Goal: Task Accomplishment & Management: Manage account settings

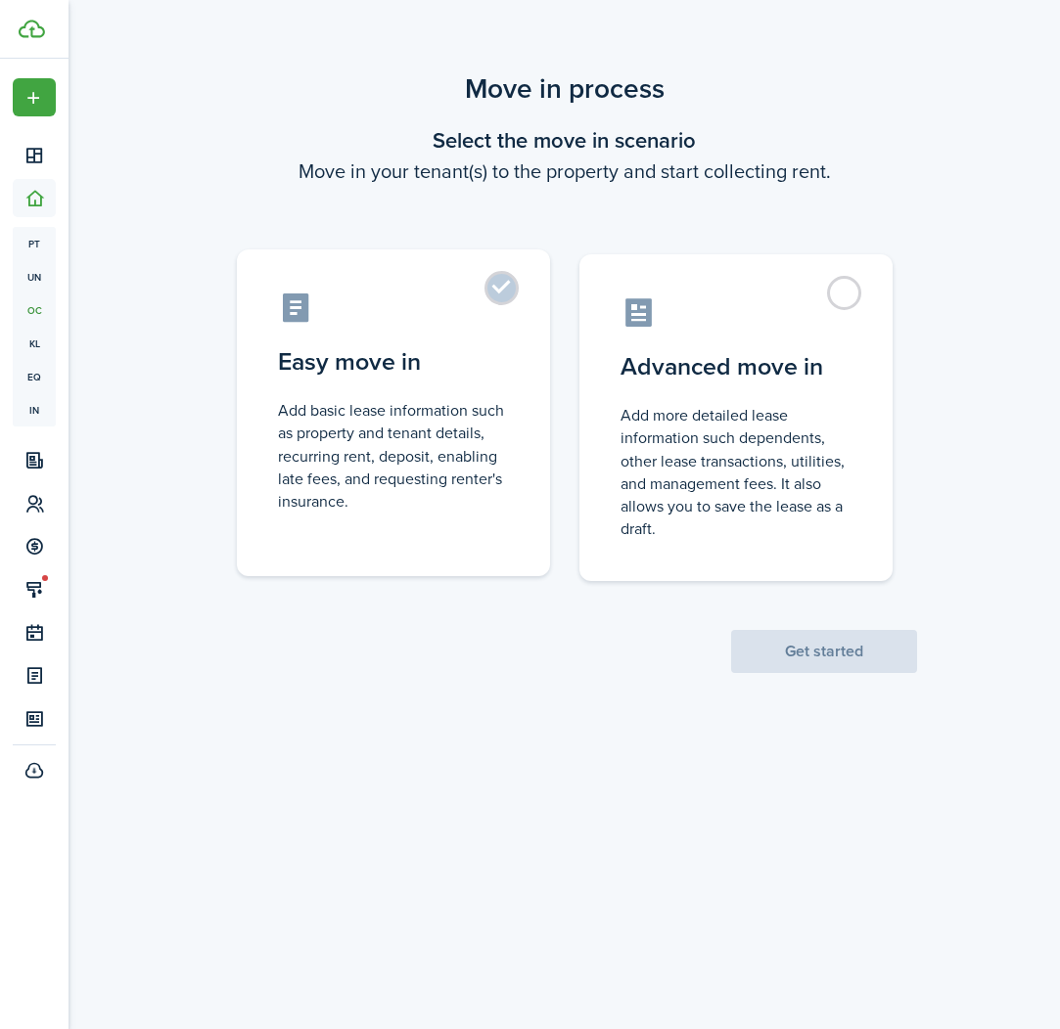
click at [451, 360] on control-radio-card-title "Easy move in" at bounding box center [393, 361] width 231 height 35
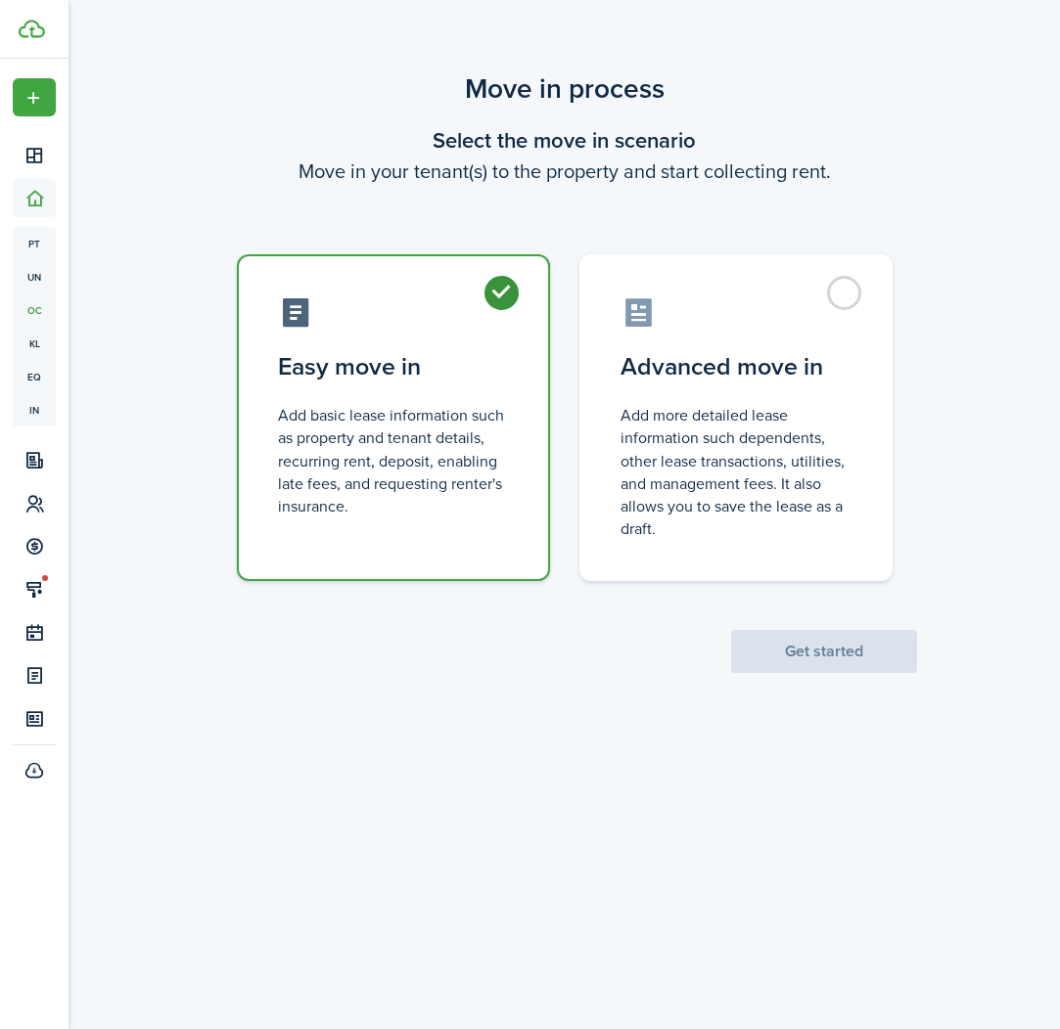
radio input "true"
click at [821, 658] on button "Get started" at bounding box center [824, 651] width 186 height 43
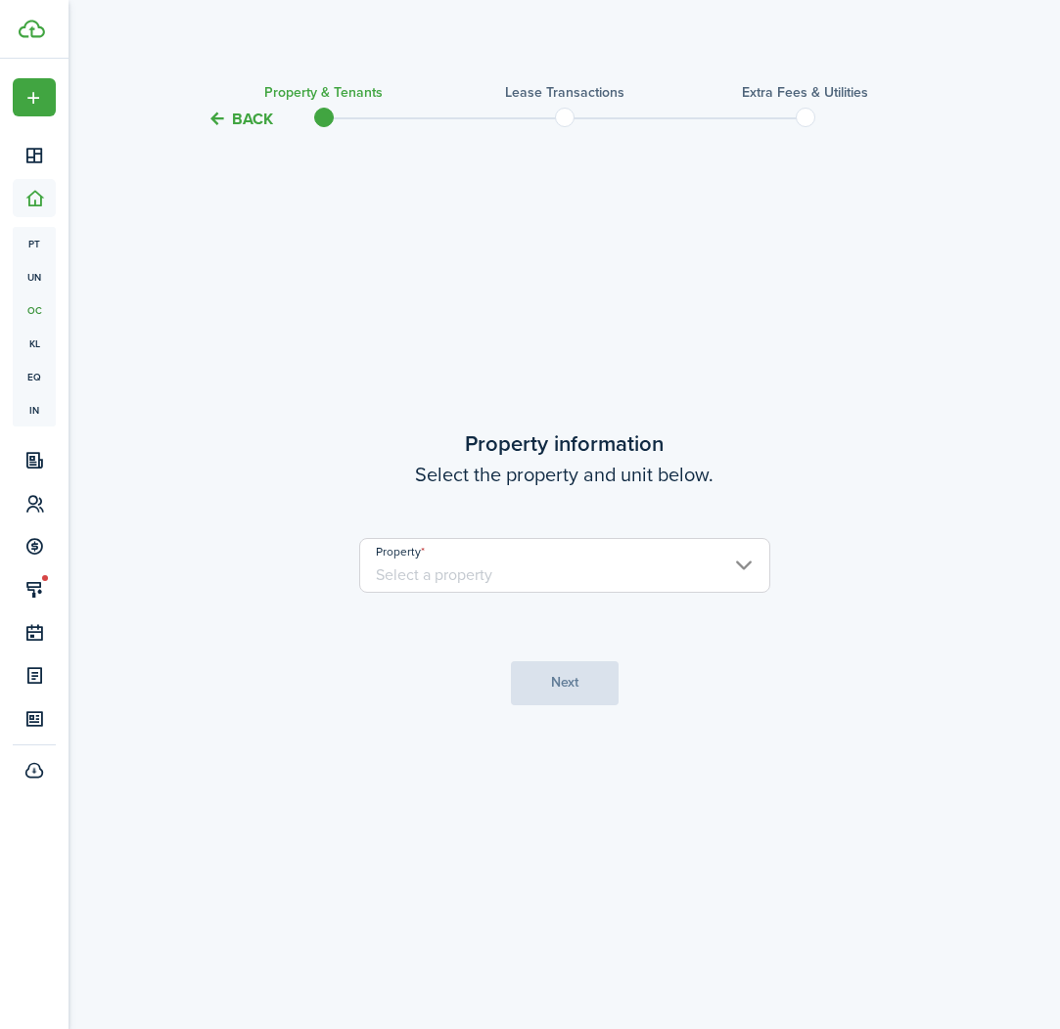
click at [736, 562] on input "Property" at bounding box center [564, 565] width 411 height 55
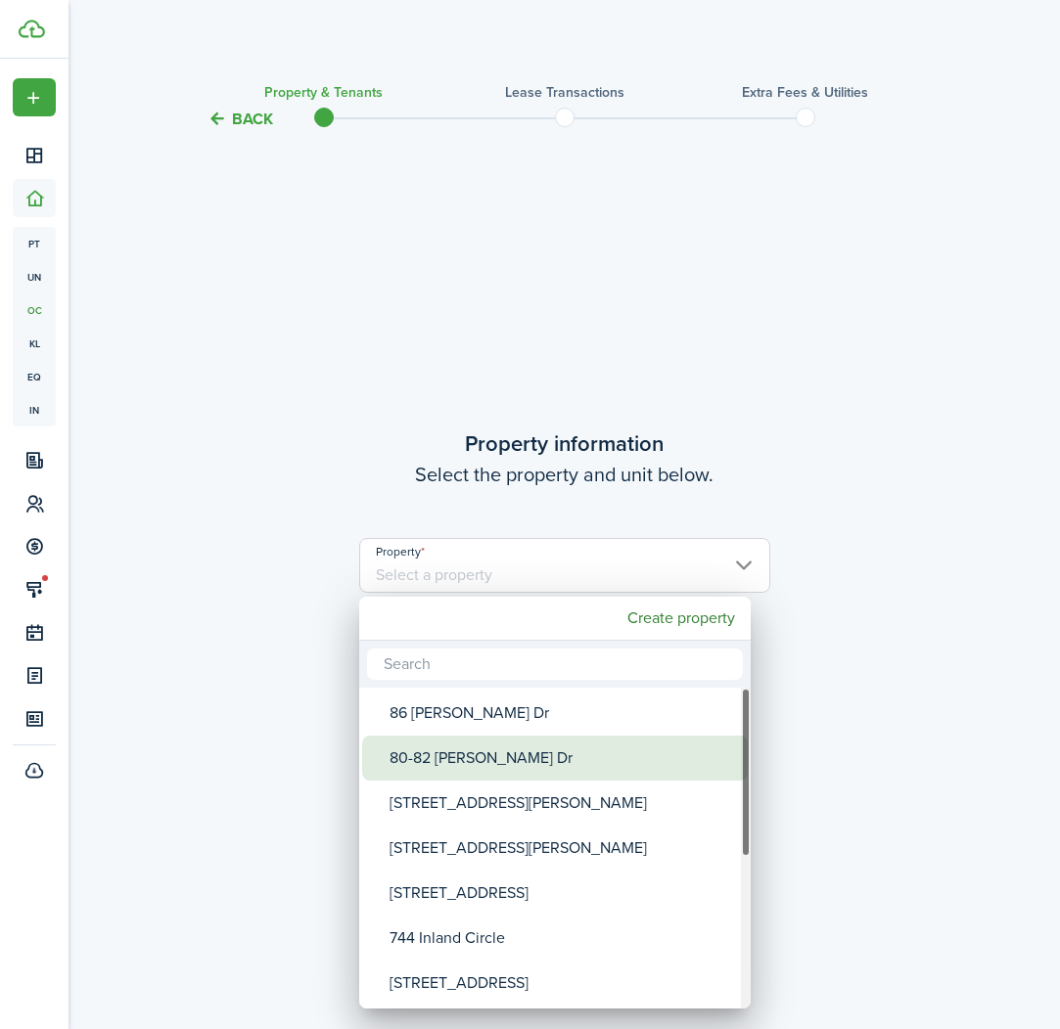
click at [461, 755] on div "80-82 [PERSON_NAME] Dr" at bounding box center [562, 758] width 346 height 45
type input "80-82 [PERSON_NAME] Dr"
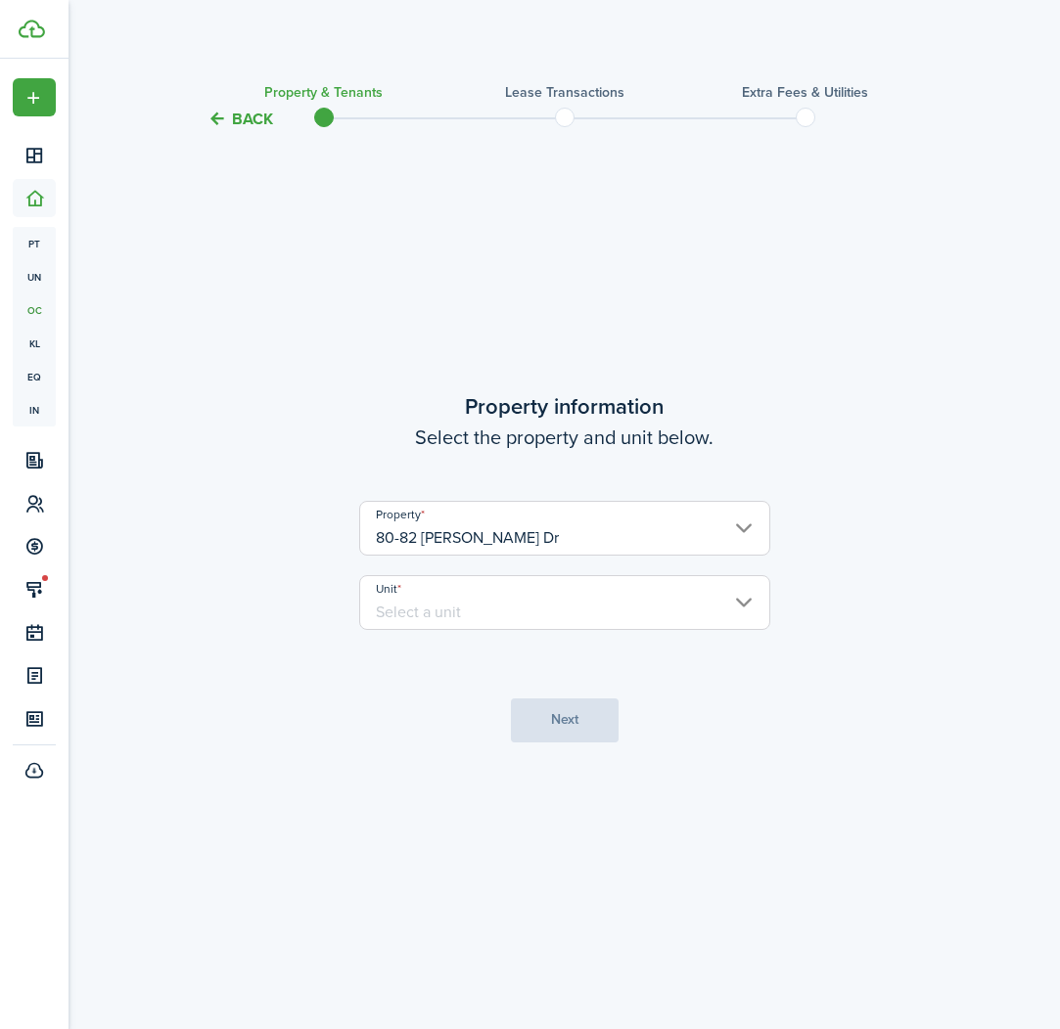
click at [501, 607] on input "Unit" at bounding box center [564, 602] width 411 height 55
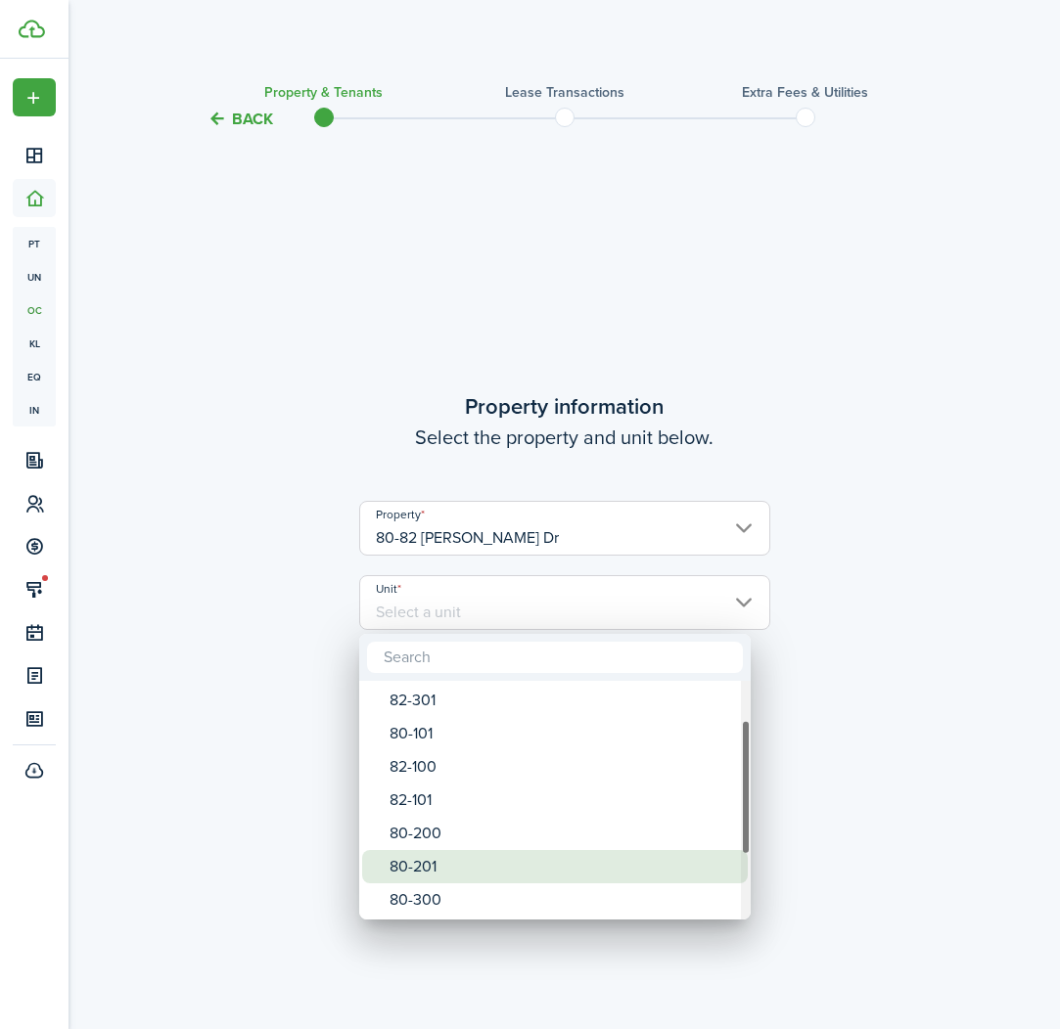
click at [424, 855] on div "80-201" at bounding box center [562, 866] width 346 height 33
type input "80-201"
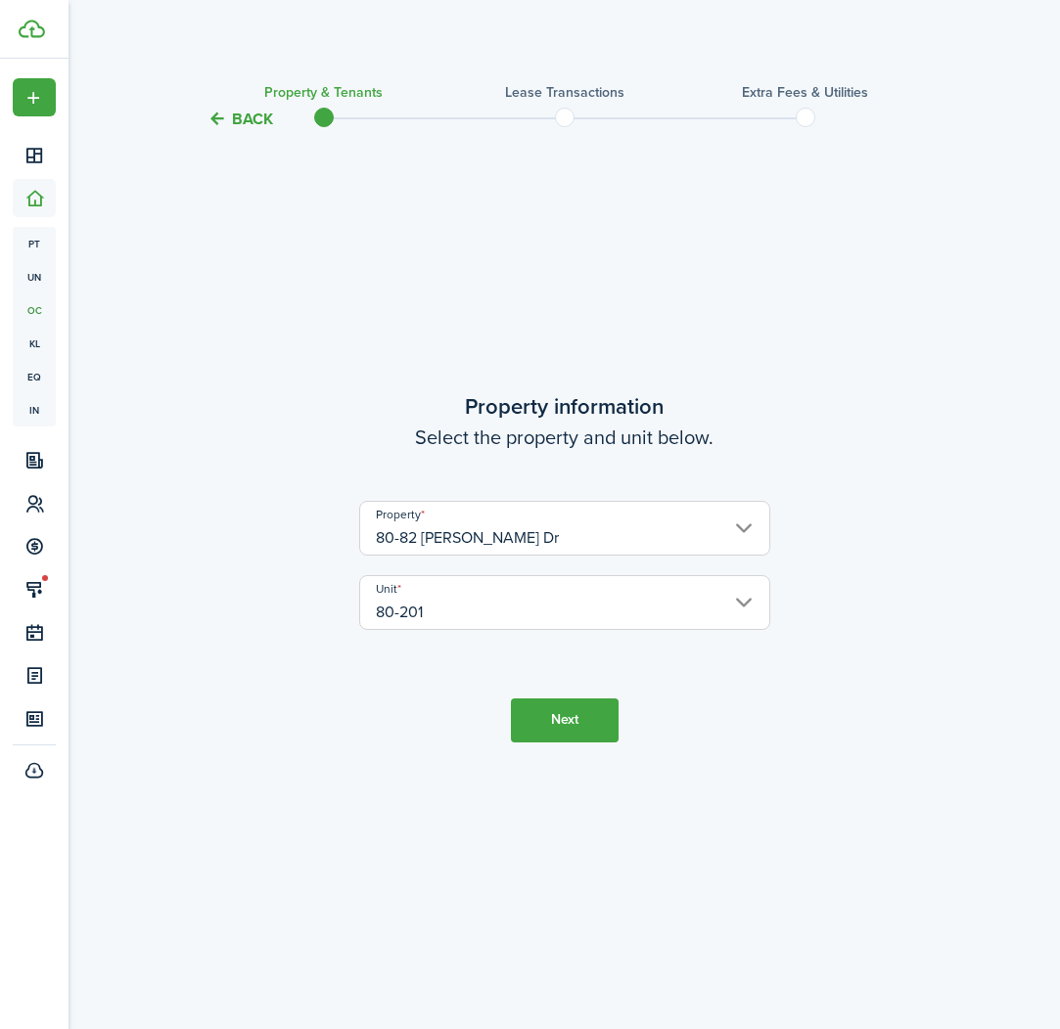
click at [567, 733] on button "Next" at bounding box center [565, 721] width 108 height 44
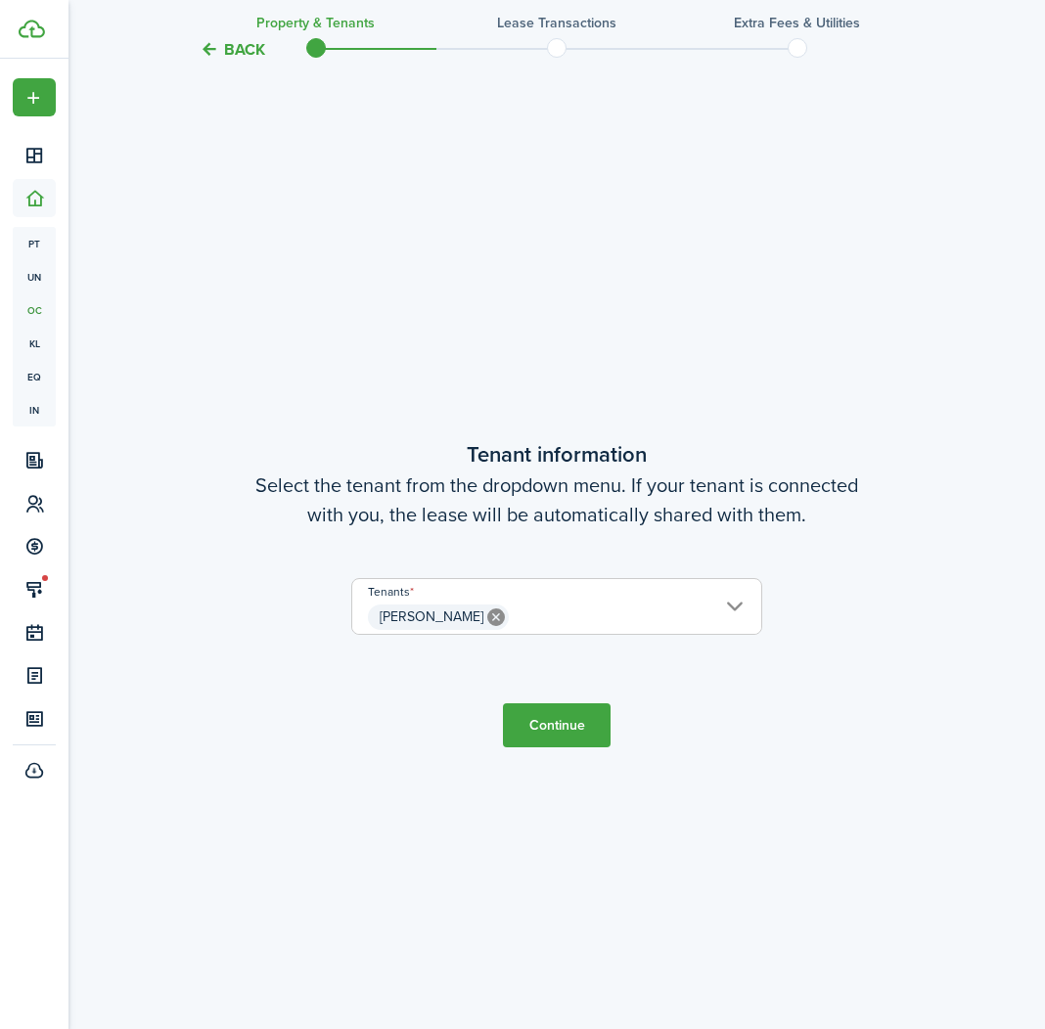
scroll to position [898, 0]
click at [564, 728] on button "Continue" at bounding box center [557, 725] width 108 height 44
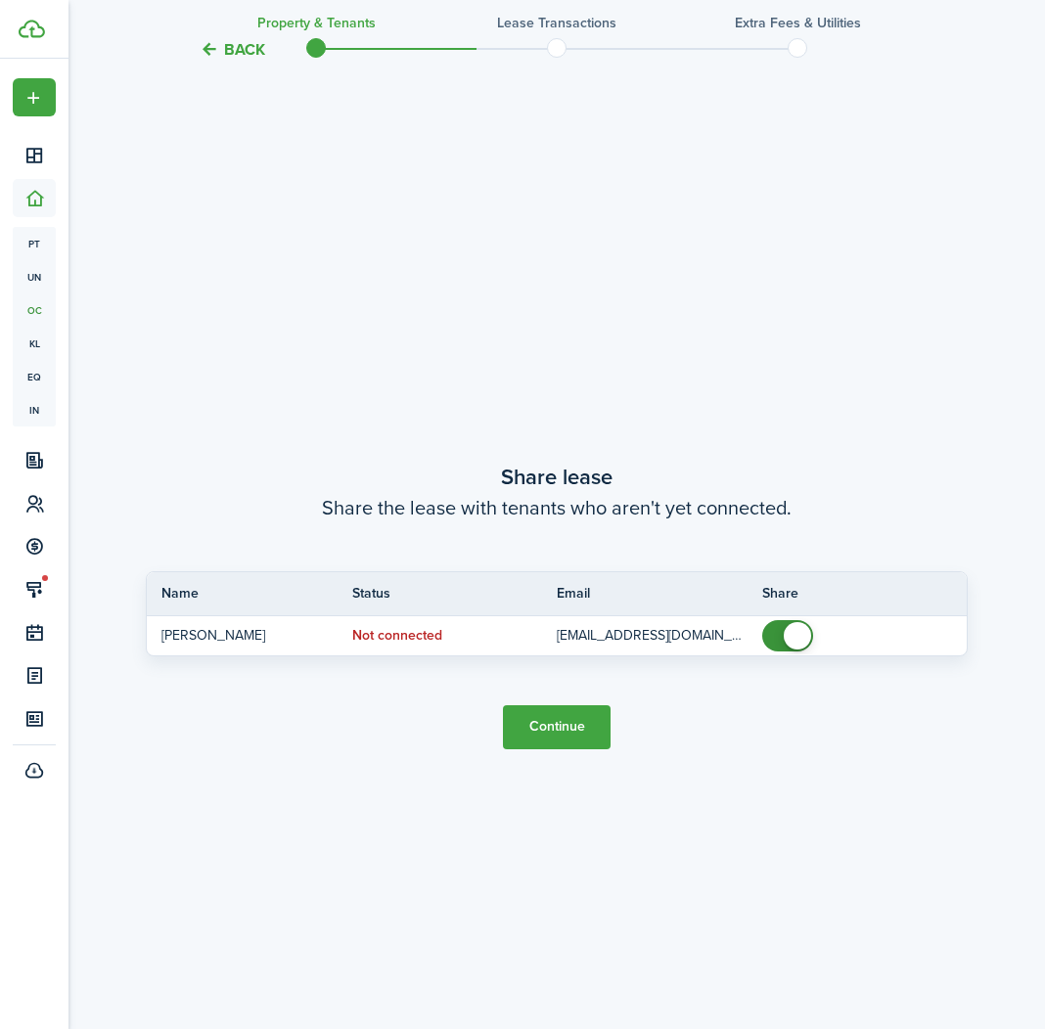
scroll to position [1928, 0]
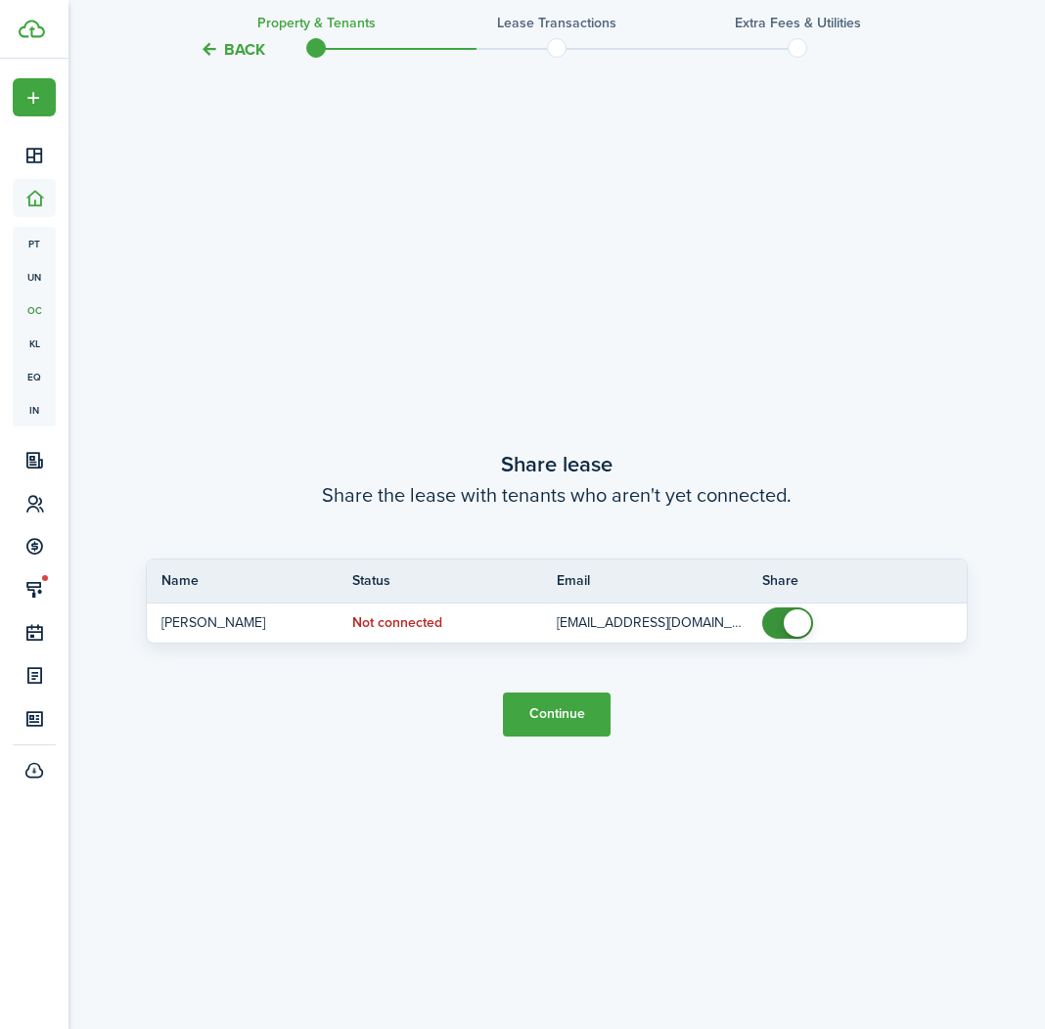
click at [564, 722] on button "Continue" at bounding box center [557, 715] width 108 height 44
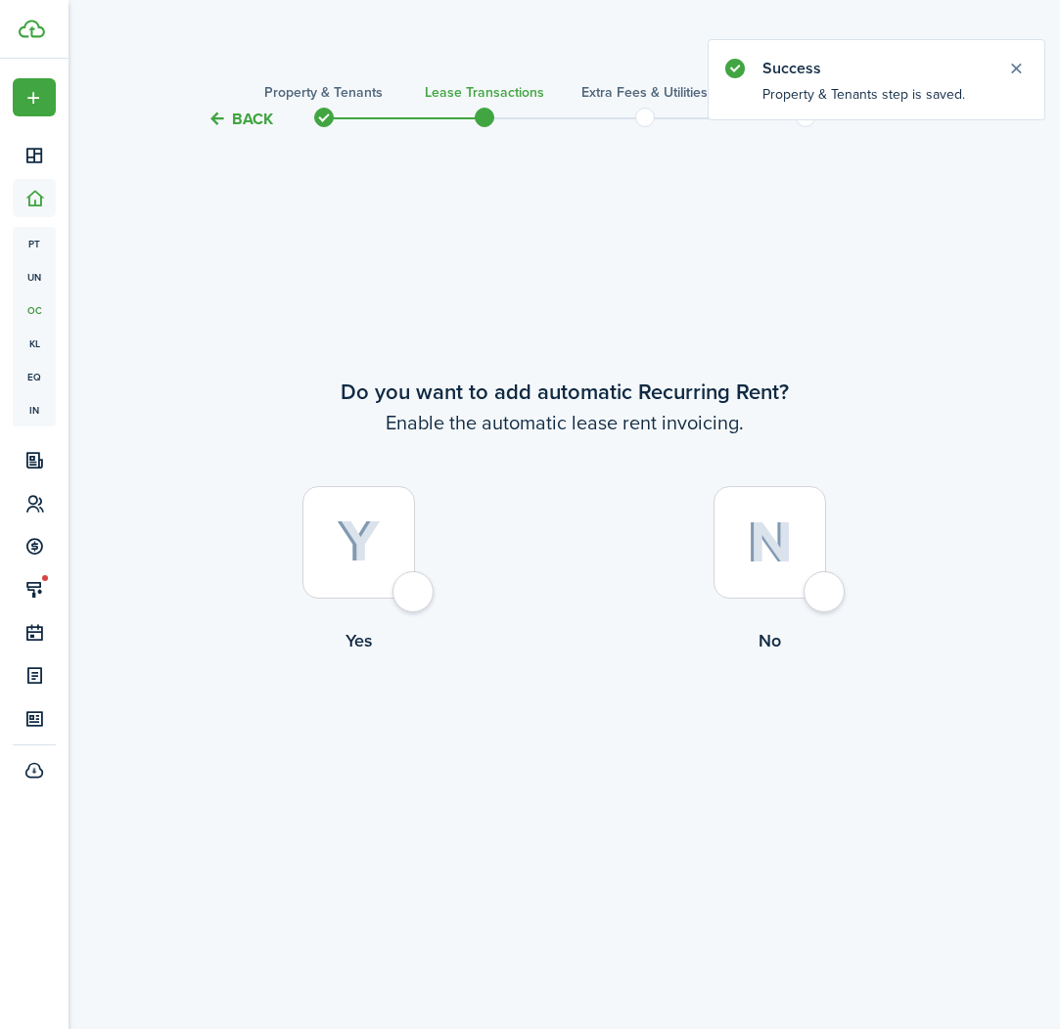
click at [410, 582] on div at bounding box center [358, 542] width 113 height 113
radio input "true"
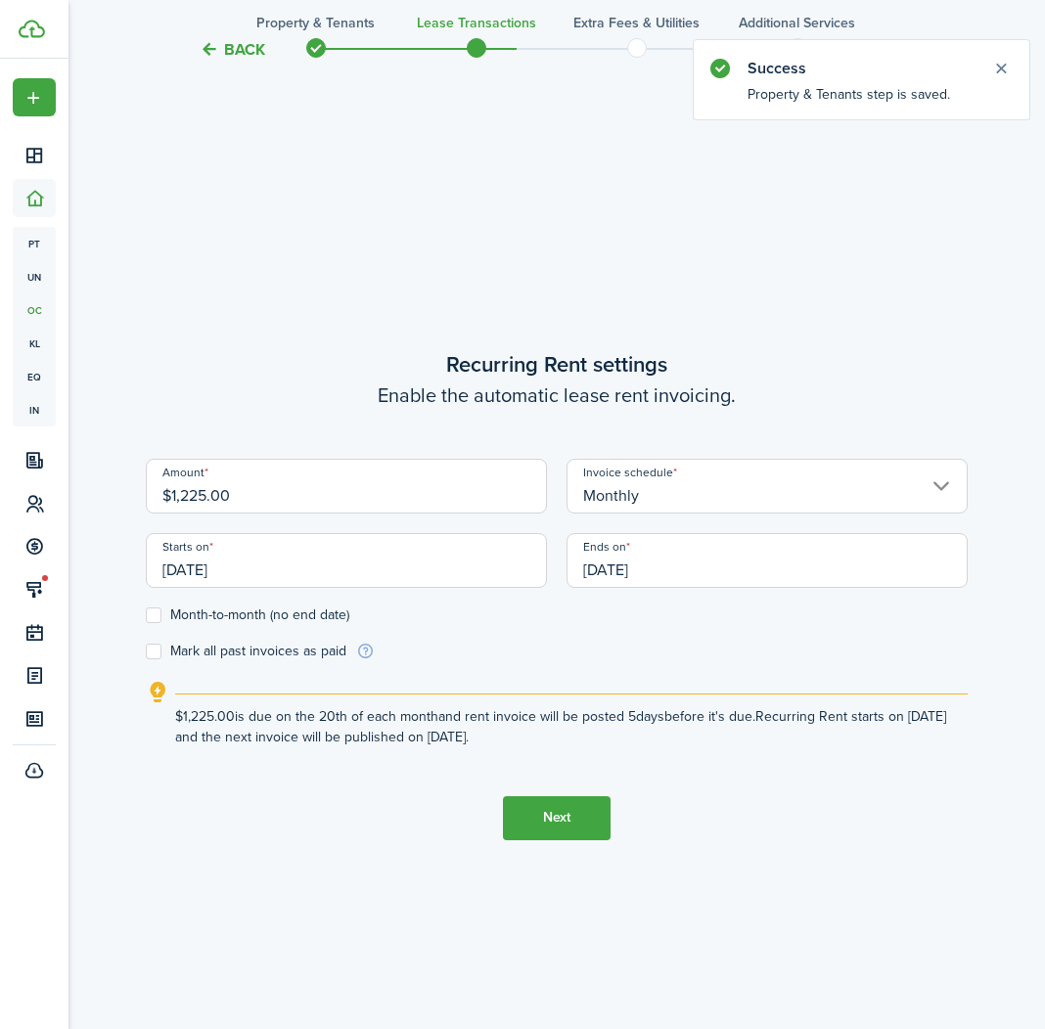
scroll to position [898, 0]
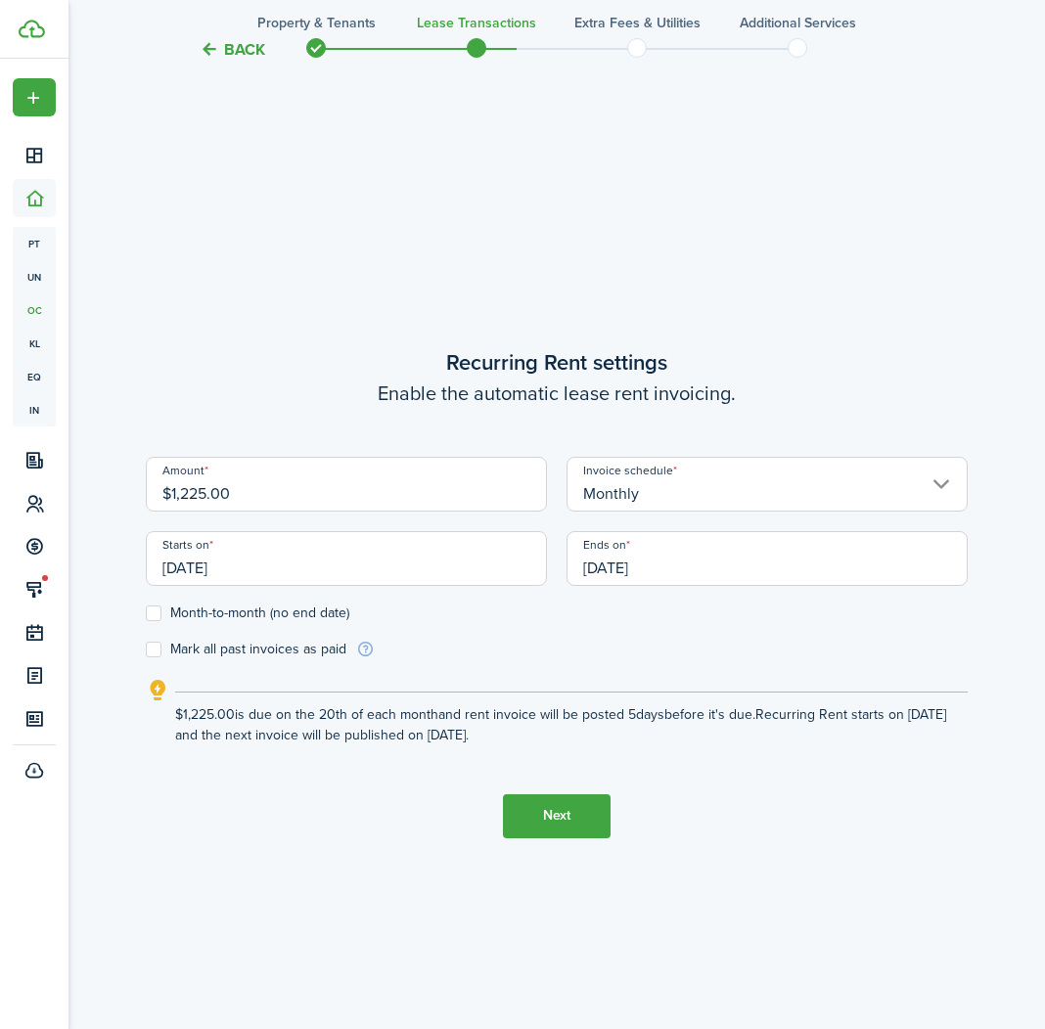
click at [186, 490] on input "$1,225.00" at bounding box center [346, 484] width 401 height 55
type input "$1,525.00"
click at [228, 562] on input "[DATE]" at bounding box center [346, 558] width 401 height 55
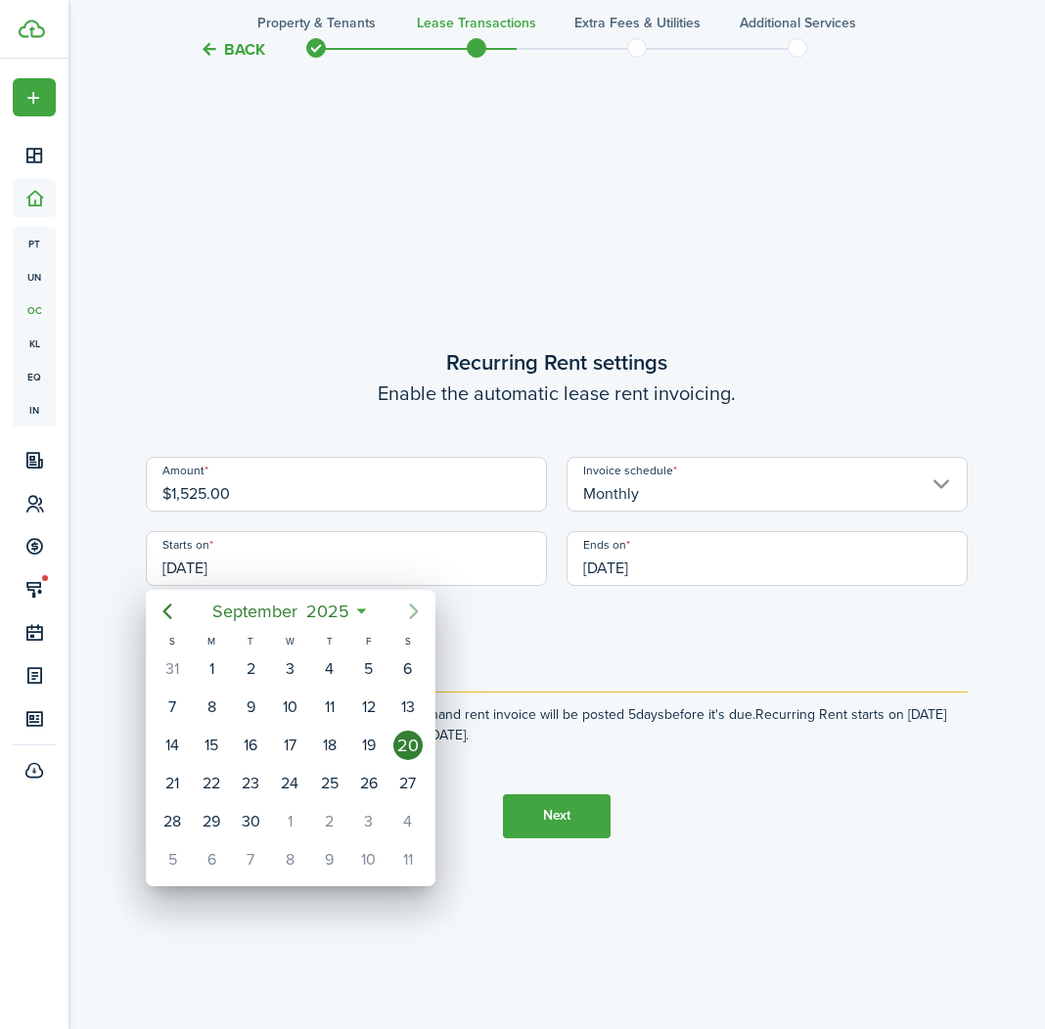
click at [413, 608] on icon "Next page" at bounding box center [413, 612] width 9 height 16
click at [285, 671] on div "1" at bounding box center [289, 669] width 29 height 29
type input "[DATE]"
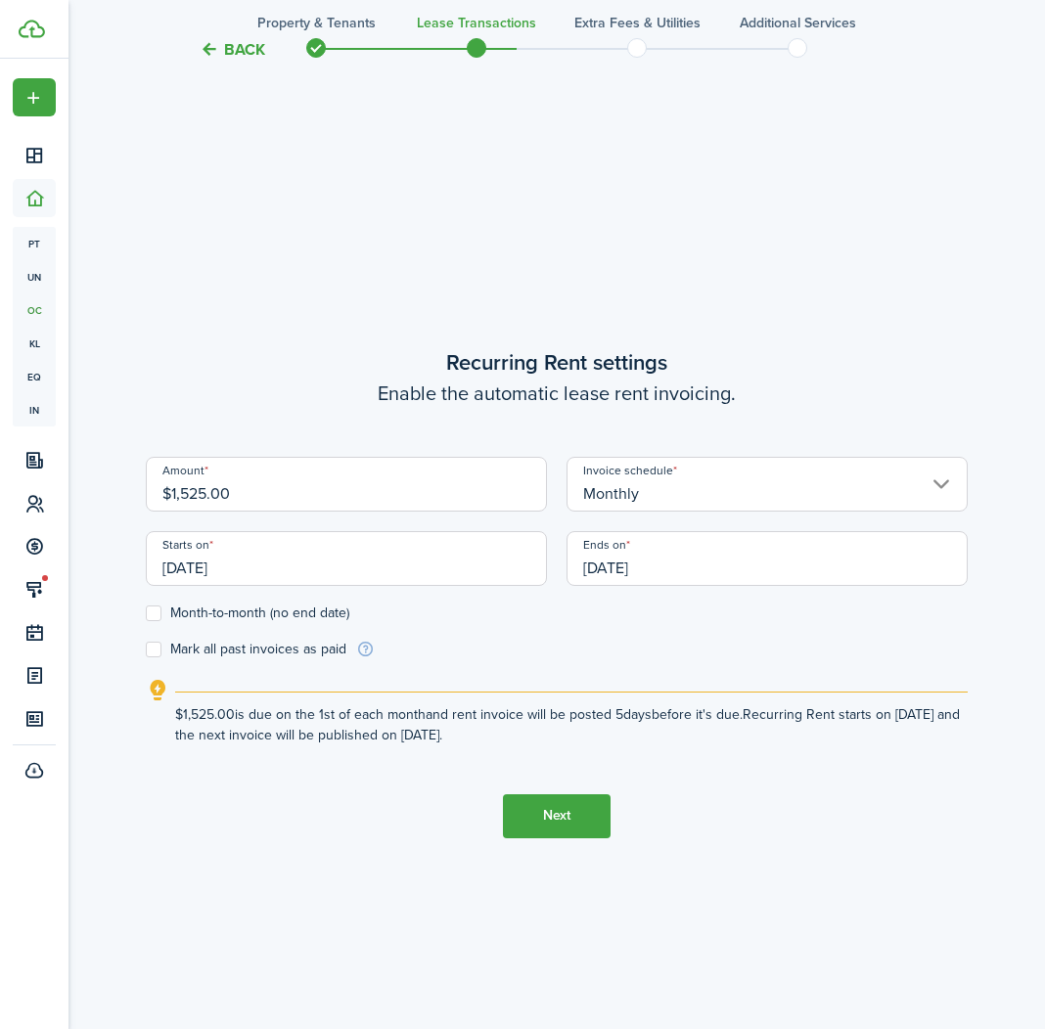
click at [160, 615] on label "Month-to-month (no end date)" at bounding box center [248, 614] width 204 height 16
click at [146, 614] on input "Month-to-month (no end date)" at bounding box center [145, 613] width 1 height 1
checkbox input "true"
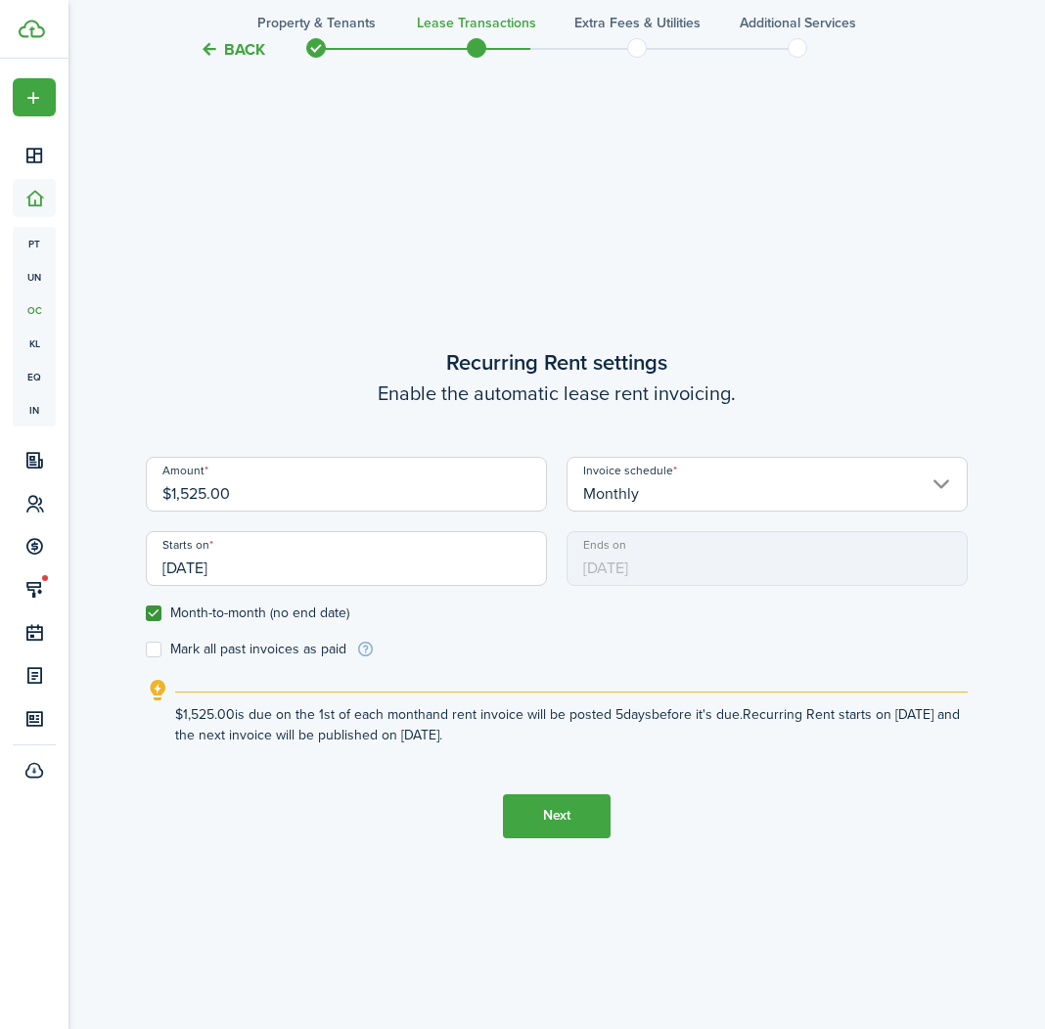
click at [566, 802] on button "Next" at bounding box center [557, 817] width 108 height 44
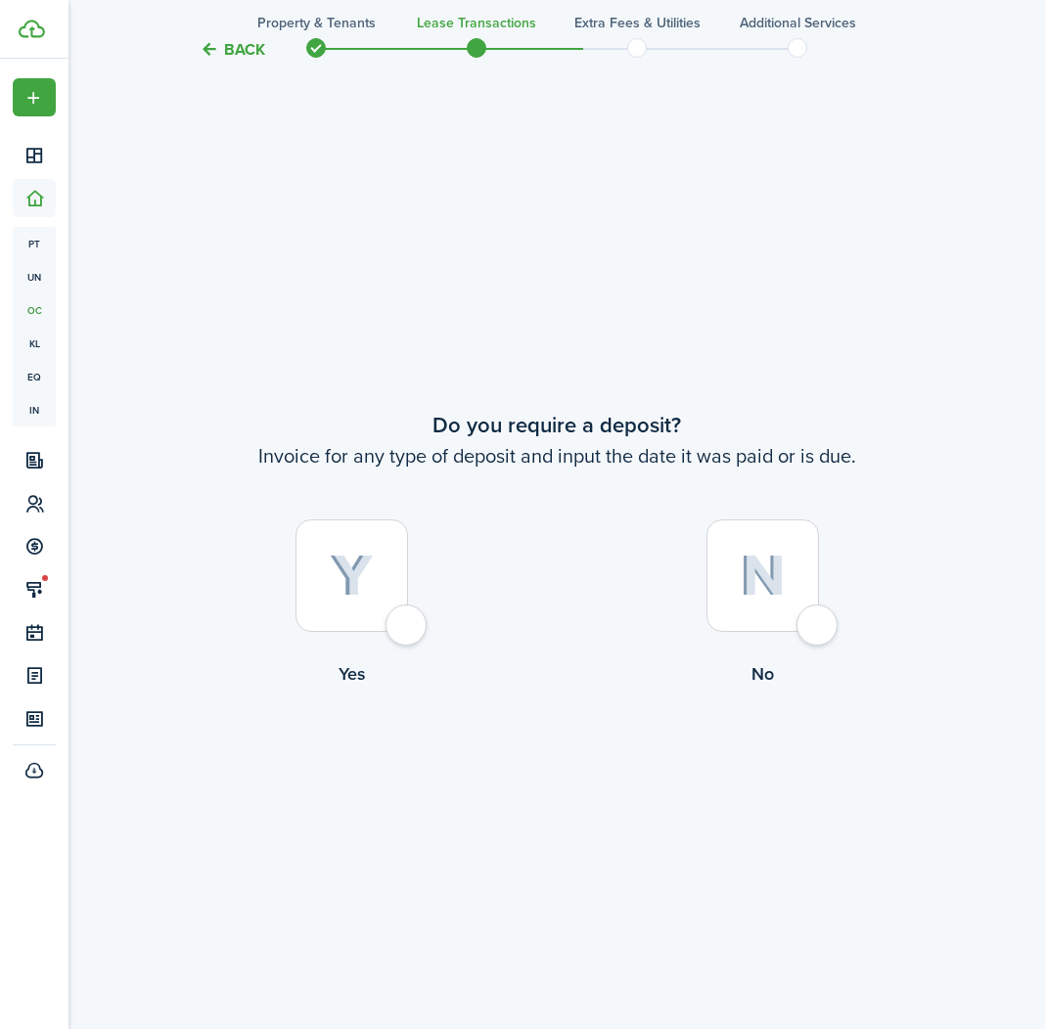
scroll to position [1928, 0]
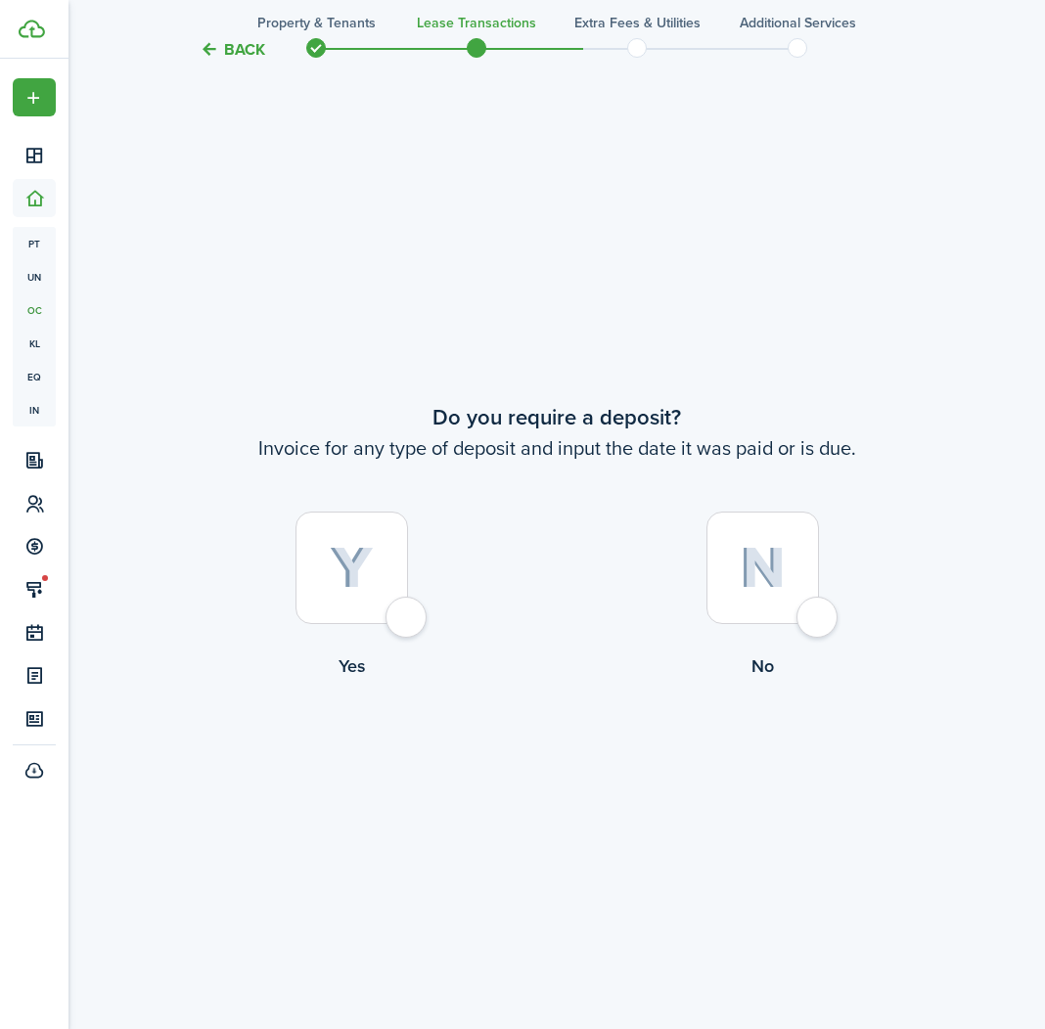
click at [397, 615] on div at bounding box center [352, 568] width 113 height 113
radio input "true"
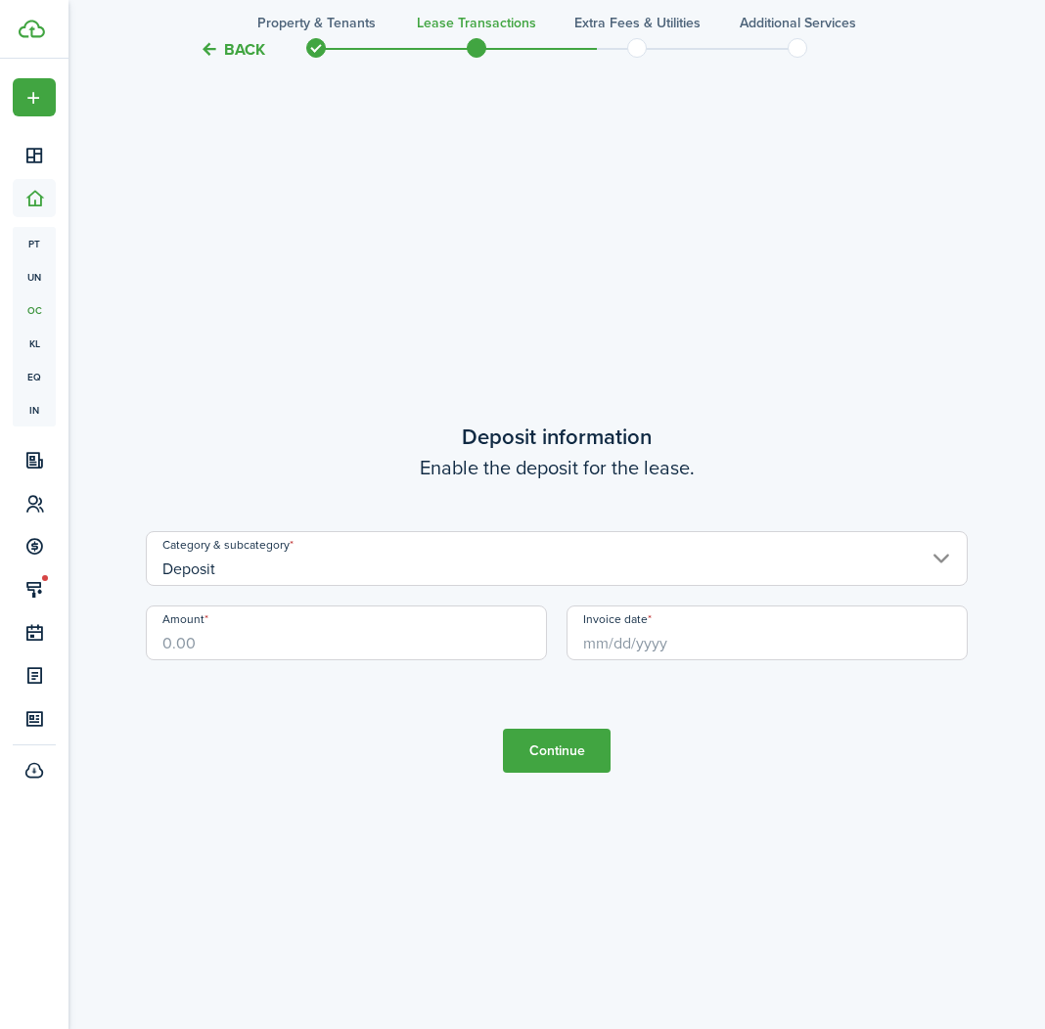
scroll to position [2957, 0]
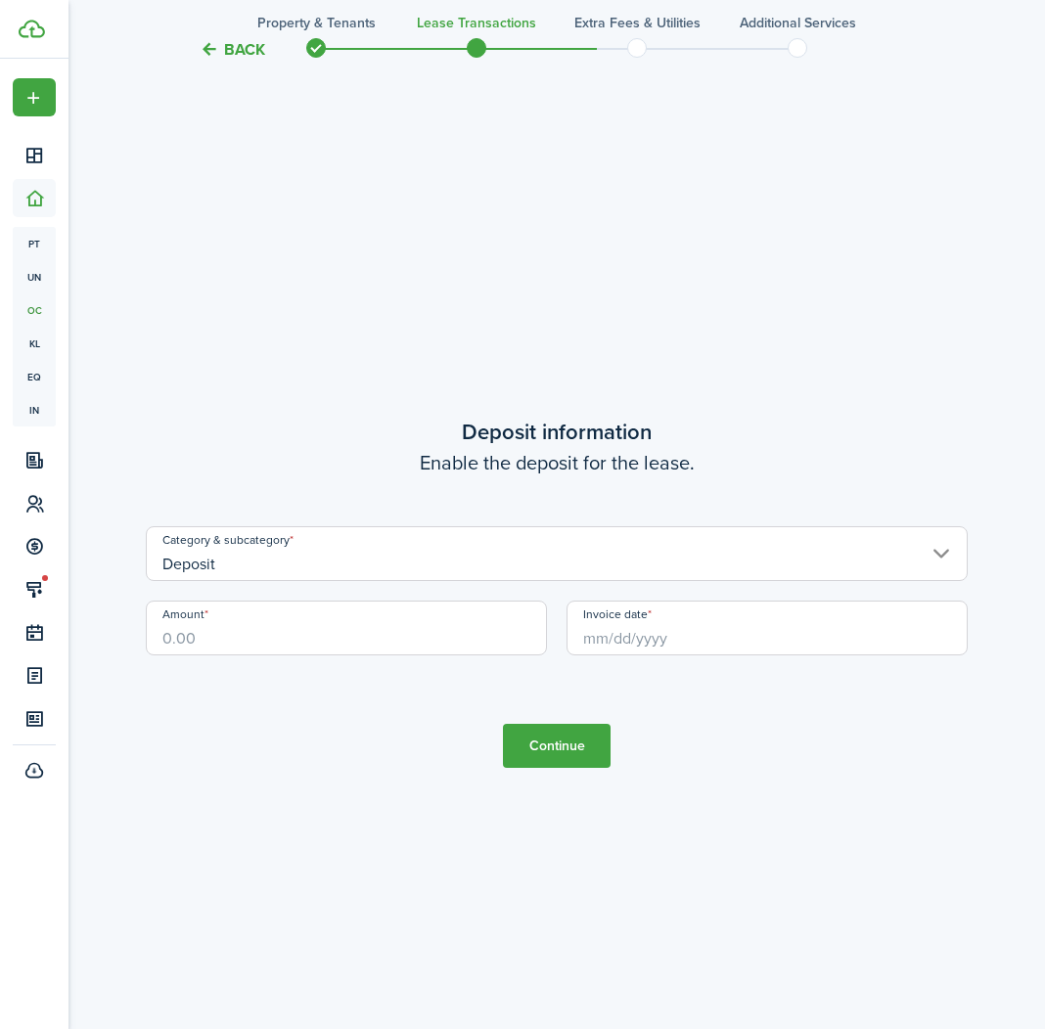
click at [274, 634] on input "Amount" at bounding box center [346, 628] width 401 height 55
click at [603, 632] on input "Invoice date" at bounding box center [767, 628] width 401 height 55
type input "$1,450.00"
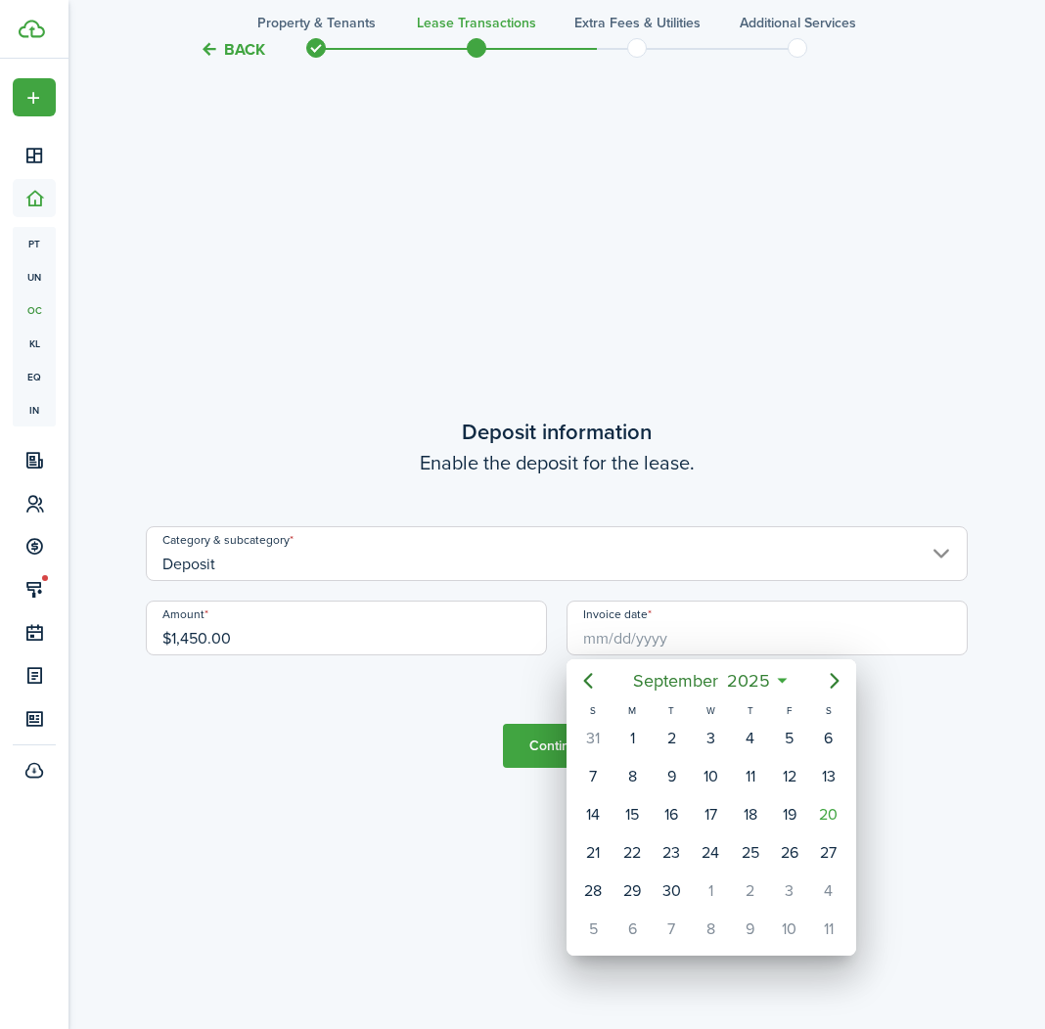
click at [600, 635] on div at bounding box center [522, 514] width 1358 height 1343
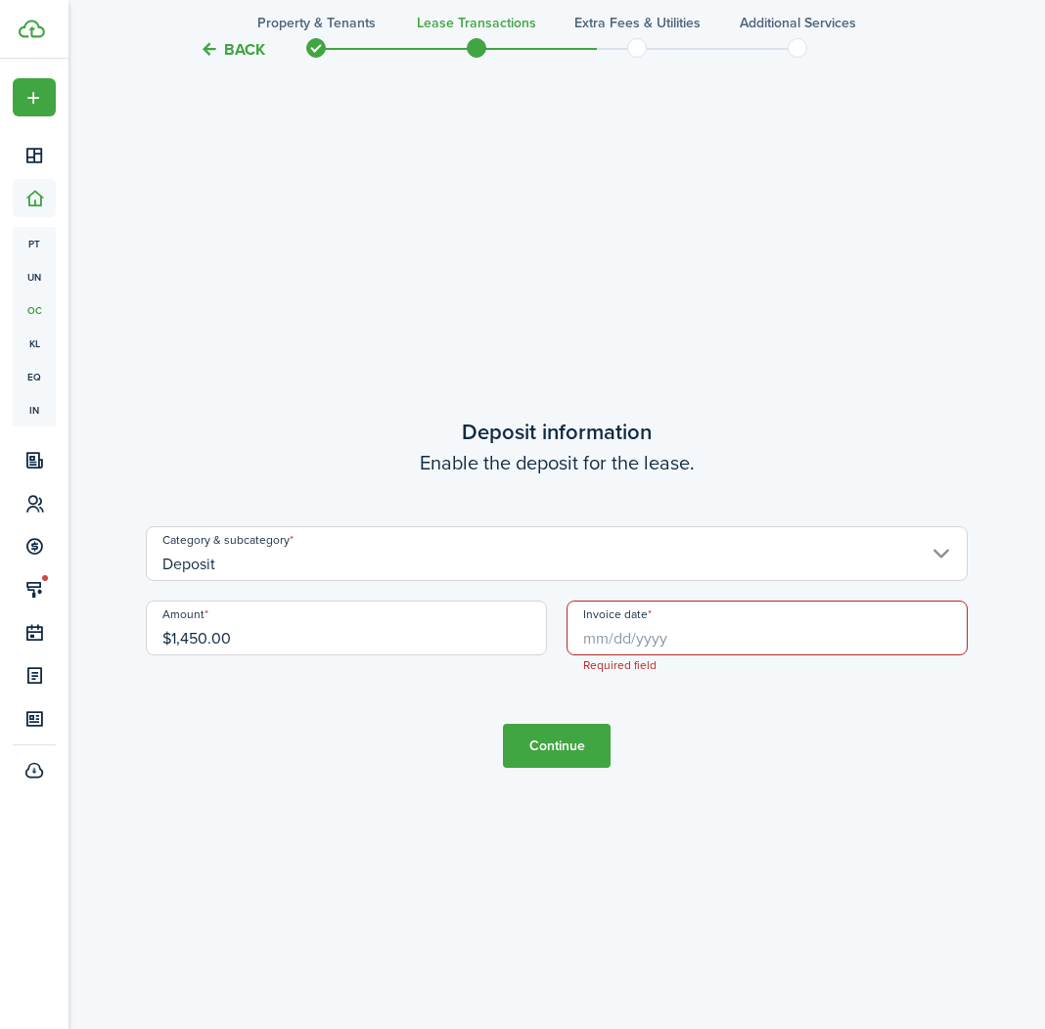
click at [622, 641] on input "Invoice date" at bounding box center [767, 628] width 401 height 55
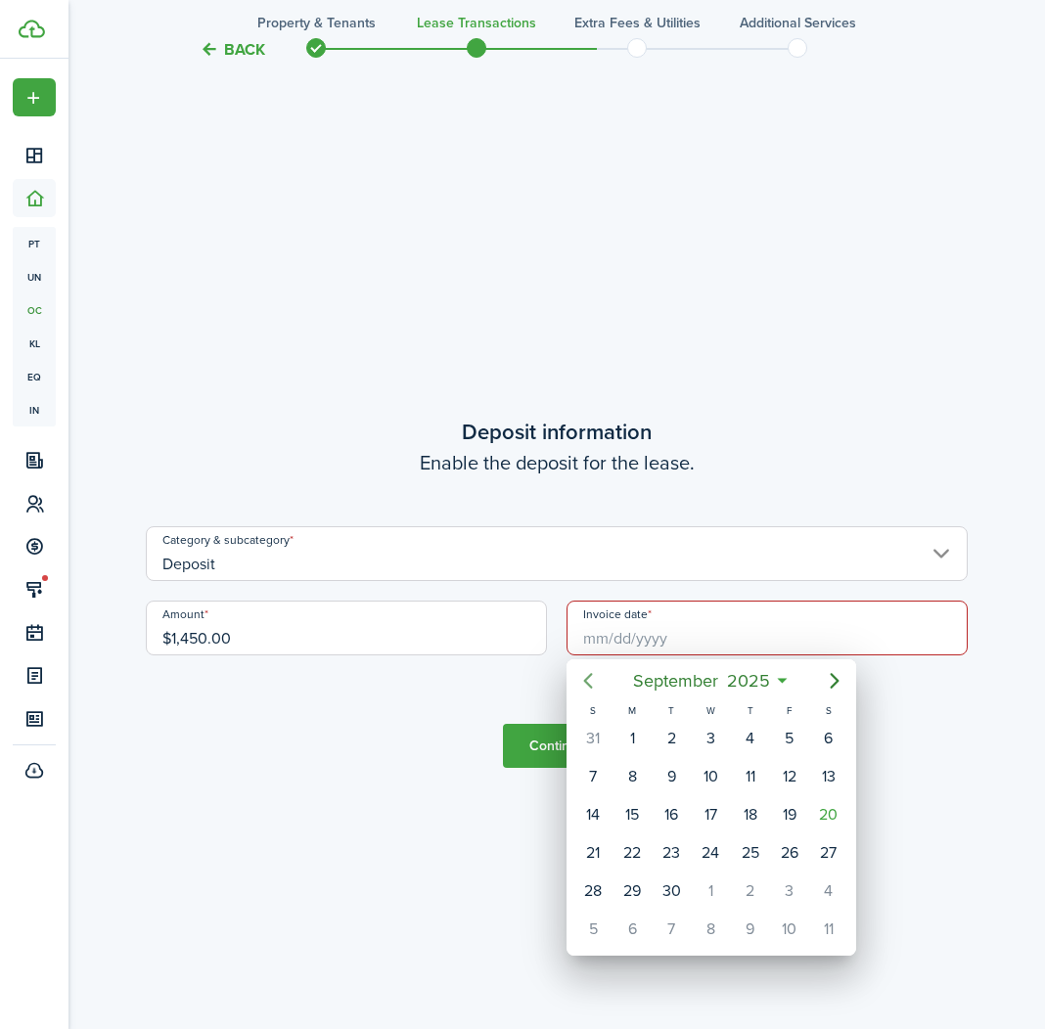
click at [590, 671] on icon "Previous page" at bounding box center [587, 680] width 23 height 23
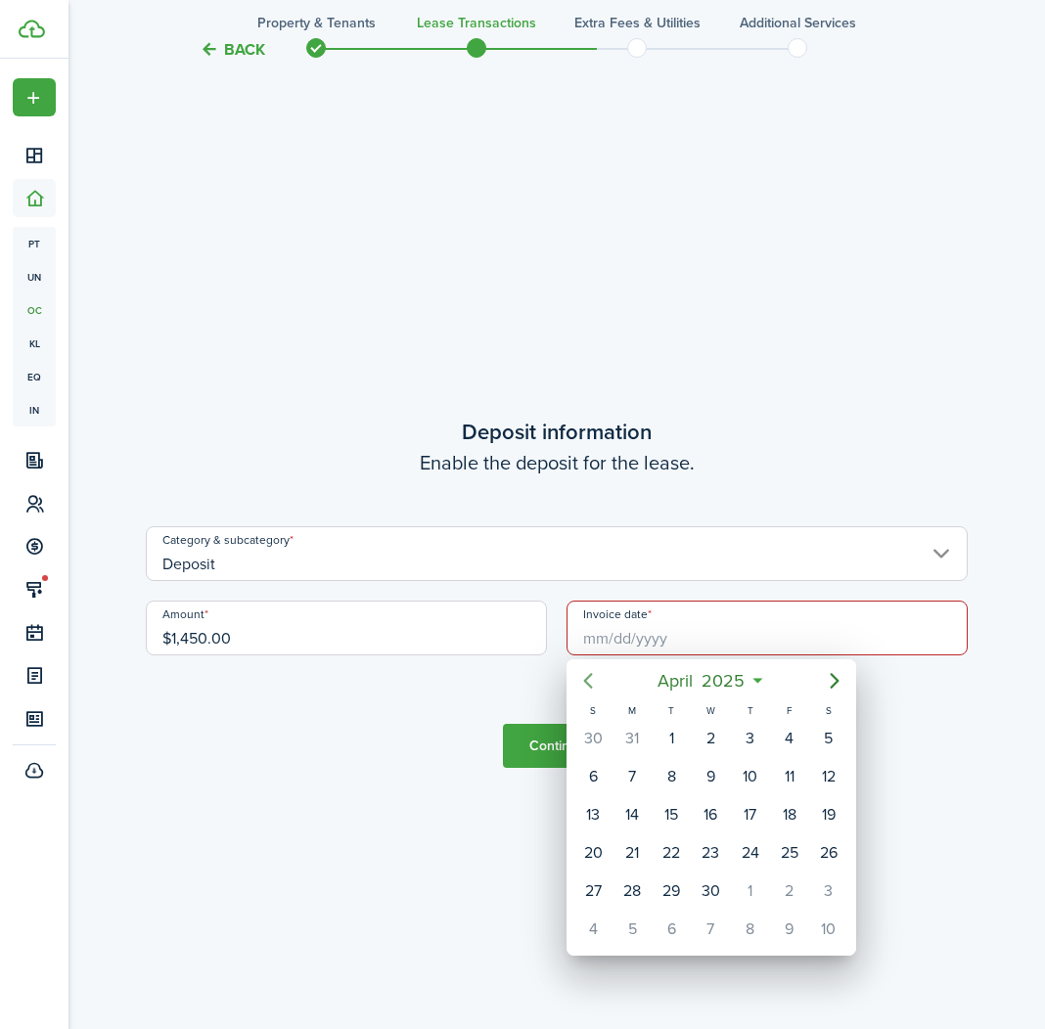
click at [590, 671] on icon "Previous page" at bounding box center [587, 680] width 23 height 23
click at [591, 671] on icon "Previous page" at bounding box center [587, 680] width 23 height 23
click at [827, 689] on icon "Next page" at bounding box center [834, 680] width 23 height 23
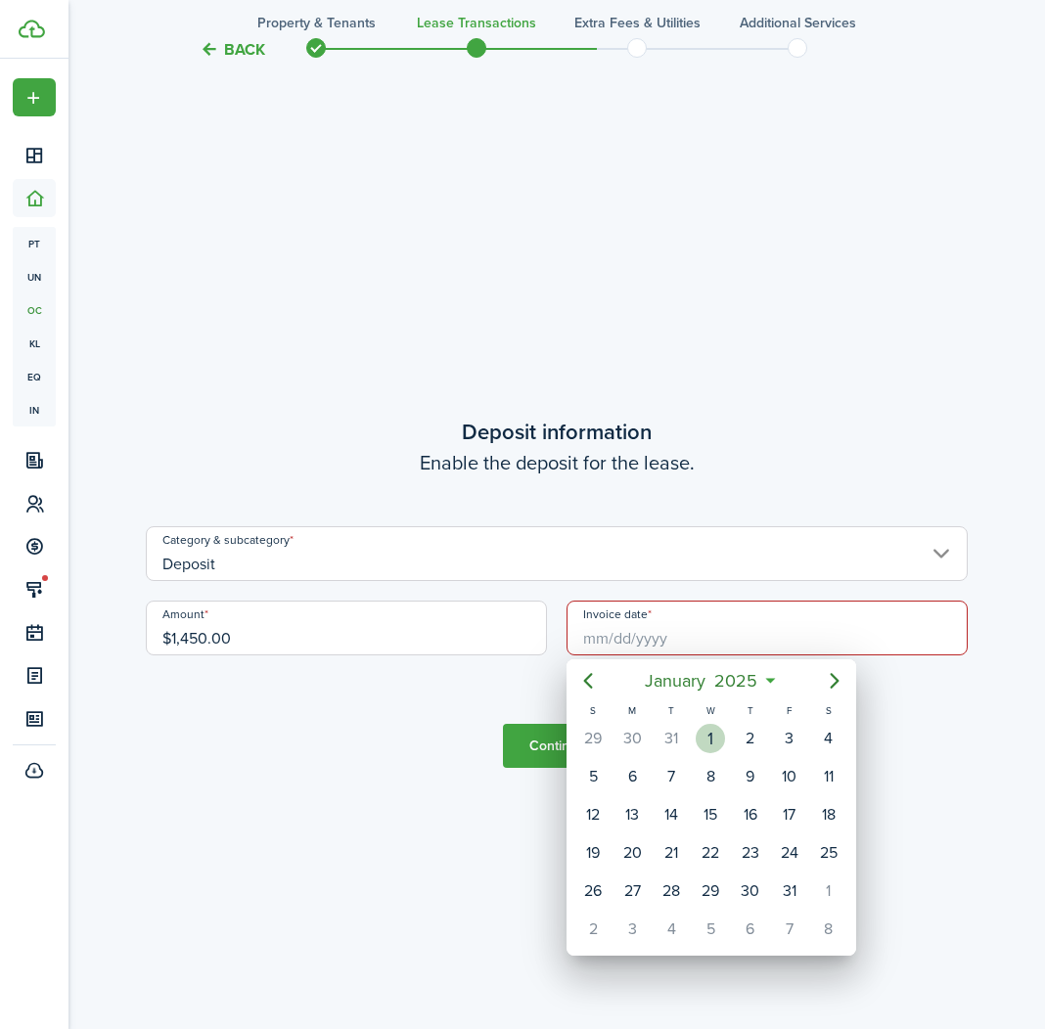
click at [717, 732] on div "1" at bounding box center [710, 738] width 29 height 29
type input "[DATE]"
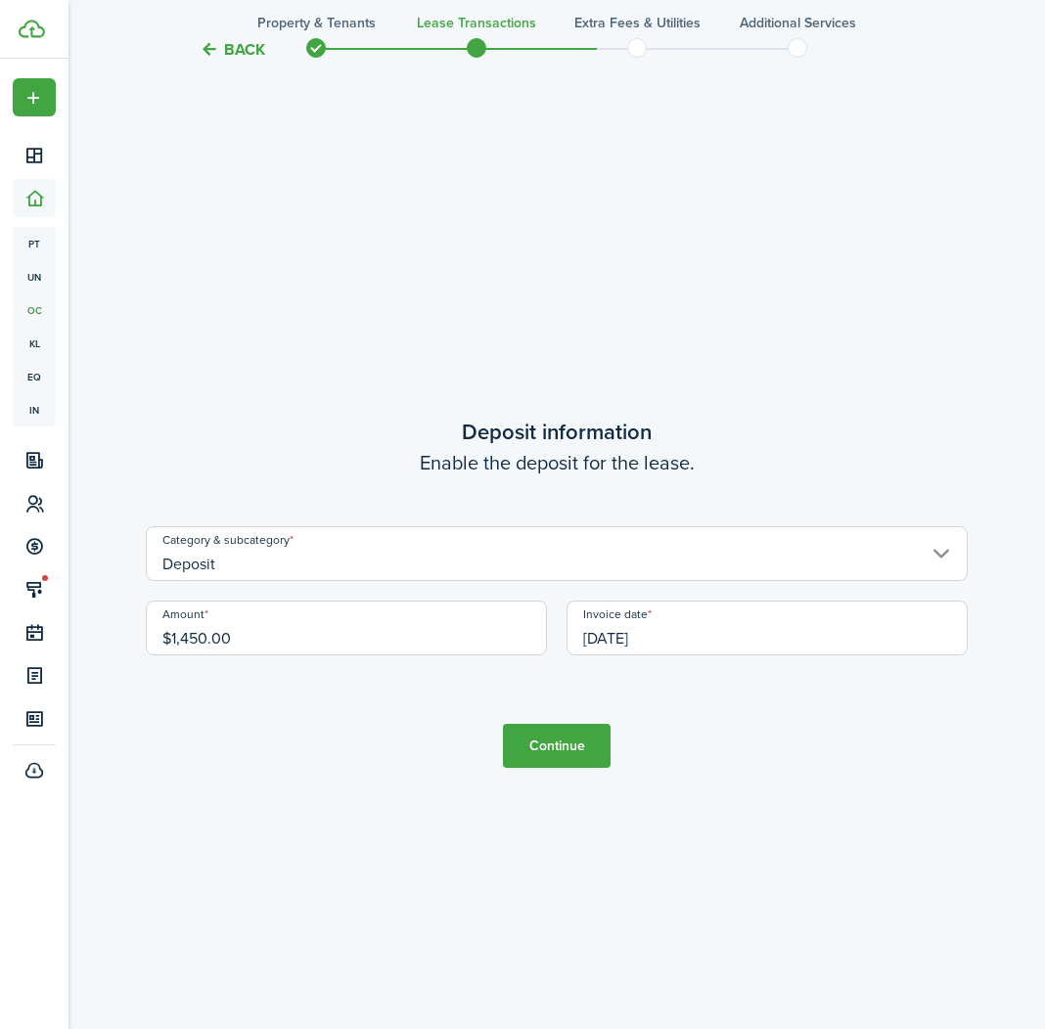
click at [590, 747] on button "Continue" at bounding box center [557, 746] width 108 height 44
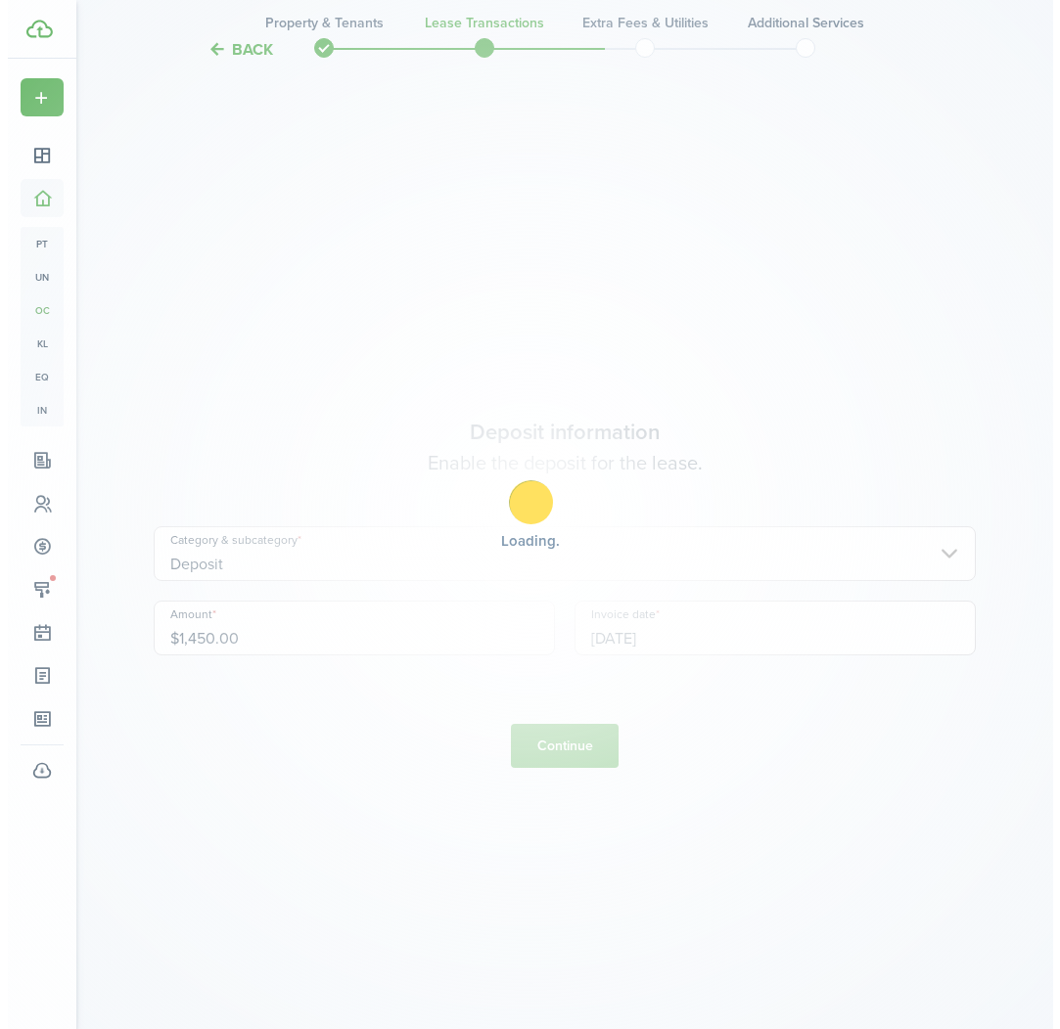
scroll to position [0, 0]
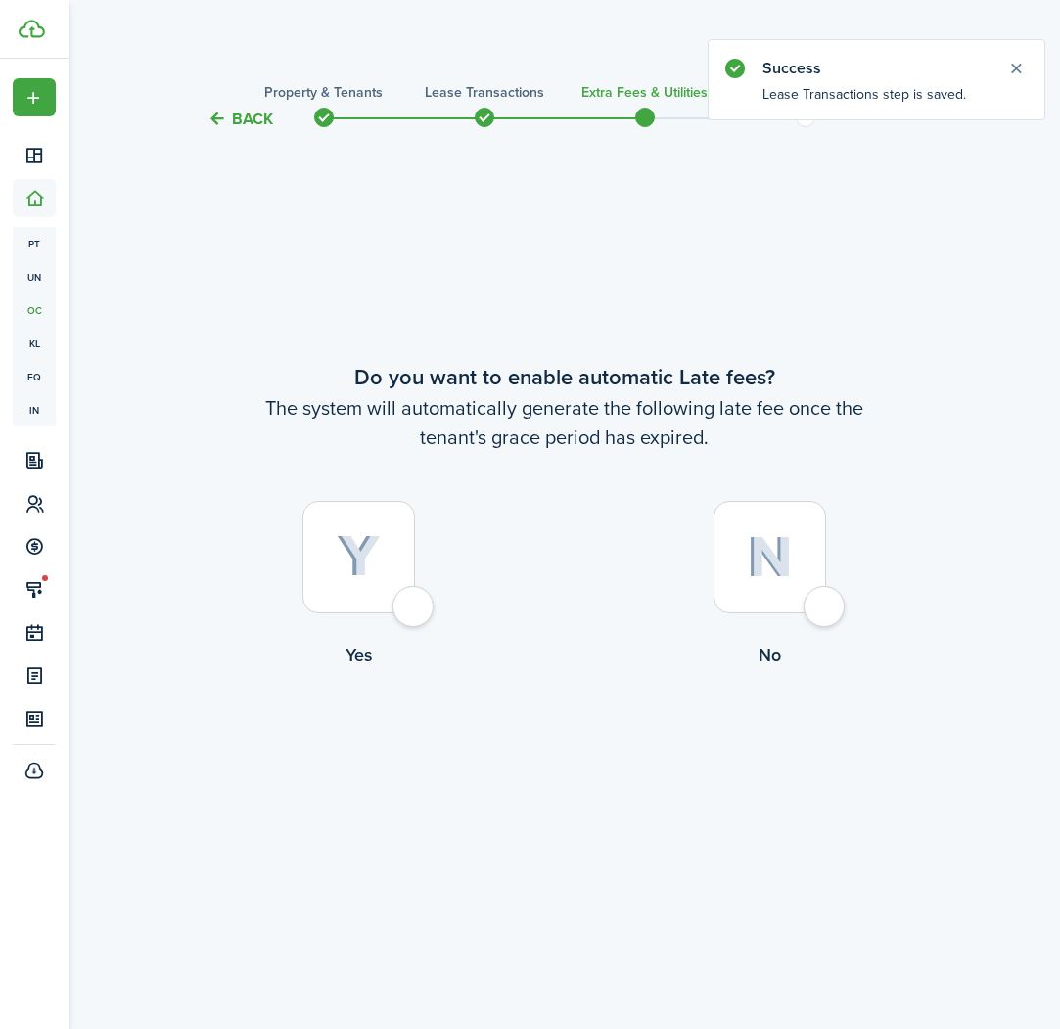
click at [415, 609] on div at bounding box center [358, 557] width 113 height 113
radio input "true"
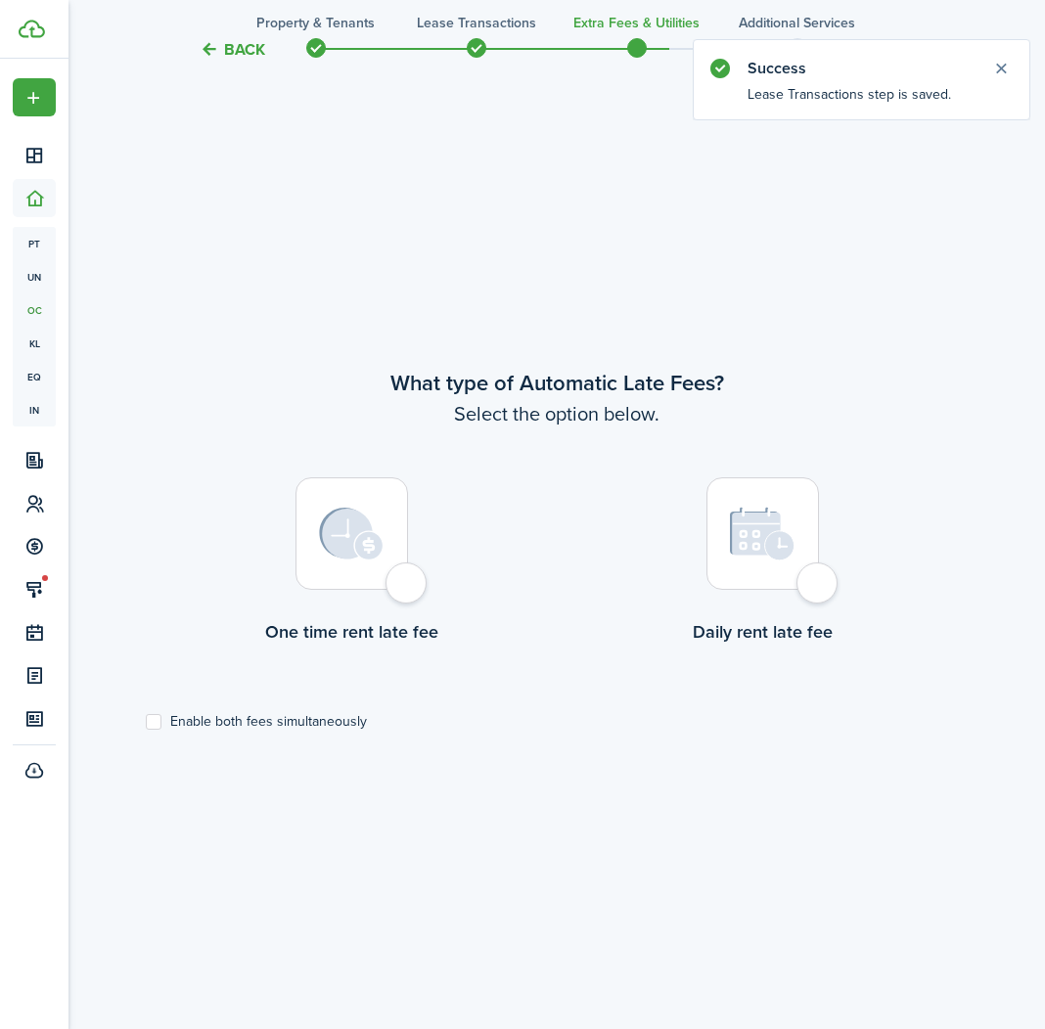
scroll to position [898, 0]
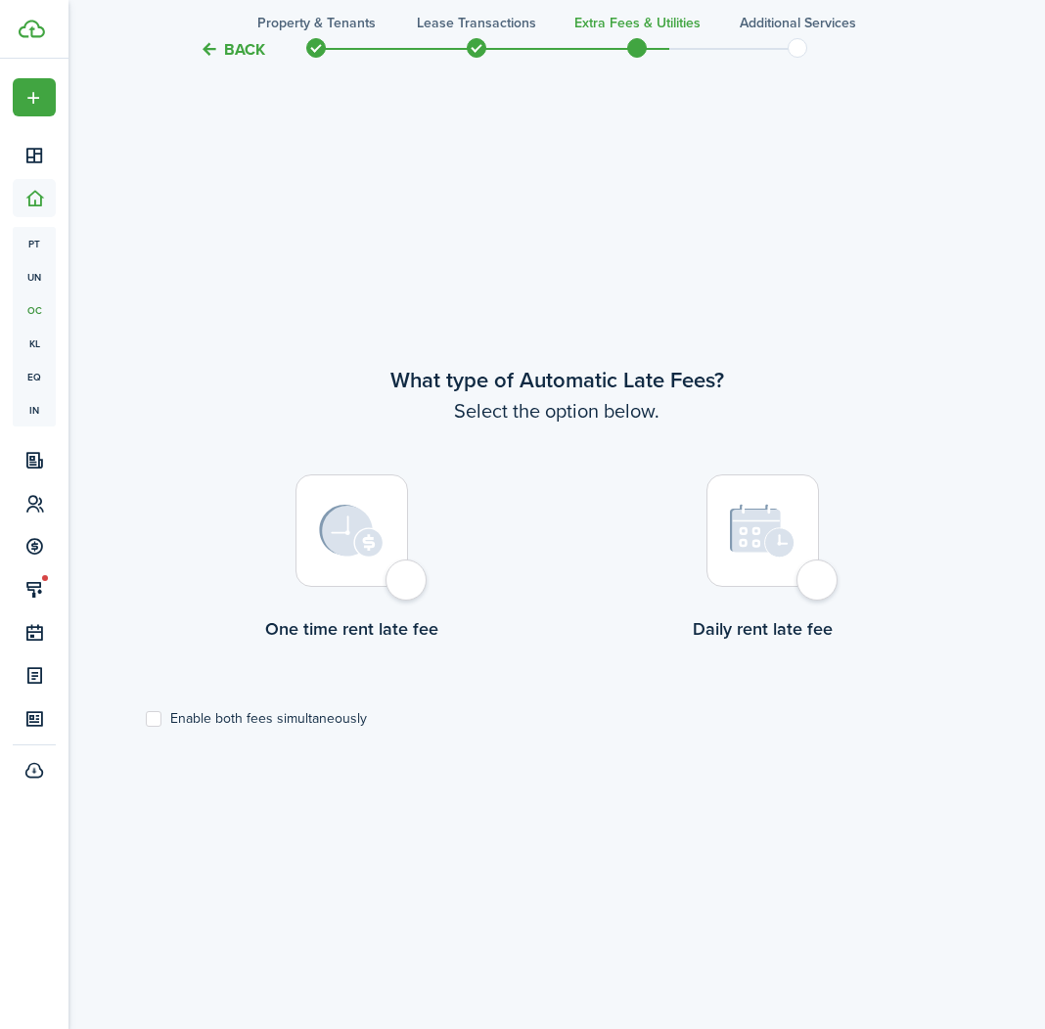
click at [407, 586] on div at bounding box center [352, 531] width 113 height 113
radio input "true"
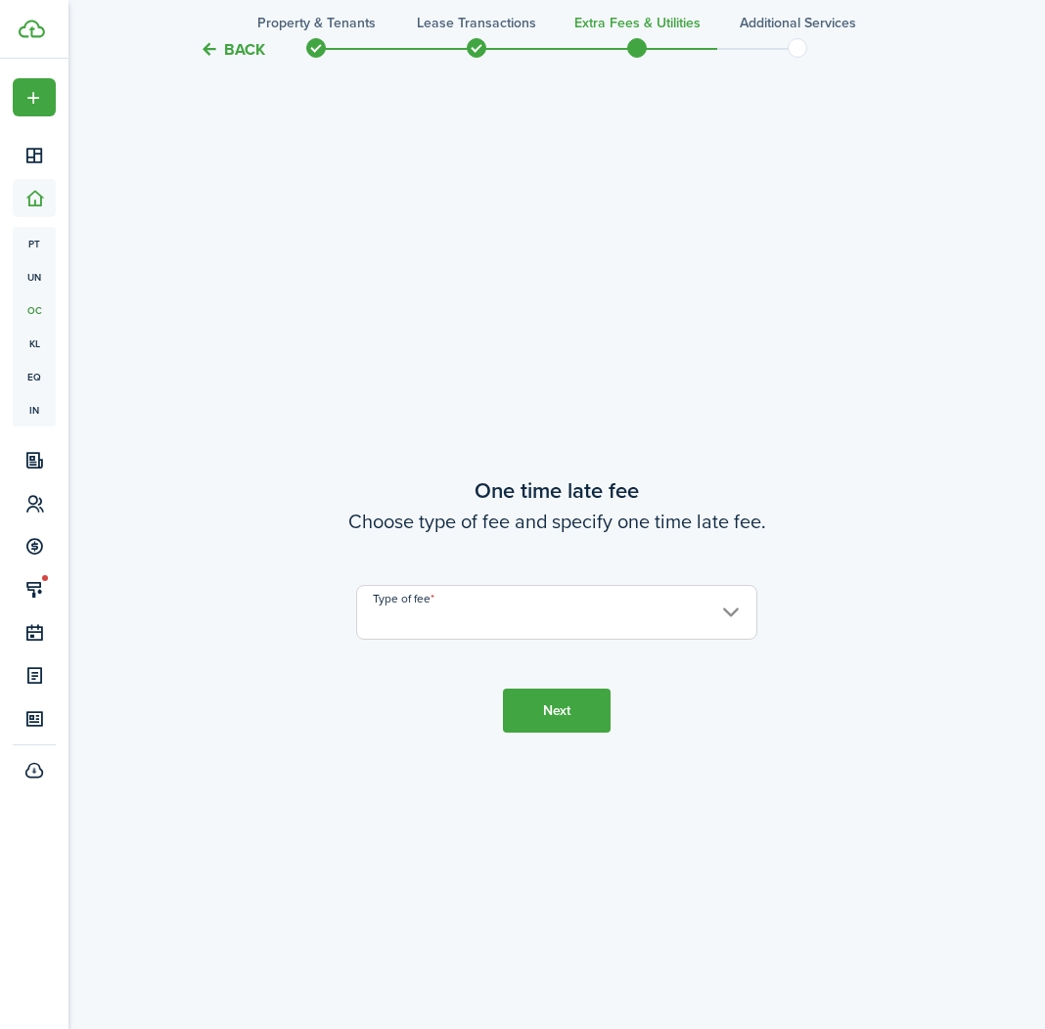
scroll to position [1928, 0]
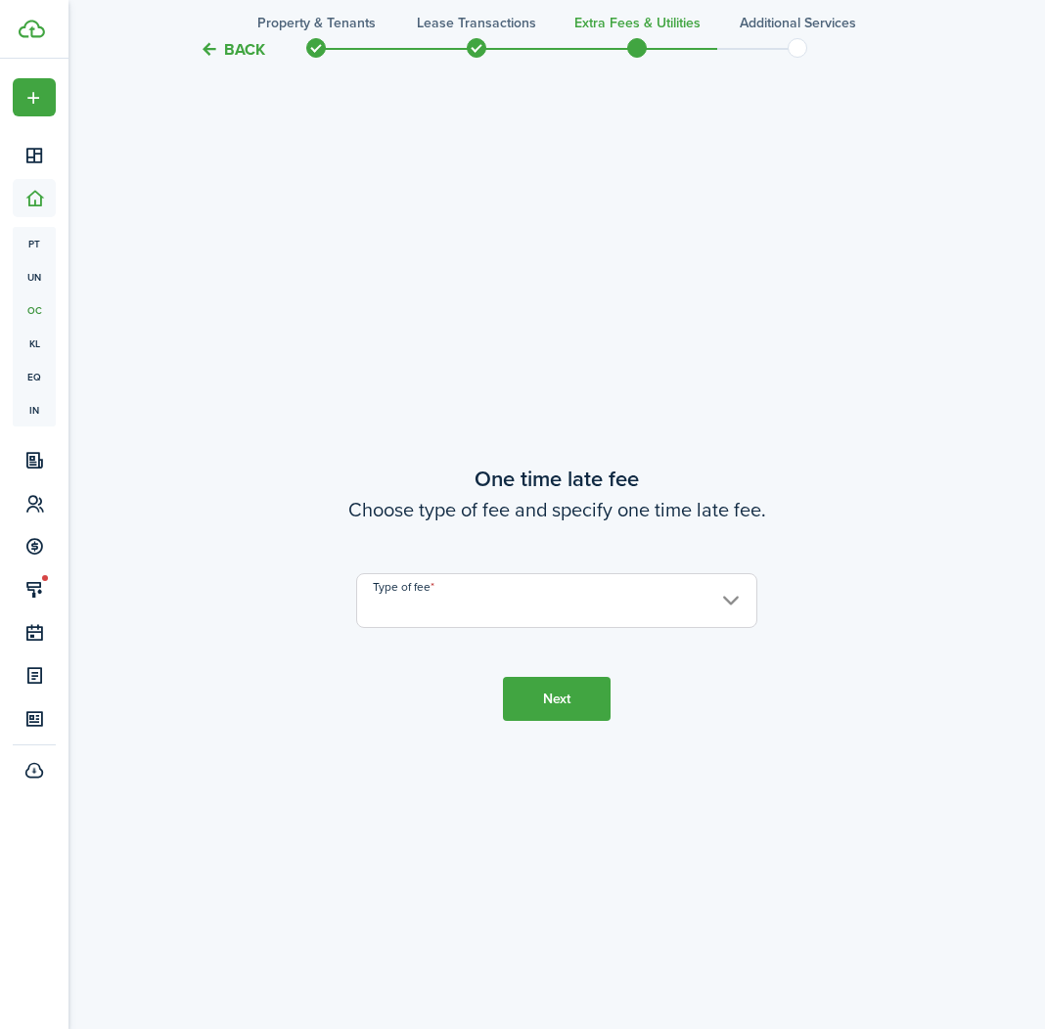
click at [721, 604] on input "Type of fee" at bounding box center [556, 600] width 401 height 55
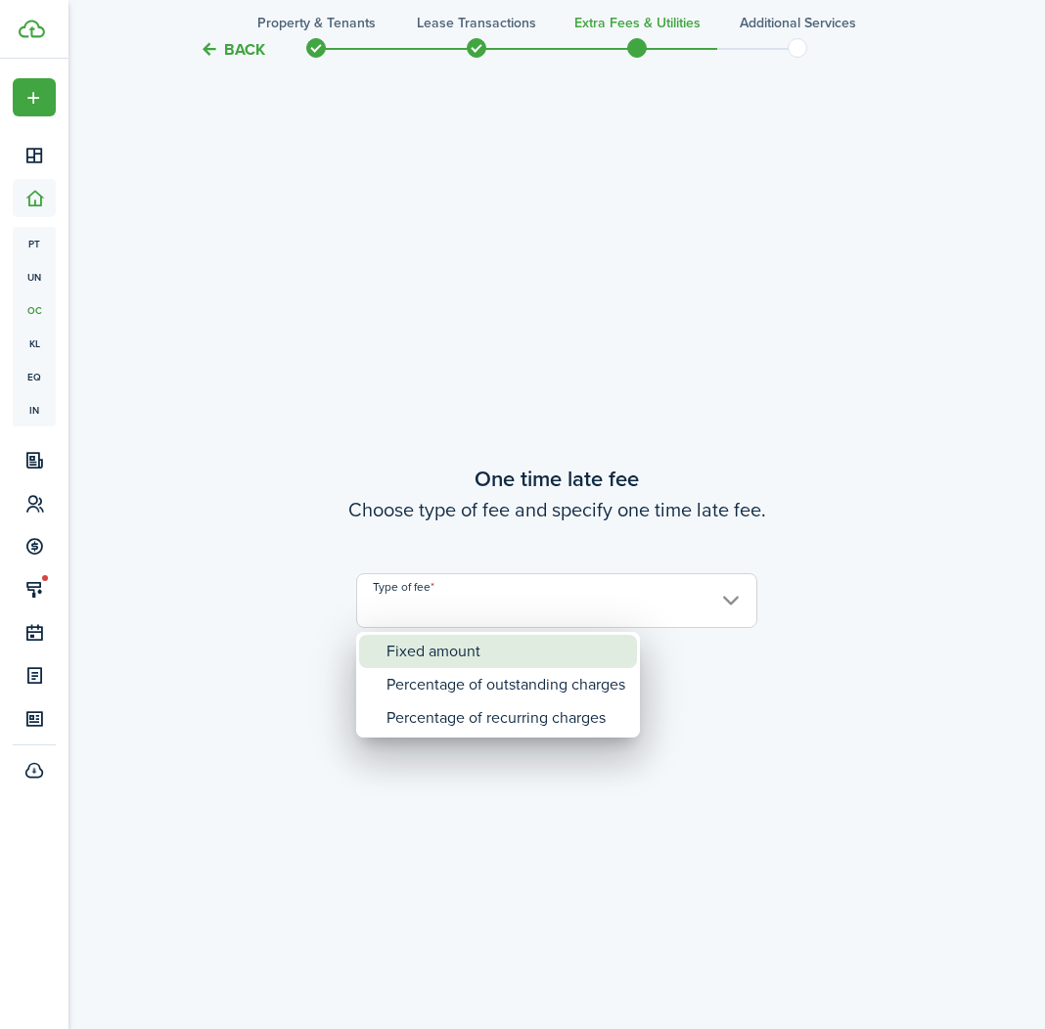
click at [514, 652] on div "Fixed amount" at bounding box center [506, 651] width 239 height 33
type input "Fixed amount"
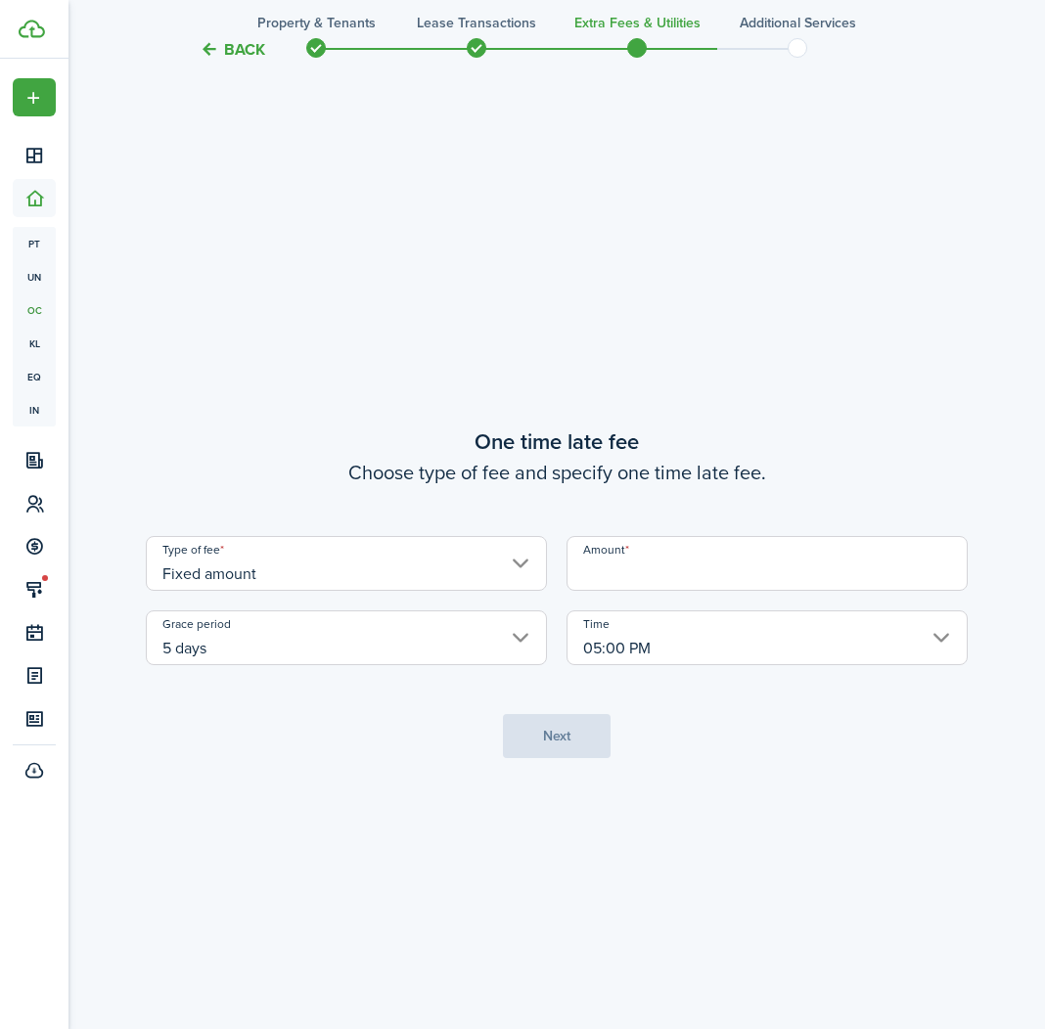
click at [616, 583] on input "Amount" at bounding box center [767, 563] width 401 height 55
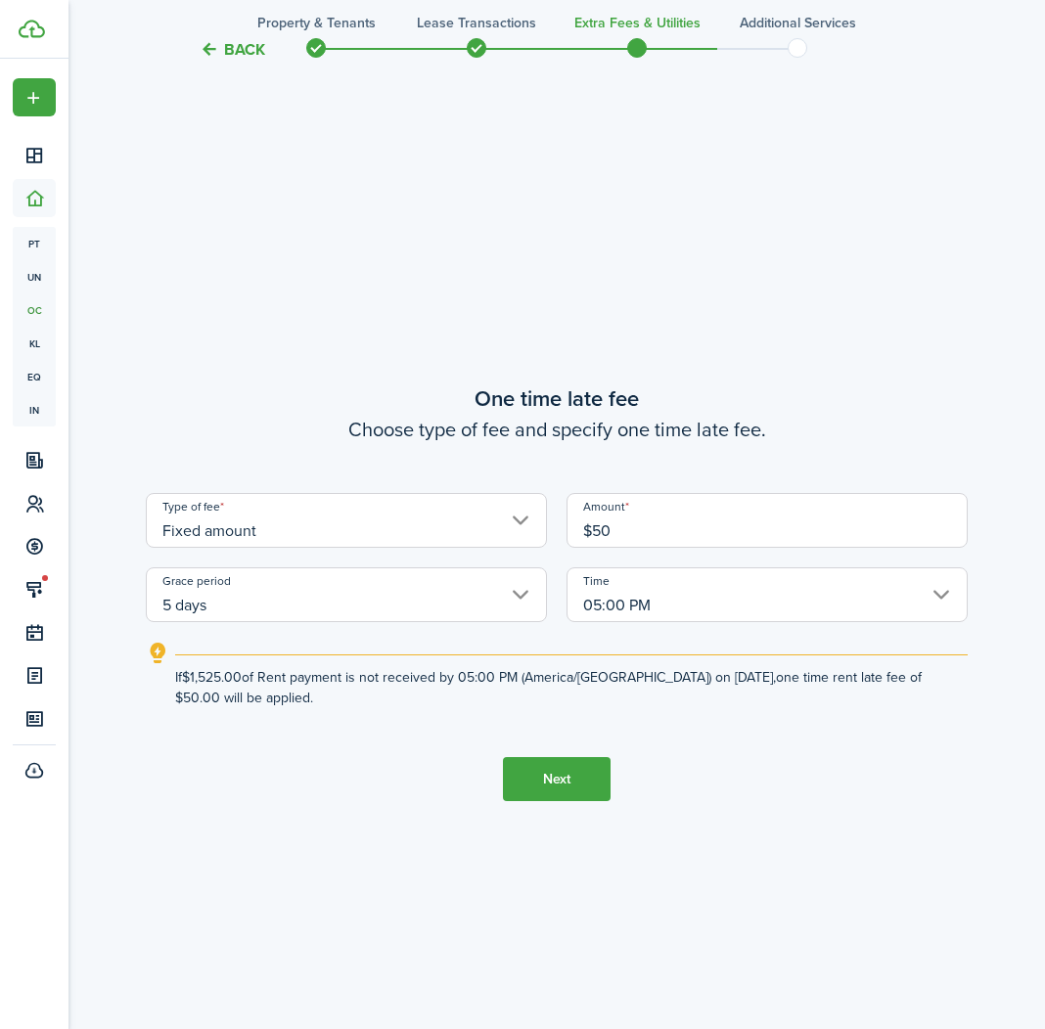
type input "$50.00"
click at [528, 788] on button "Next" at bounding box center [557, 779] width 108 height 44
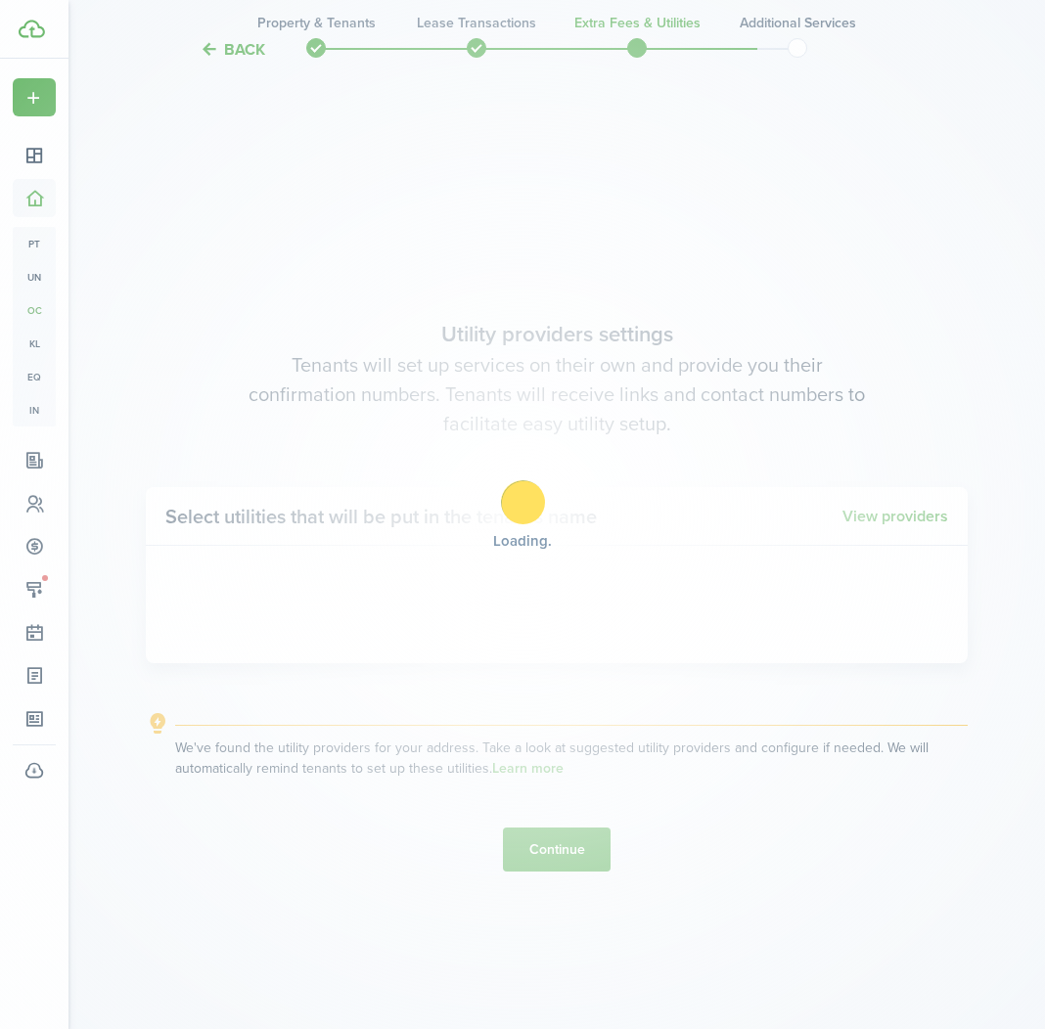
scroll to position [2957, 0]
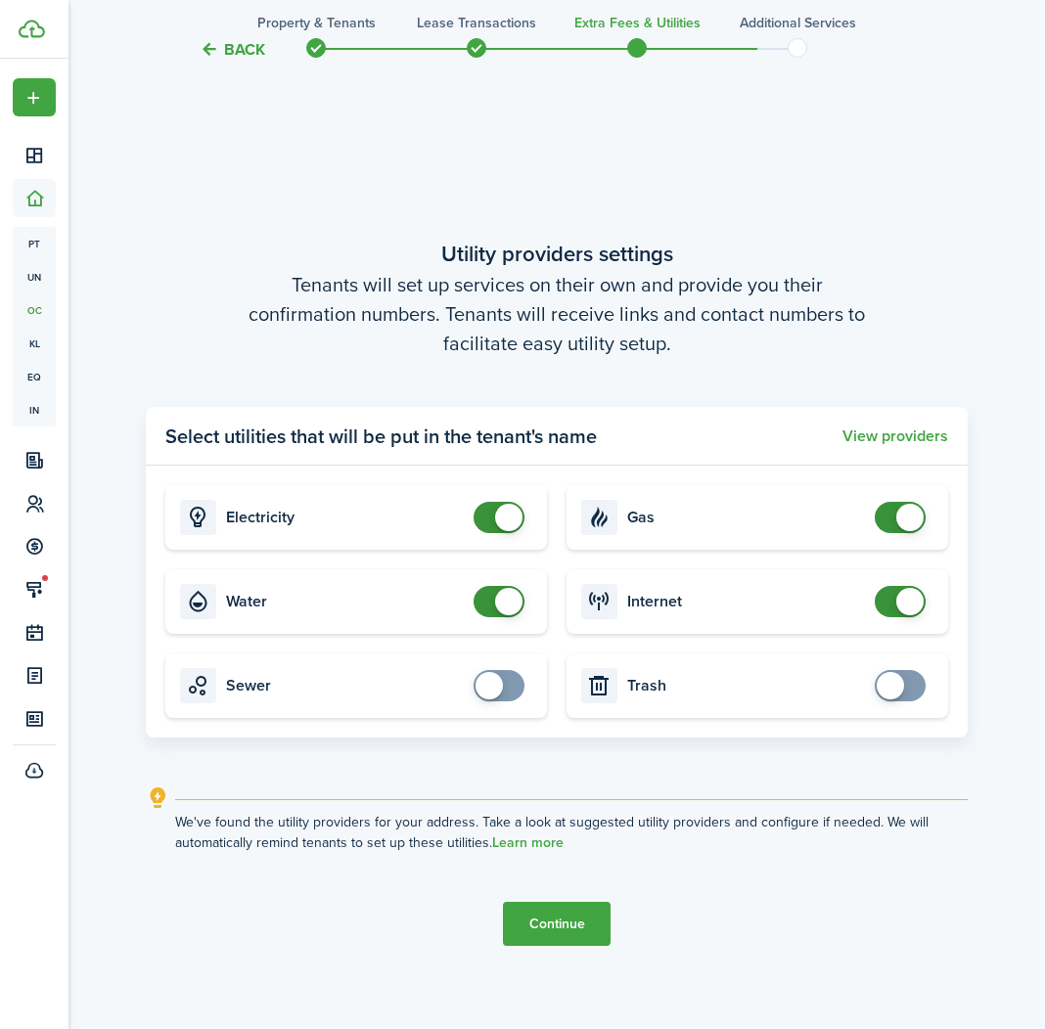
checkbox input "false"
click at [512, 600] on span at bounding box center [508, 601] width 27 height 27
checkbox input "false"
click at [916, 516] on span at bounding box center [909, 517] width 27 height 27
click at [573, 917] on button "Continue" at bounding box center [557, 924] width 108 height 44
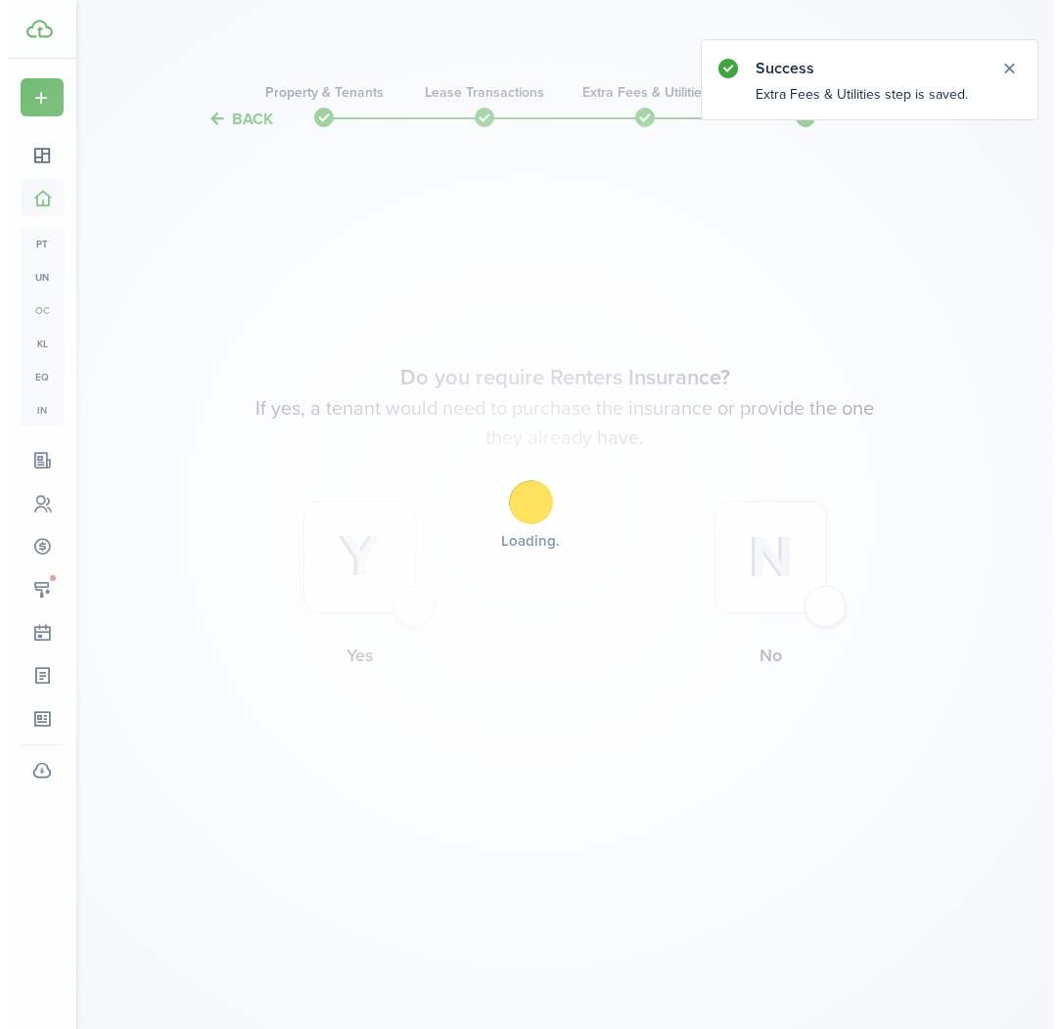
scroll to position [0, 0]
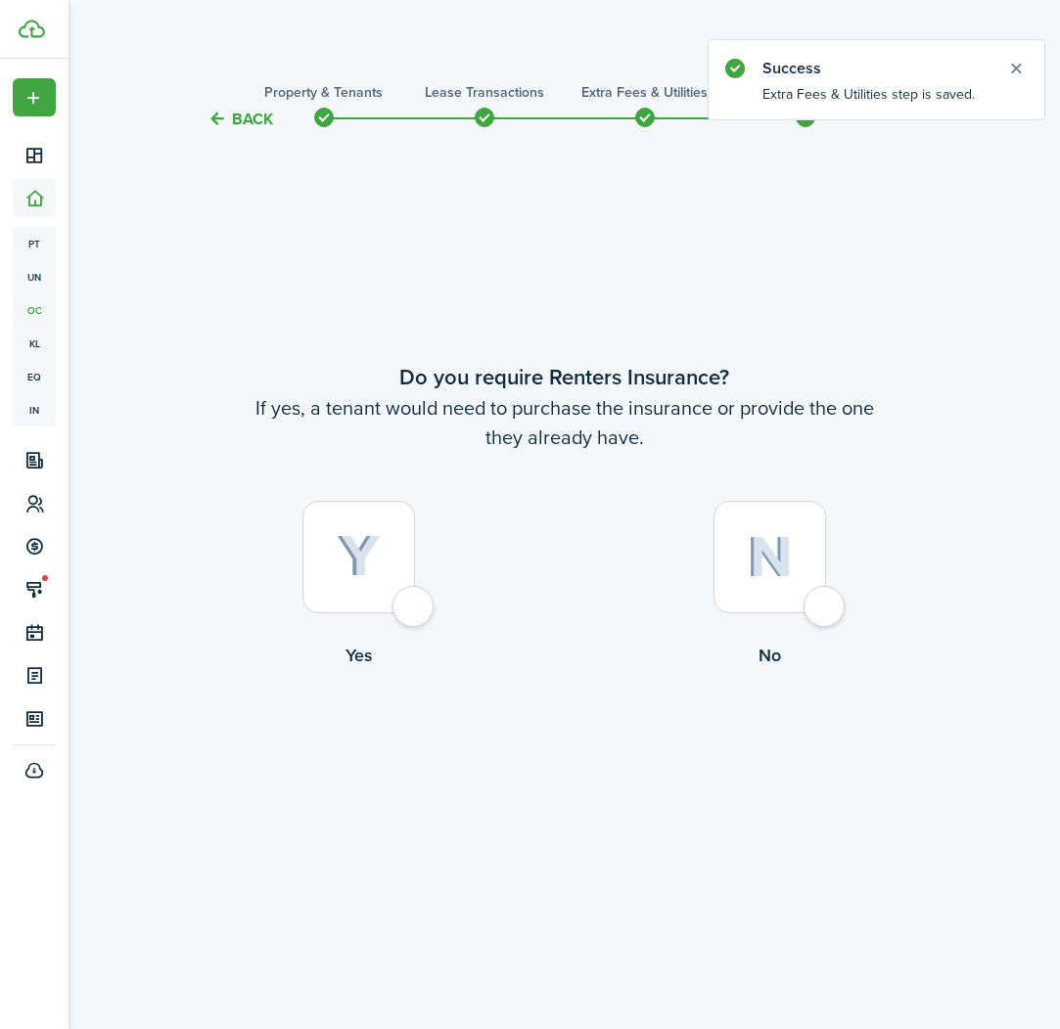
click at [415, 605] on div at bounding box center [358, 557] width 113 height 113
radio input "true"
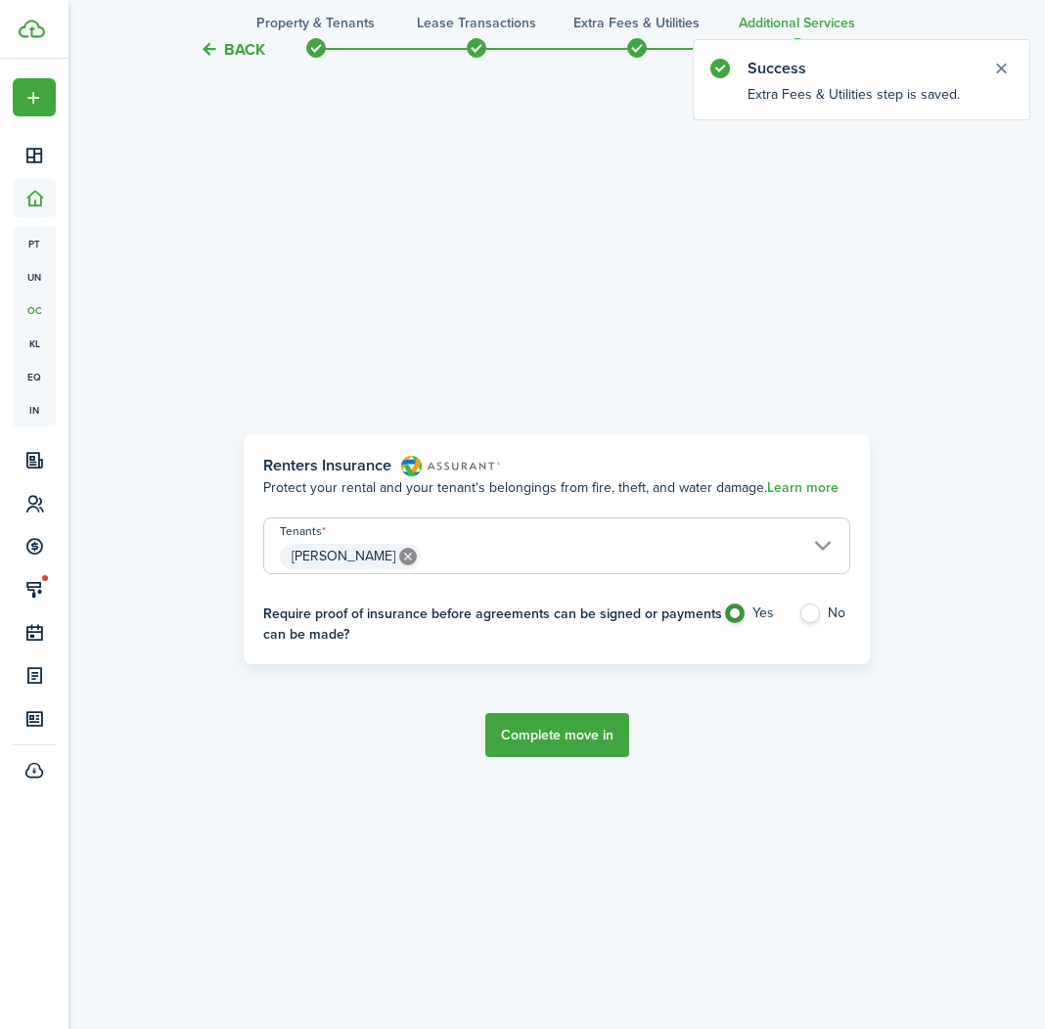
scroll to position [898, 0]
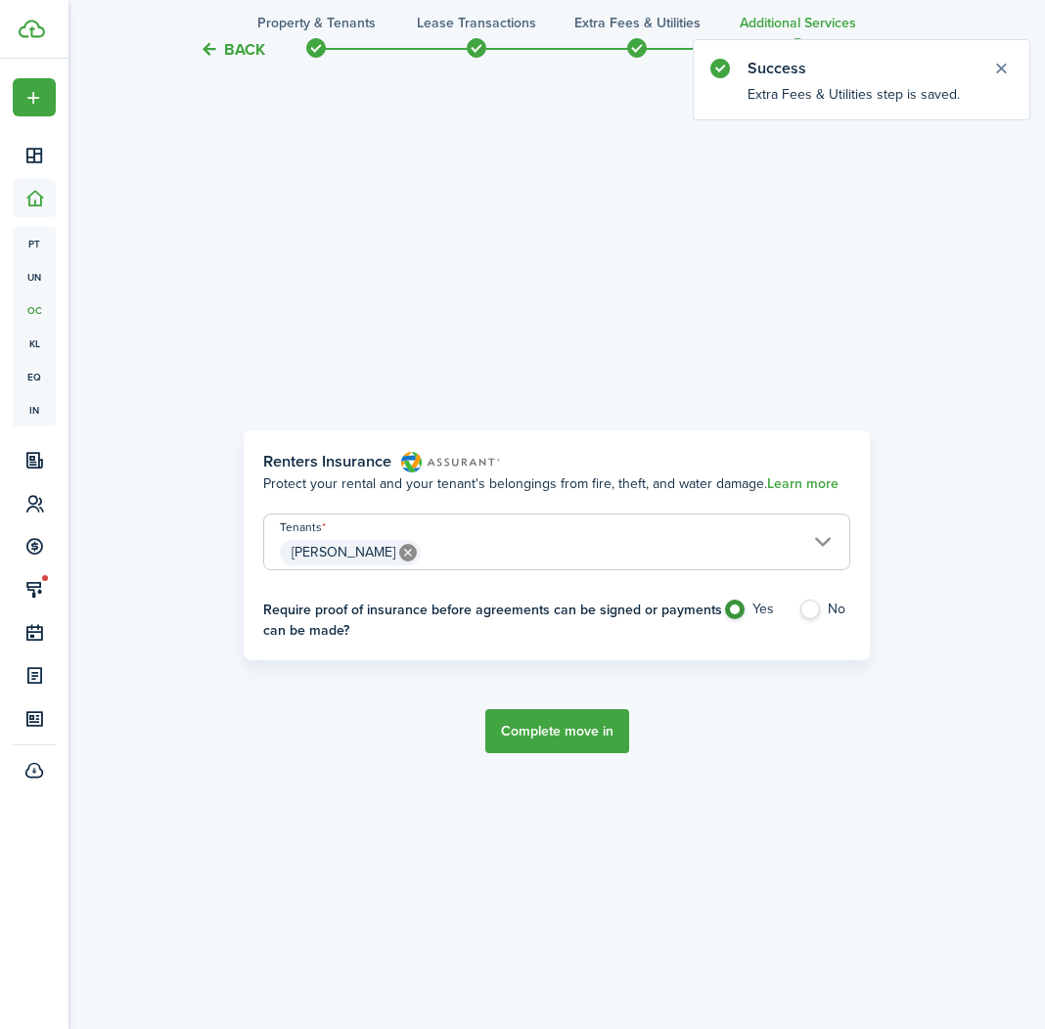
click at [616, 721] on button "Complete move in" at bounding box center [557, 731] width 144 height 44
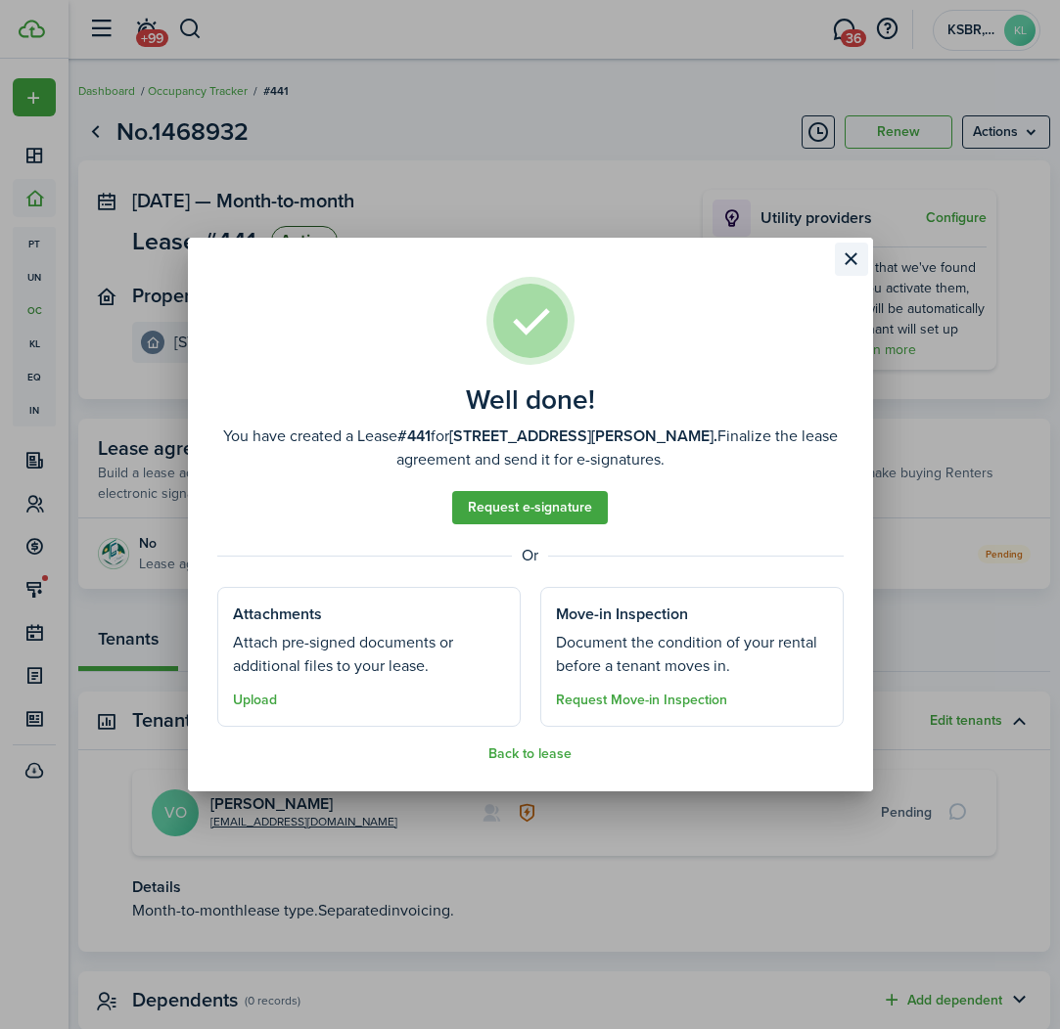
click at [847, 262] on button "Close modal" at bounding box center [851, 259] width 33 height 33
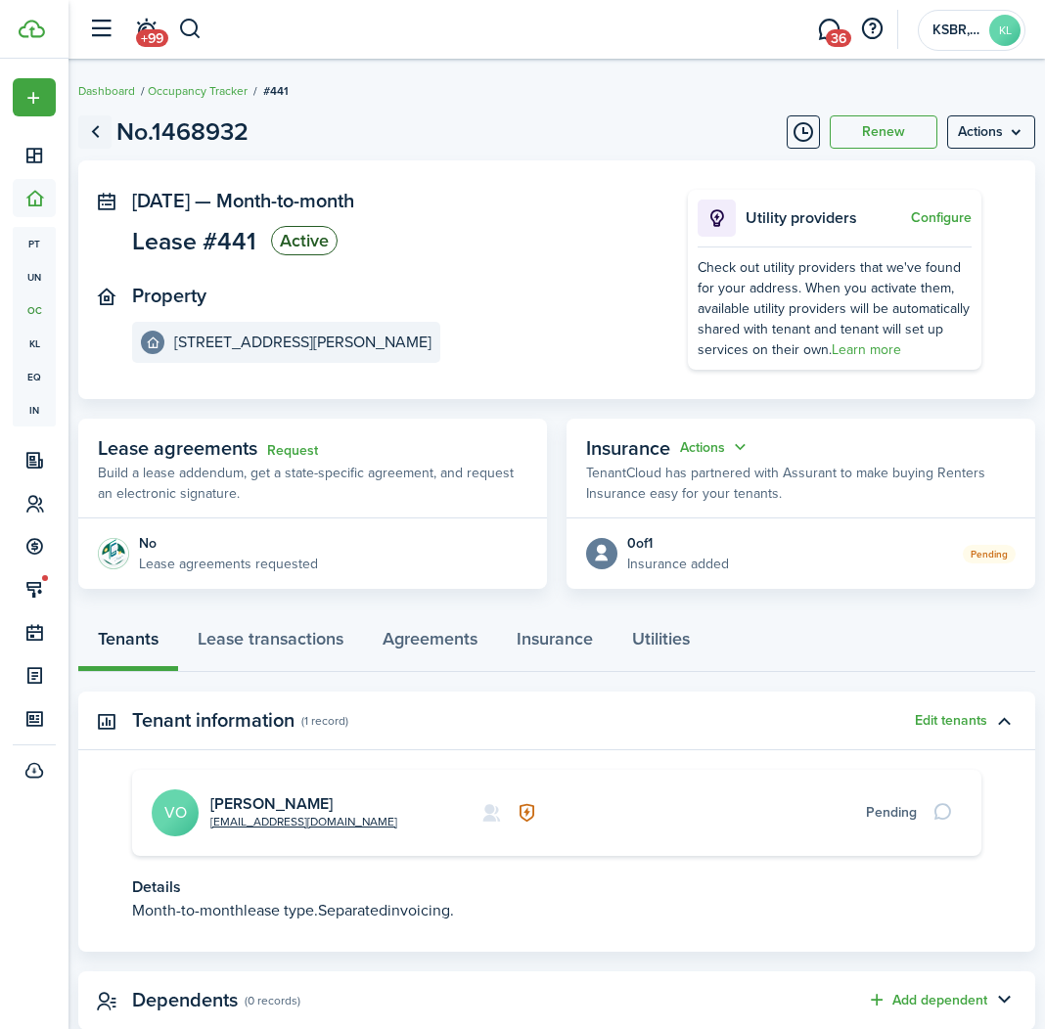
click at [102, 129] on link "Go back" at bounding box center [94, 131] width 33 height 33
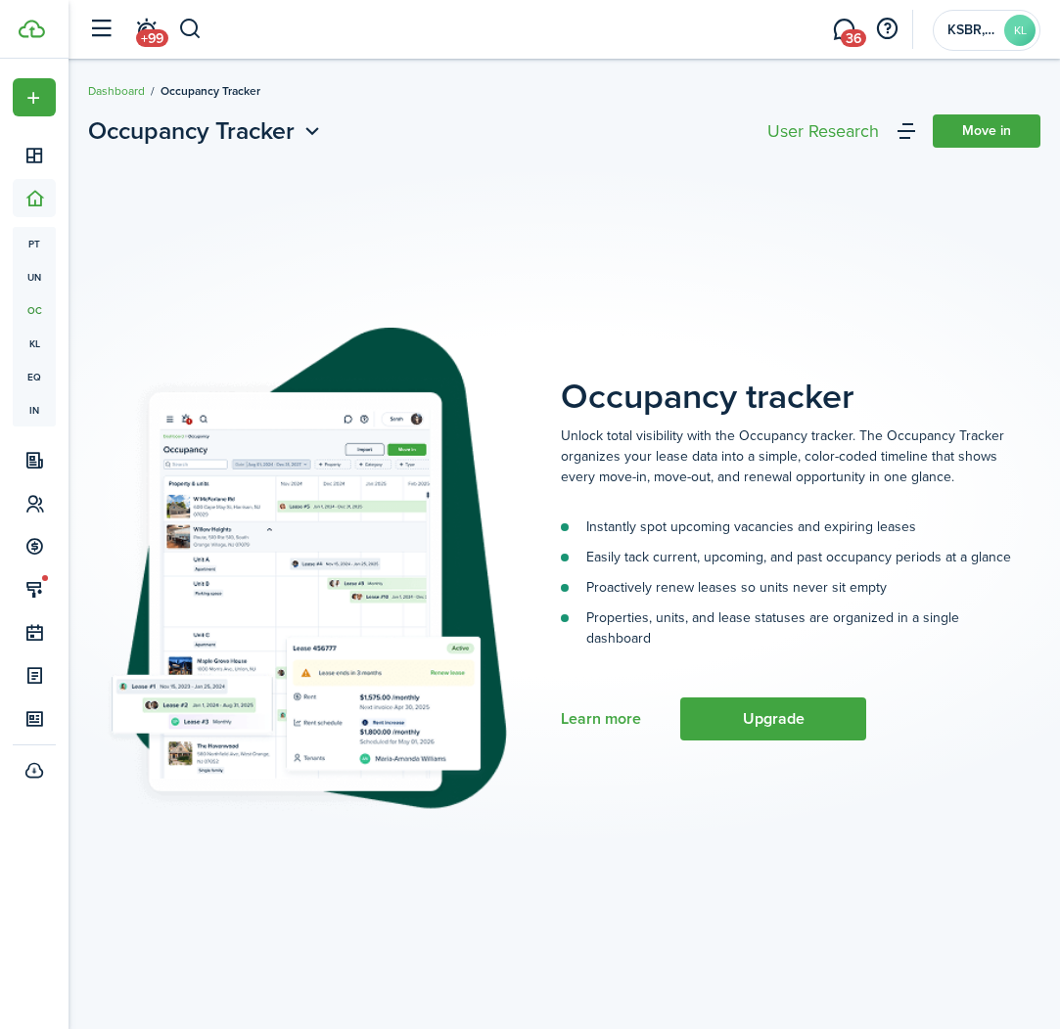
click at [101, 129] on span "Occupancy Tracker" at bounding box center [191, 131] width 206 height 35
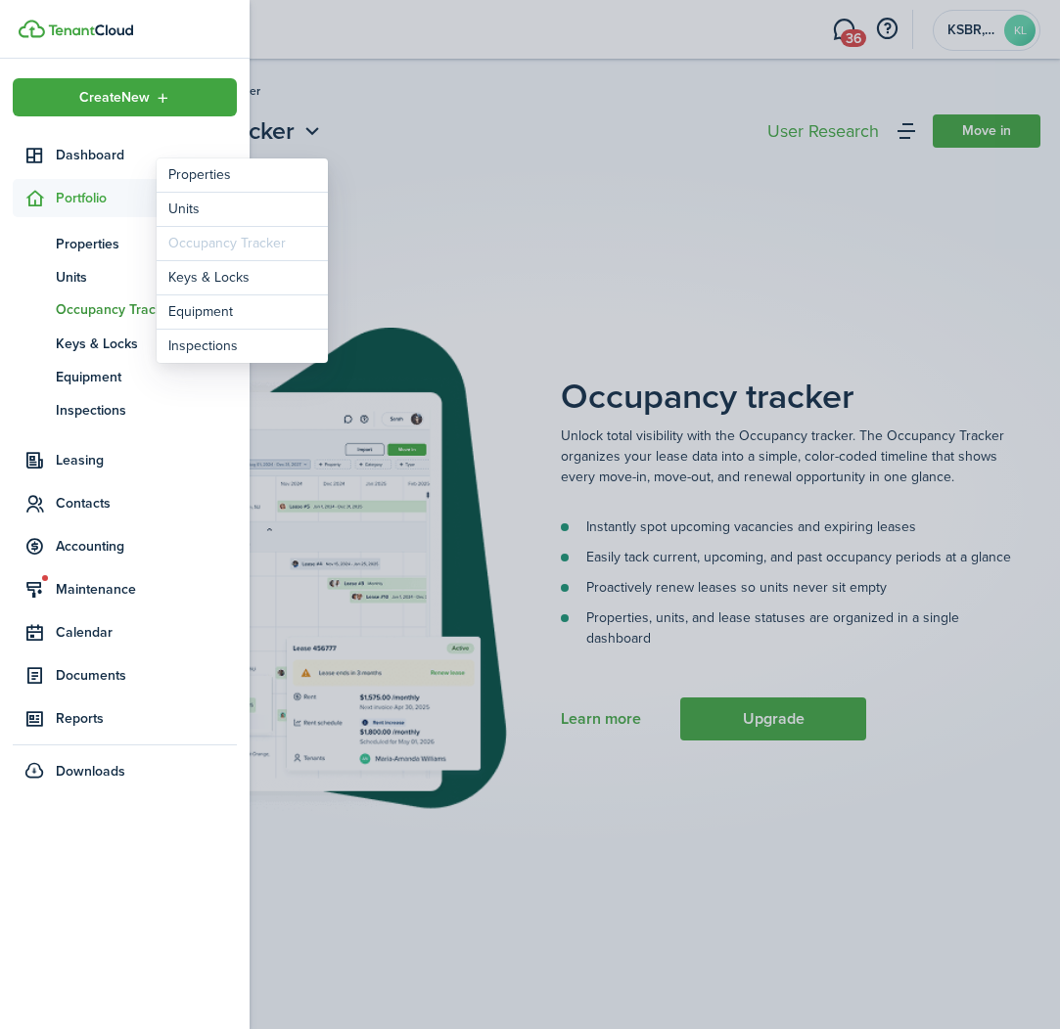
click at [83, 196] on span "Portfolio" at bounding box center [146, 198] width 181 height 21
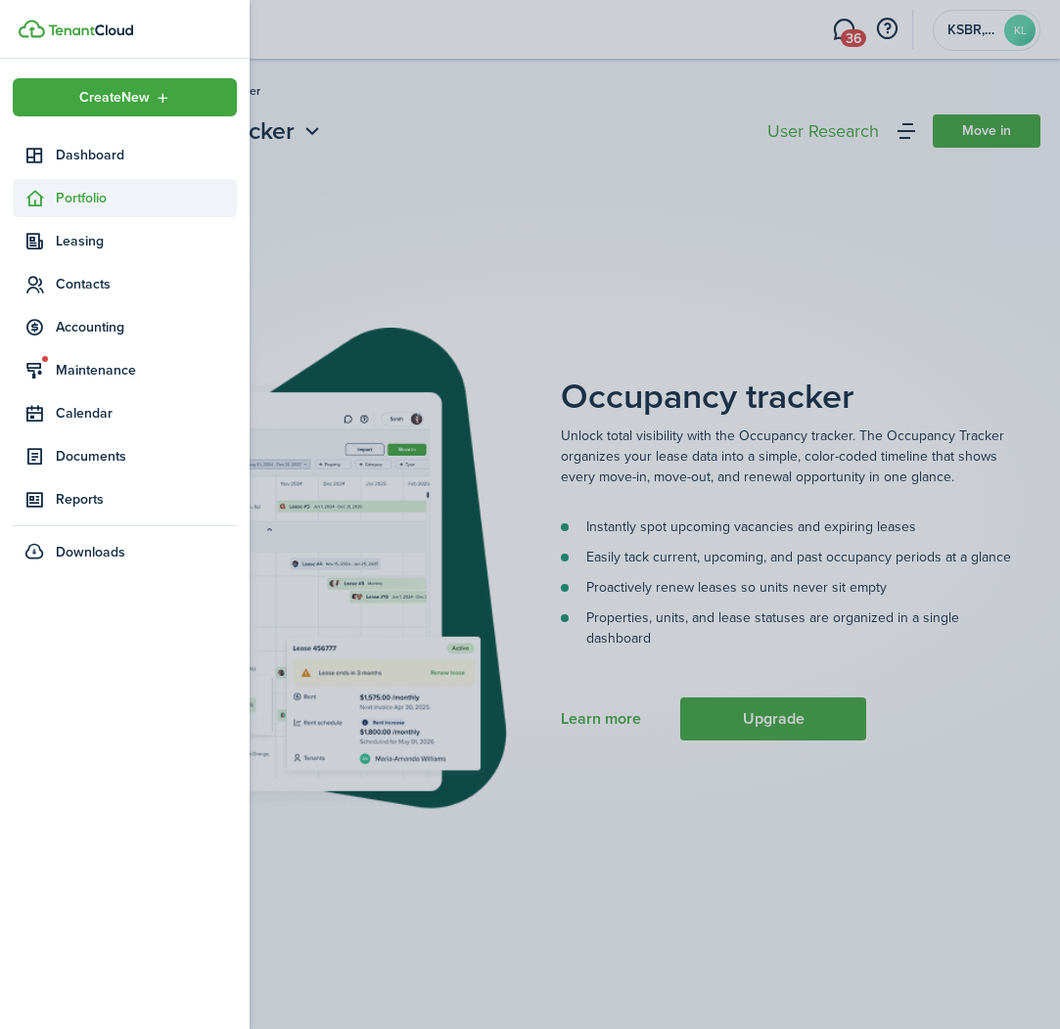
click at [96, 191] on span "Portfolio" at bounding box center [146, 198] width 181 height 21
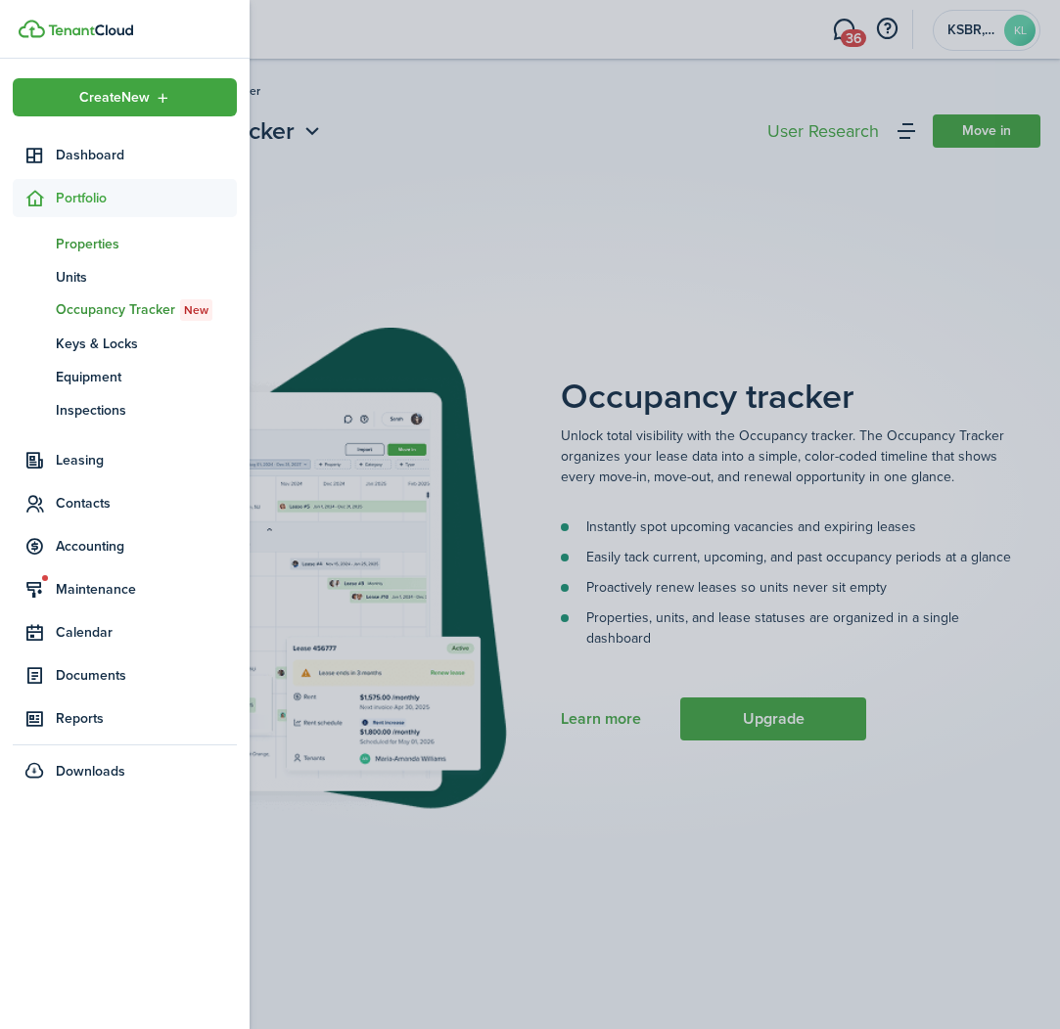
click at [100, 244] on span "Properties" at bounding box center [146, 244] width 181 height 21
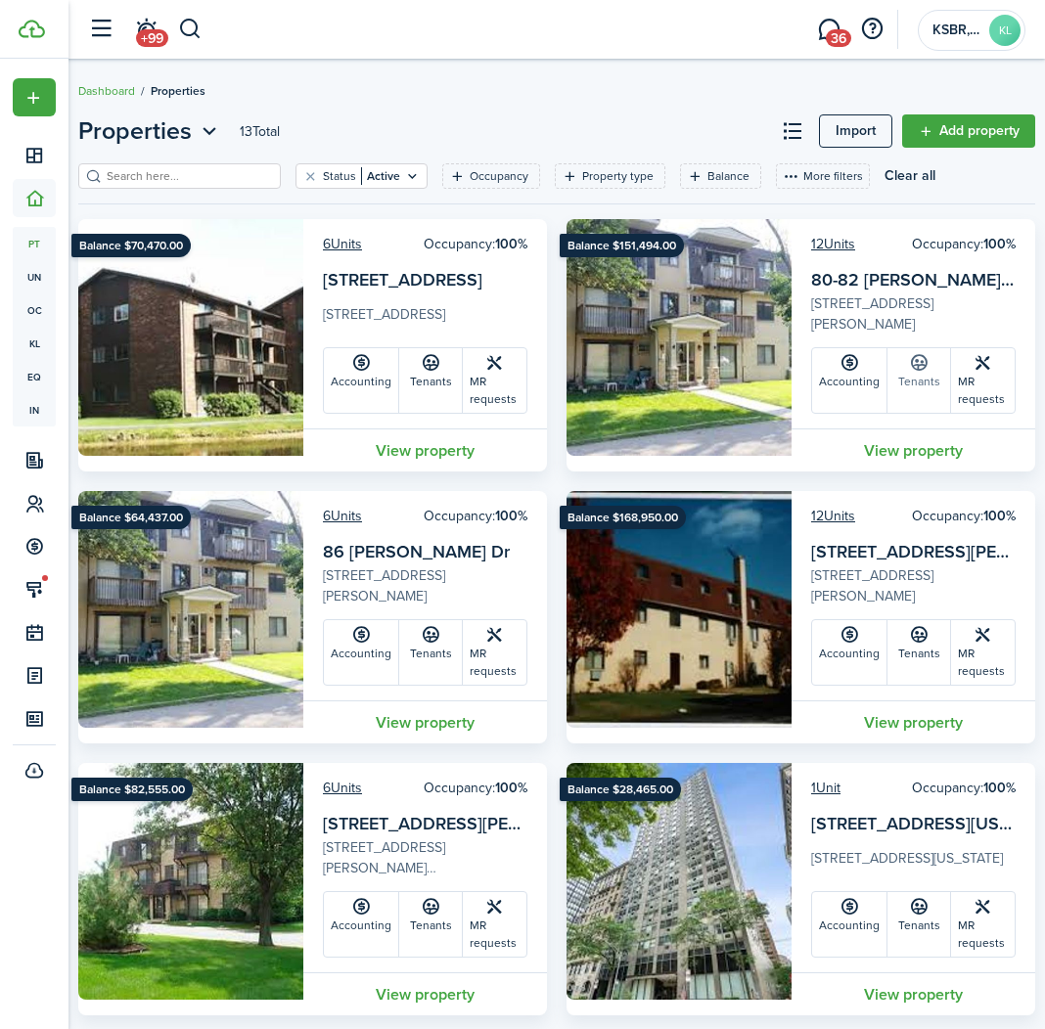
click at [894, 359] on link "Tenants" at bounding box center [920, 380] width 64 height 65
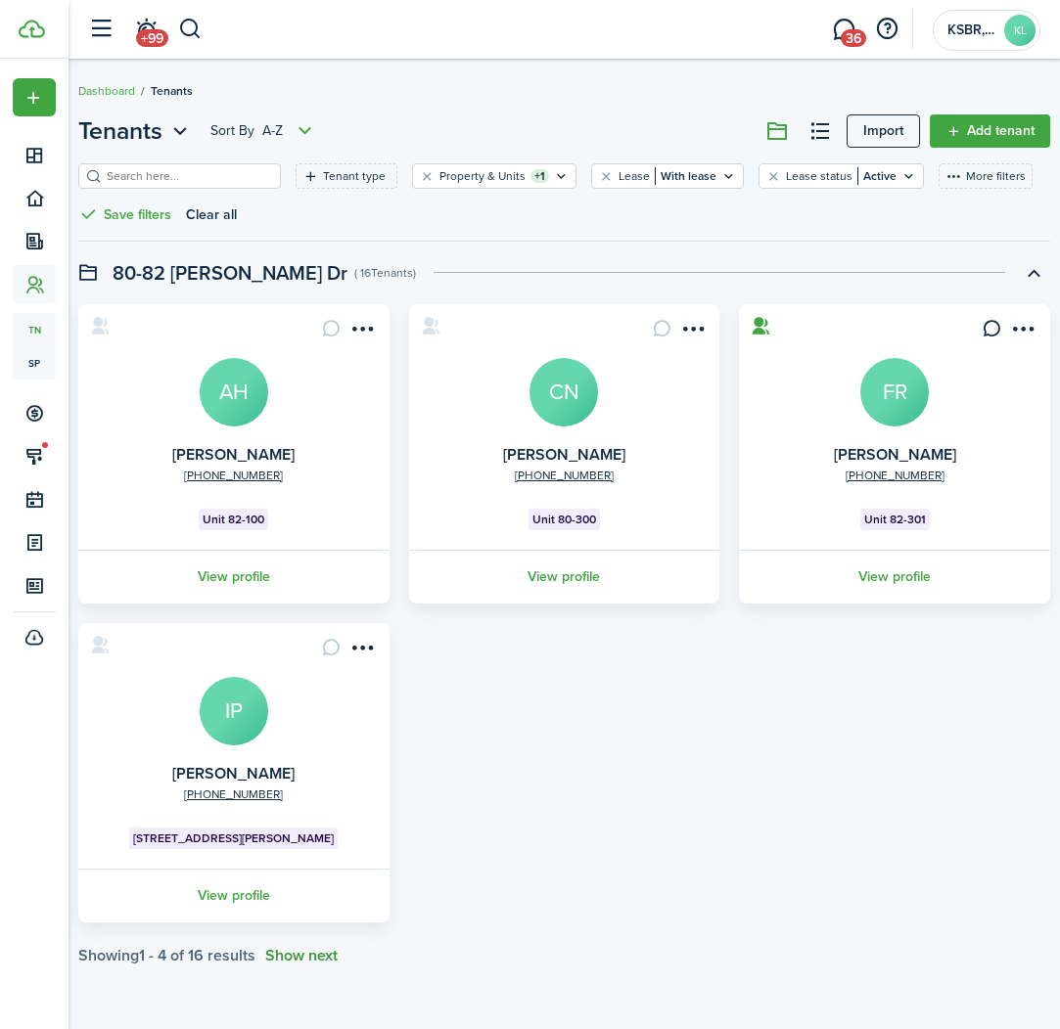
click at [338, 952] on button "Show next" at bounding box center [301, 956] width 72 height 18
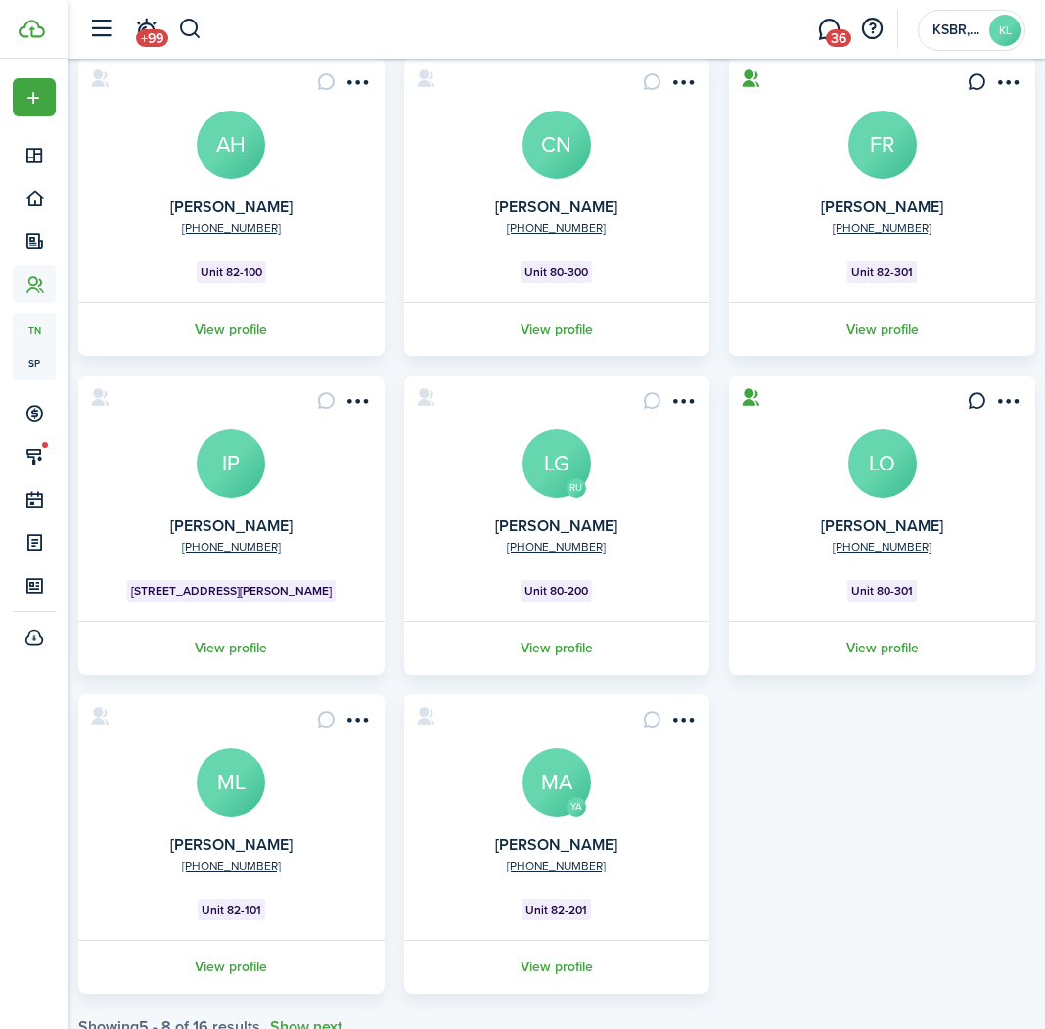
scroll to position [307, 0]
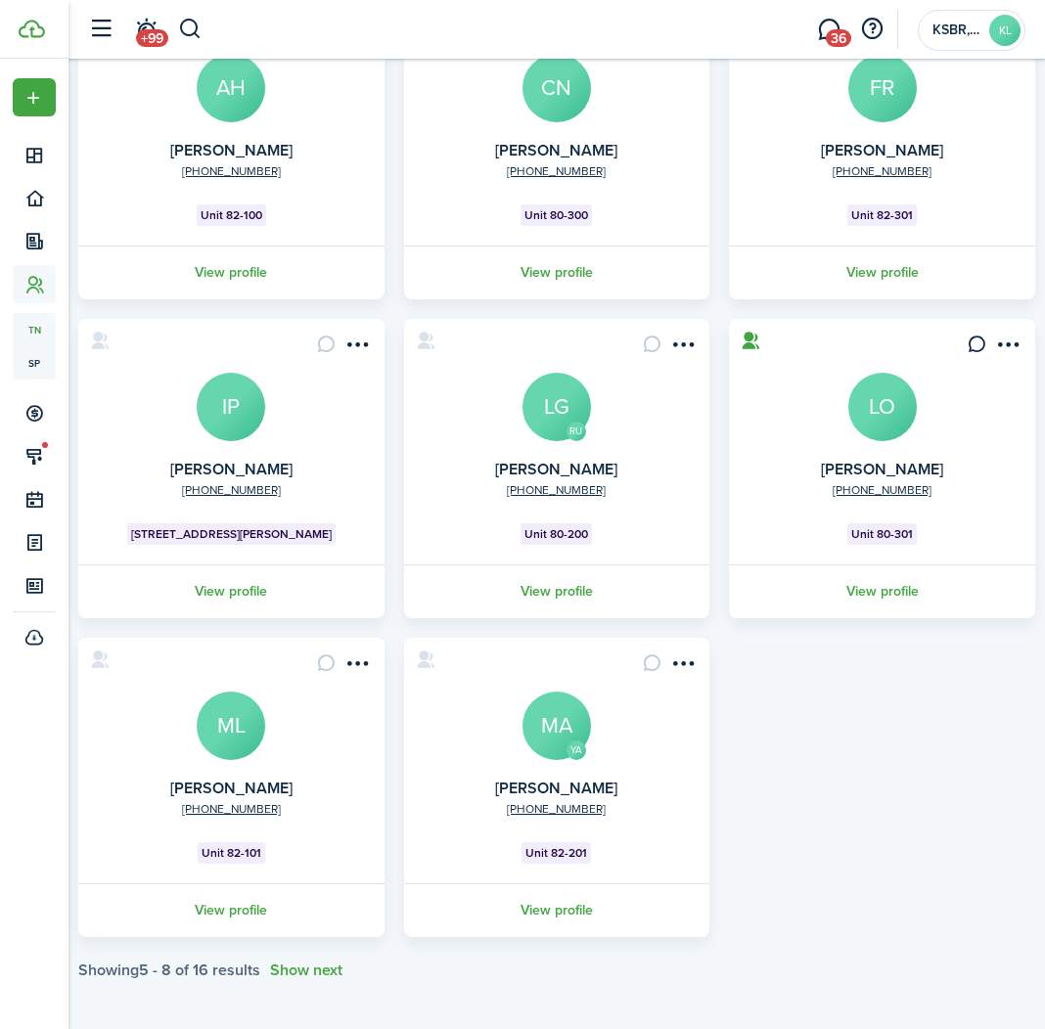
click at [347, 962] on swimlane-page-total "Showing 5 - 8 of 16 results Show next" at bounding box center [556, 971] width 957 height 18
click at [338, 966] on button "Show next" at bounding box center [306, 971] width 72 height 18
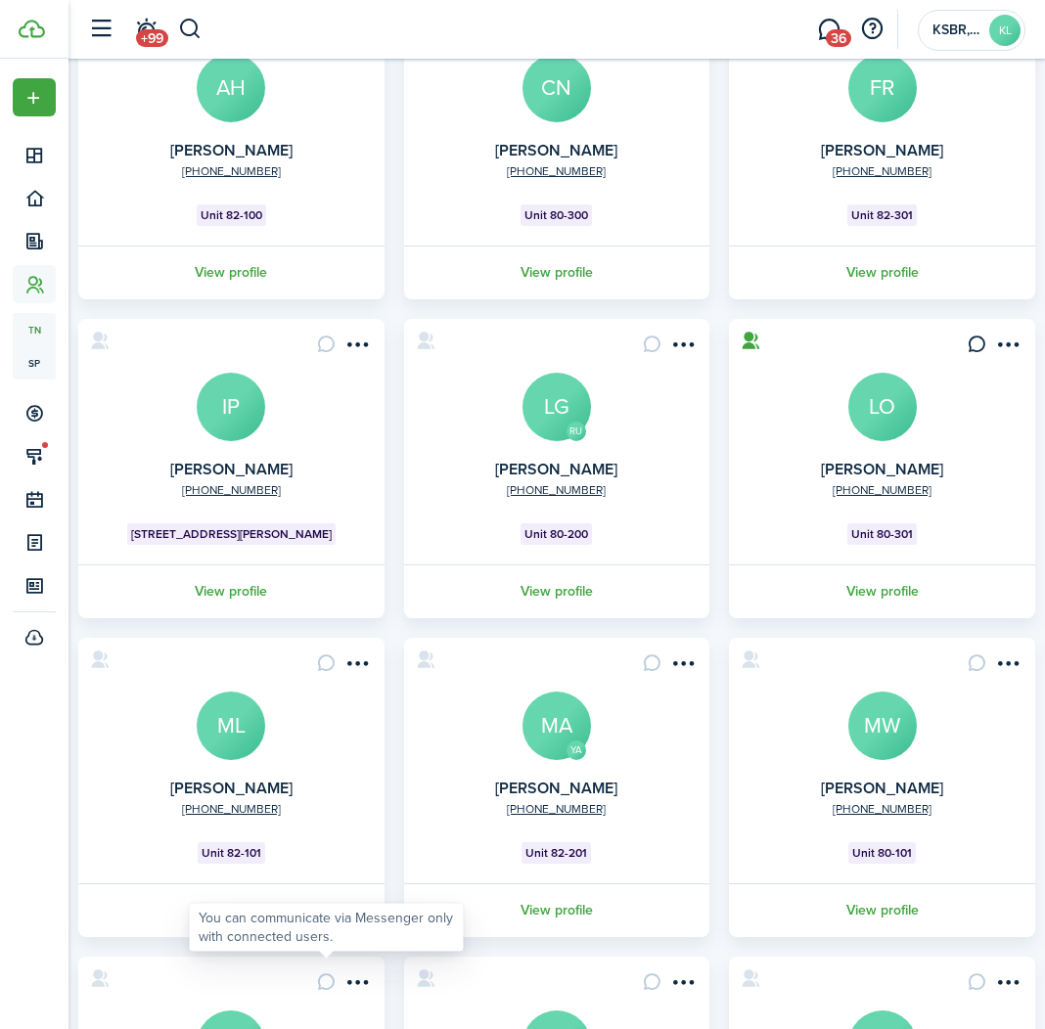
scroll to position [626, 0]
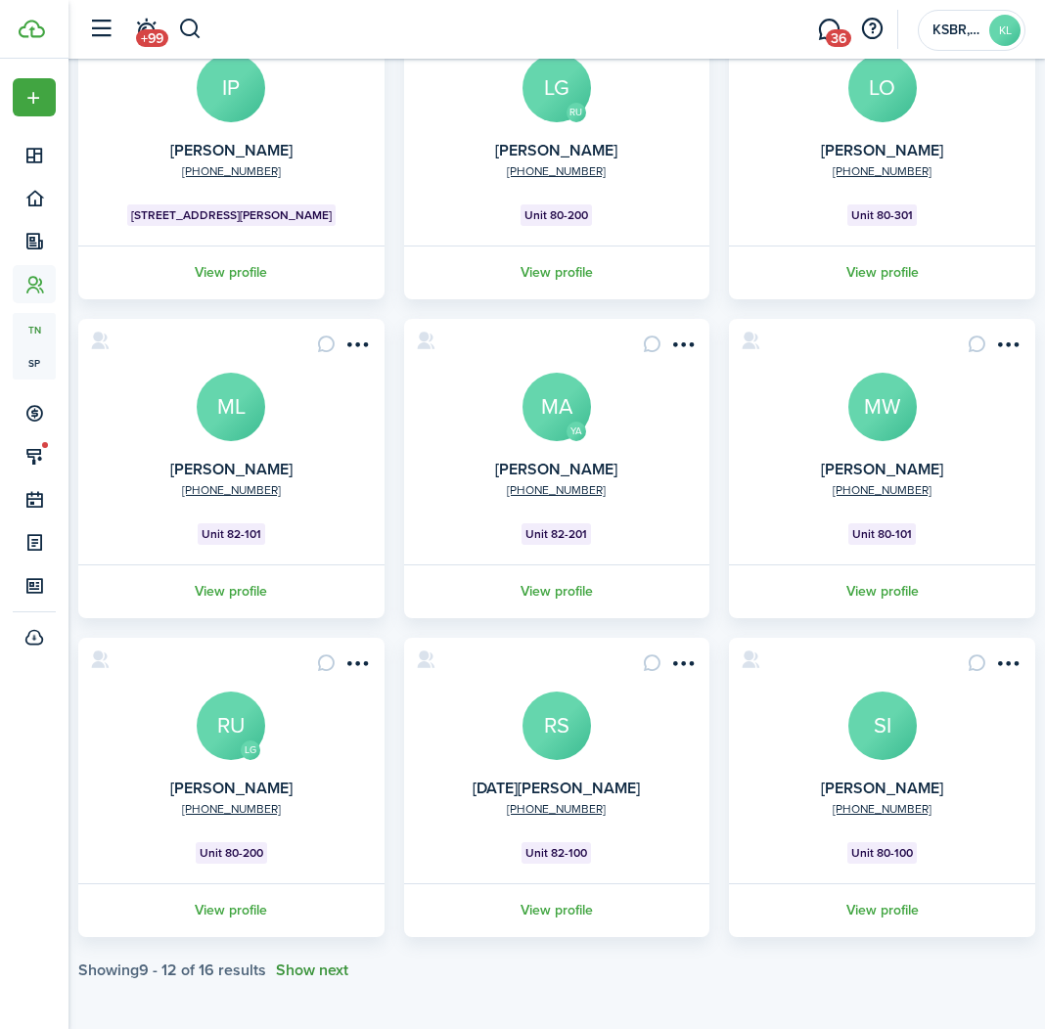
click at [333, 968] on button "Show next" at bounding box center [312, 971] width 72 height 18
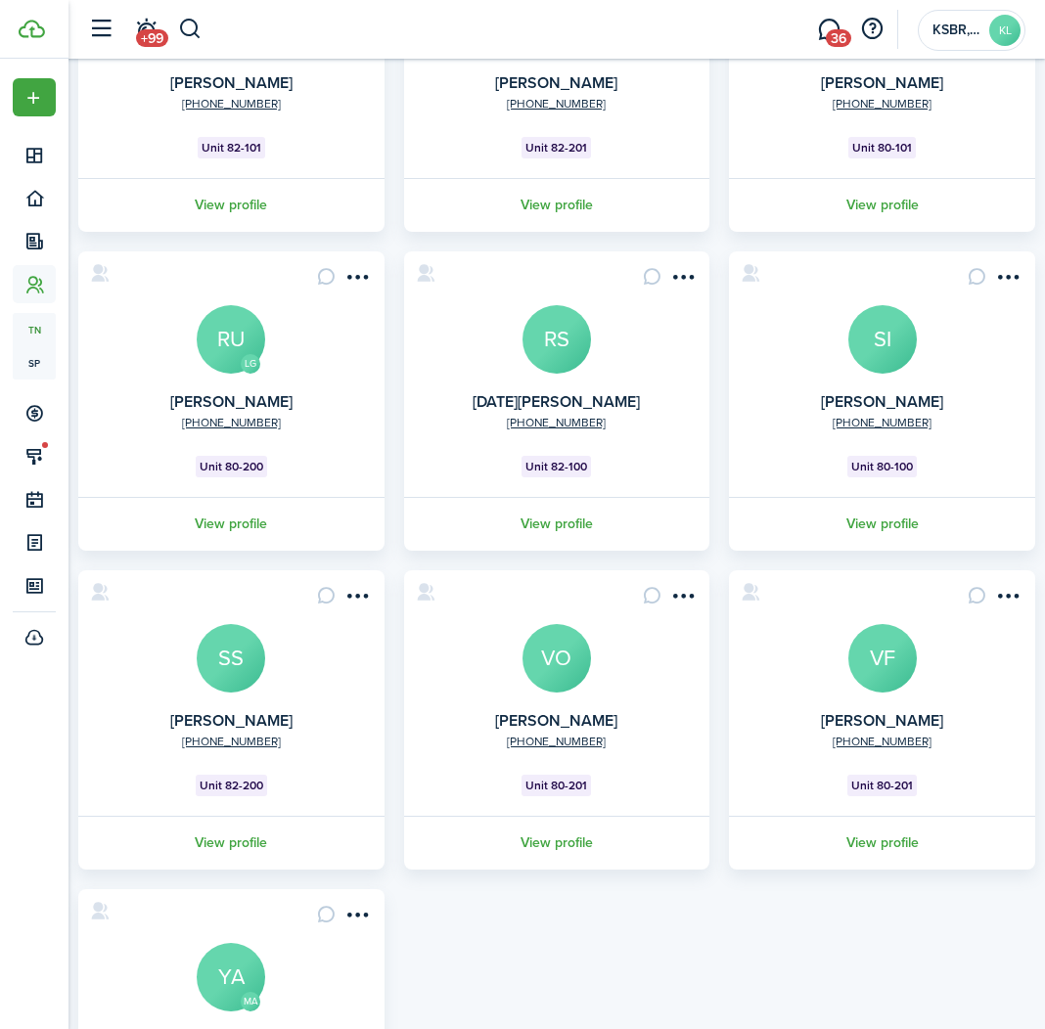
scroll to position [1241, 0]
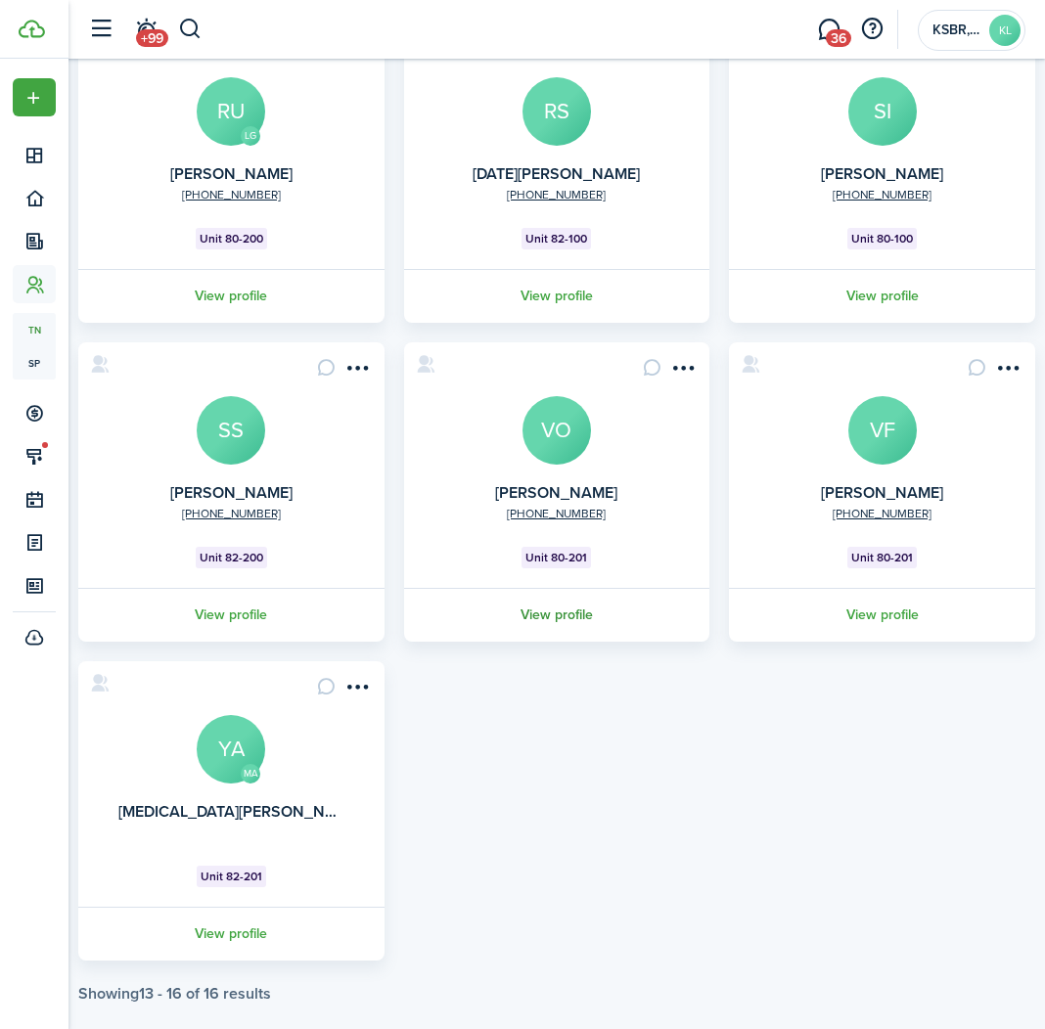
click at [547, 615] on link "View profile" at bounding box center [557, 615] width 312 height 54
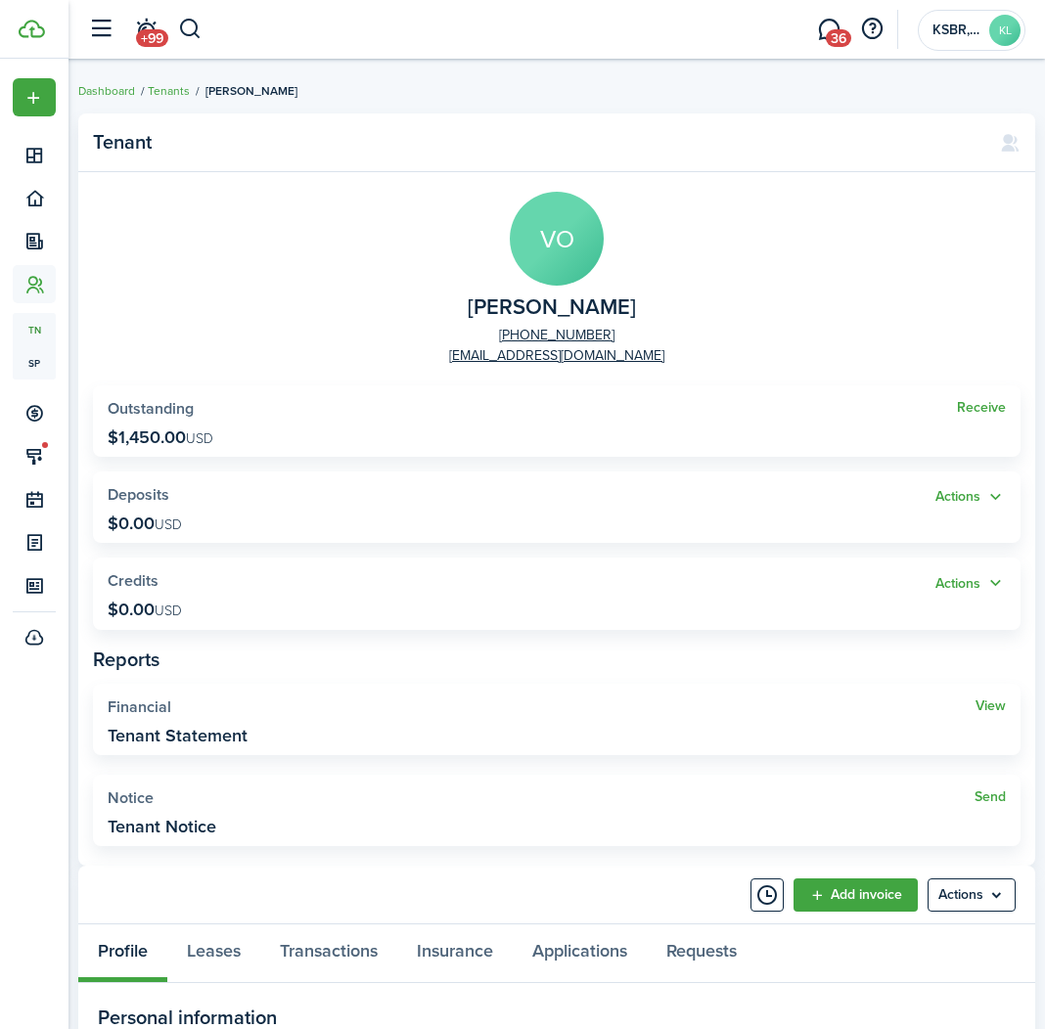
click at [567, 266] on avatar-text "VO" at bounding box center [557, 239] width 94 height 94
click at [567, 265] on avatar-text "VO" at bounding box center [557, 239] width 94 height 94
click at [219, 944] on link "Leases" at bounding box center [213, 954] width 93 height 58
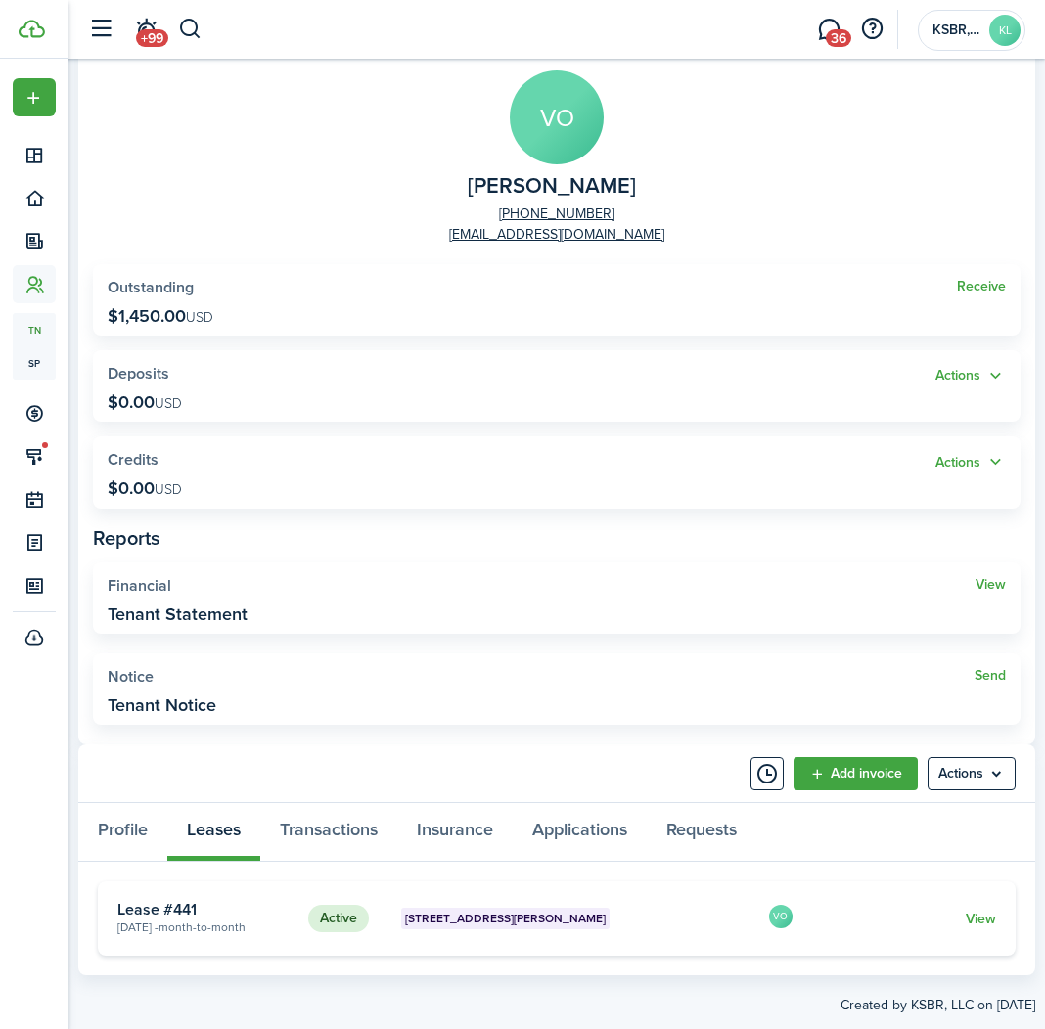
scroll to position [160, 0]
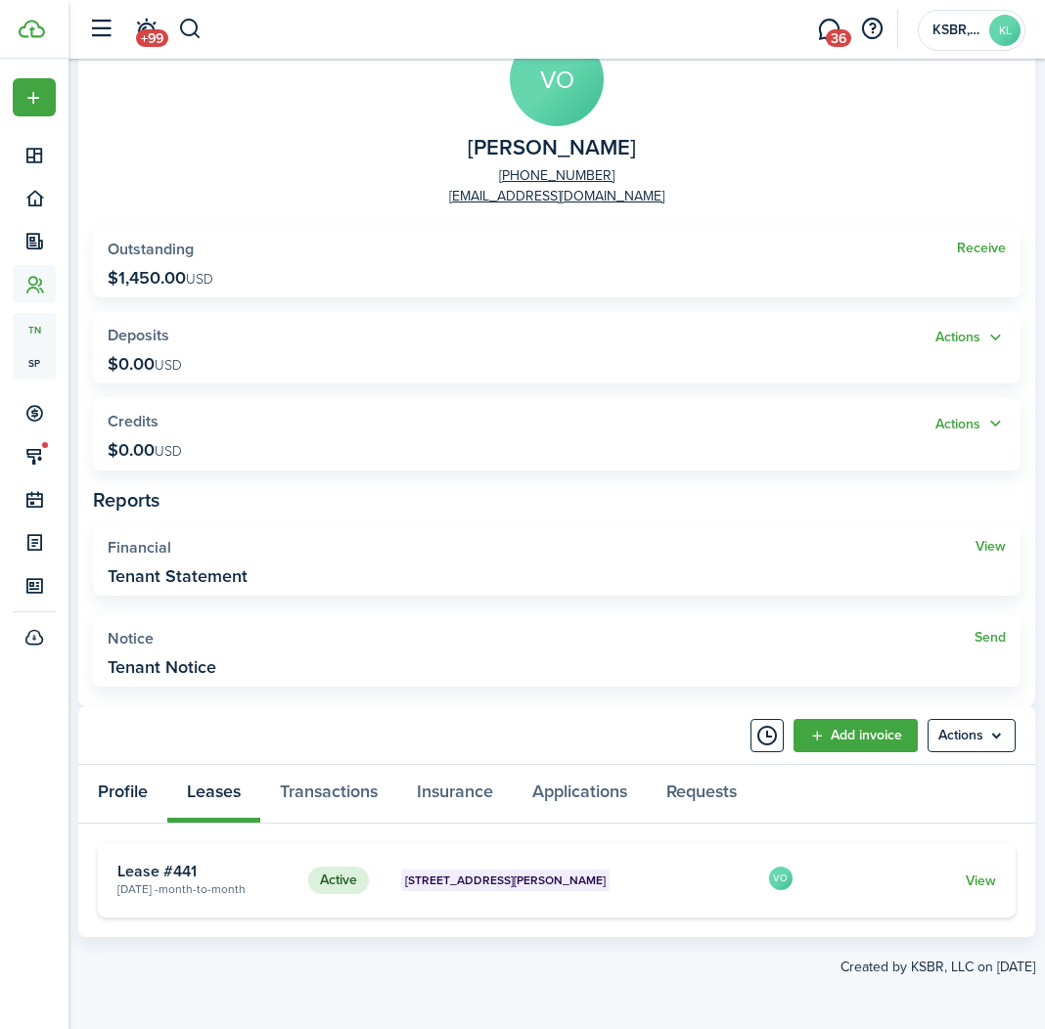
click at [127, 789] on link "Profile" at bounding box center [122, 794] width 89 height 58
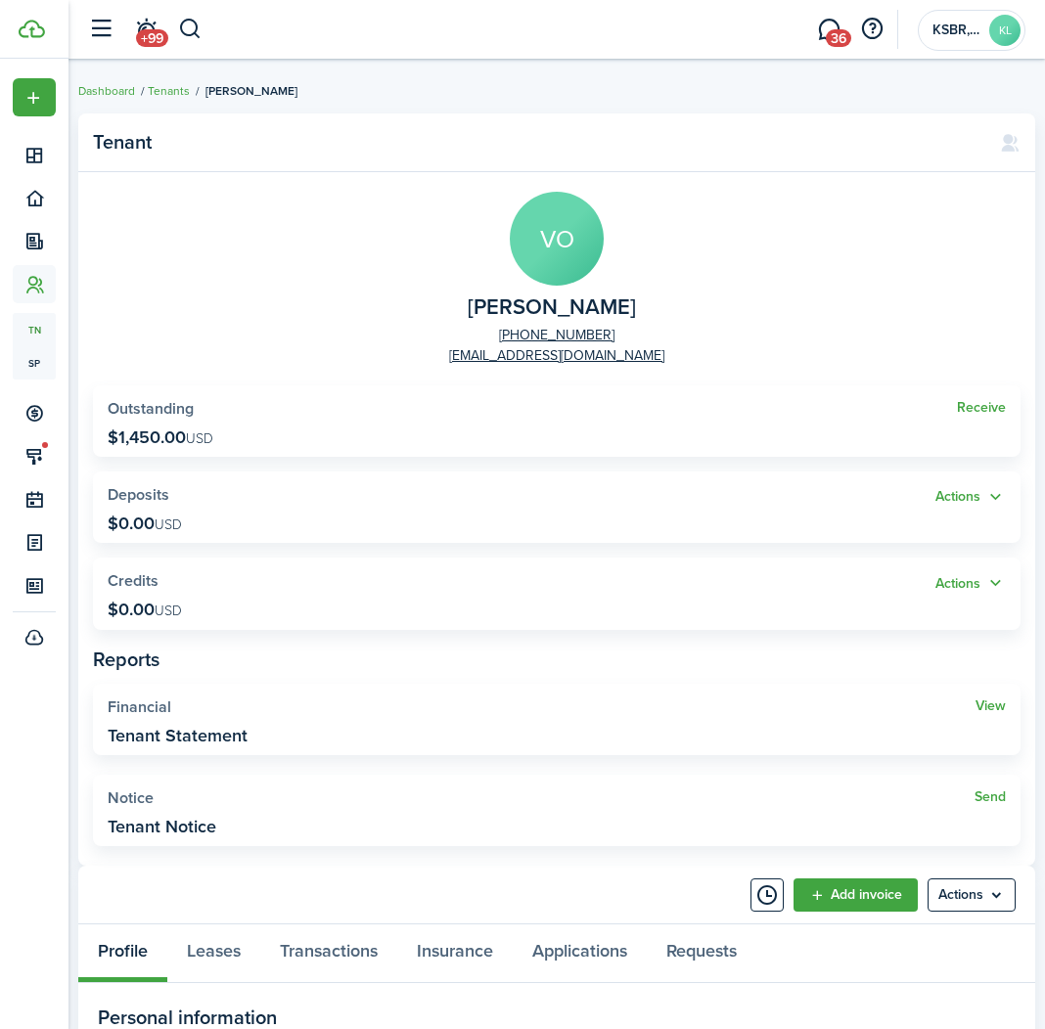
click at [134, 145] on panel-main-title "Tenant" at bounding box center [537, 142] width 888 height 23
click at [553, 229] on avatar-text "VO" at bounding box center [557, 239] width 94 height 94
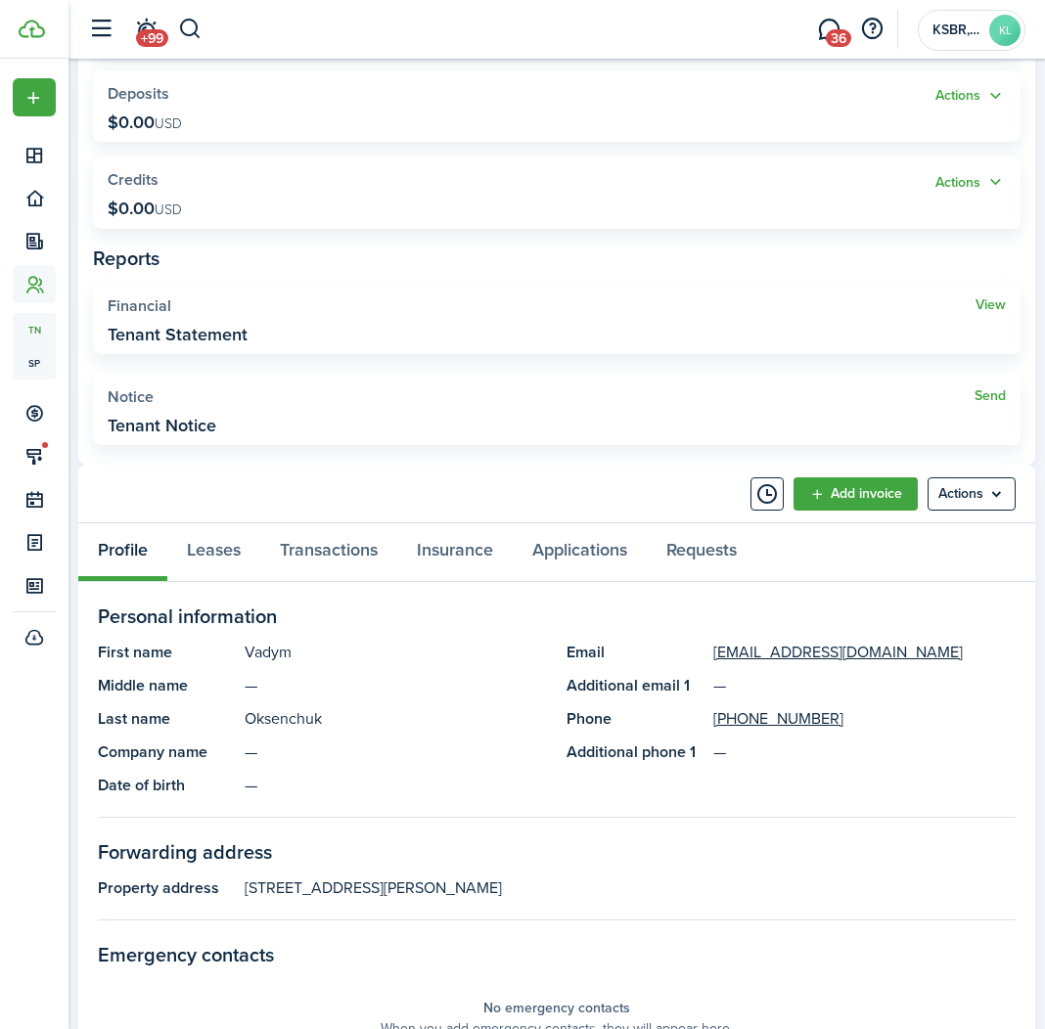
scroll to position [414, 0]
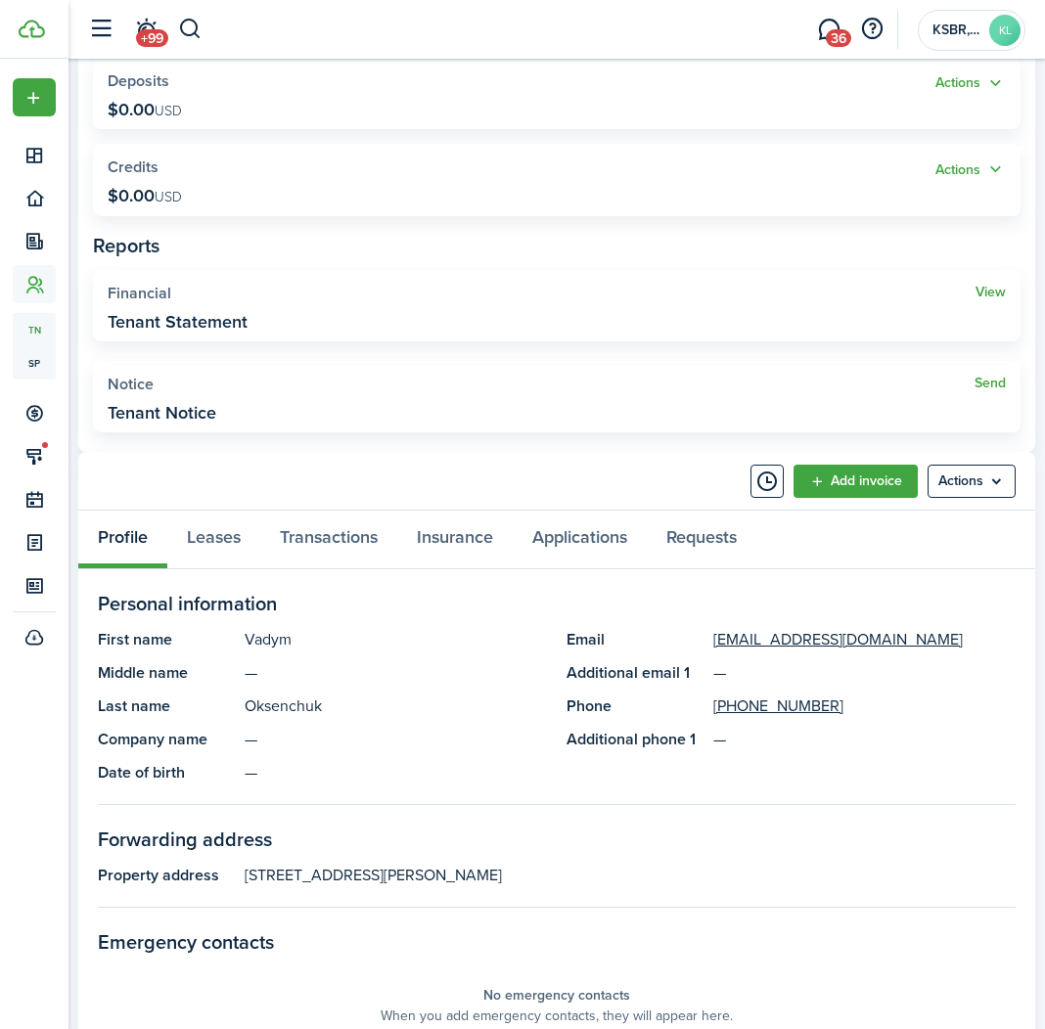
drag, startPoint x: 238, startPoint y: 767, endPoint x: 227, endPoint y: 765, distance: 10.9
click at [237, 766] on panel-main-item "Date of birth —" at bounding box center [322, 772] width 449 height 23
click at [183, 758] on panel-main-list "First name [PERSON_NAME] Middle name — Last name Oksenchuk Company name — Date …" at bounding box center [322, 706] width 449 height 157
click at [938, 479] on menu-btn "Actions" at bounding box center [972, 481] width 88 height 33
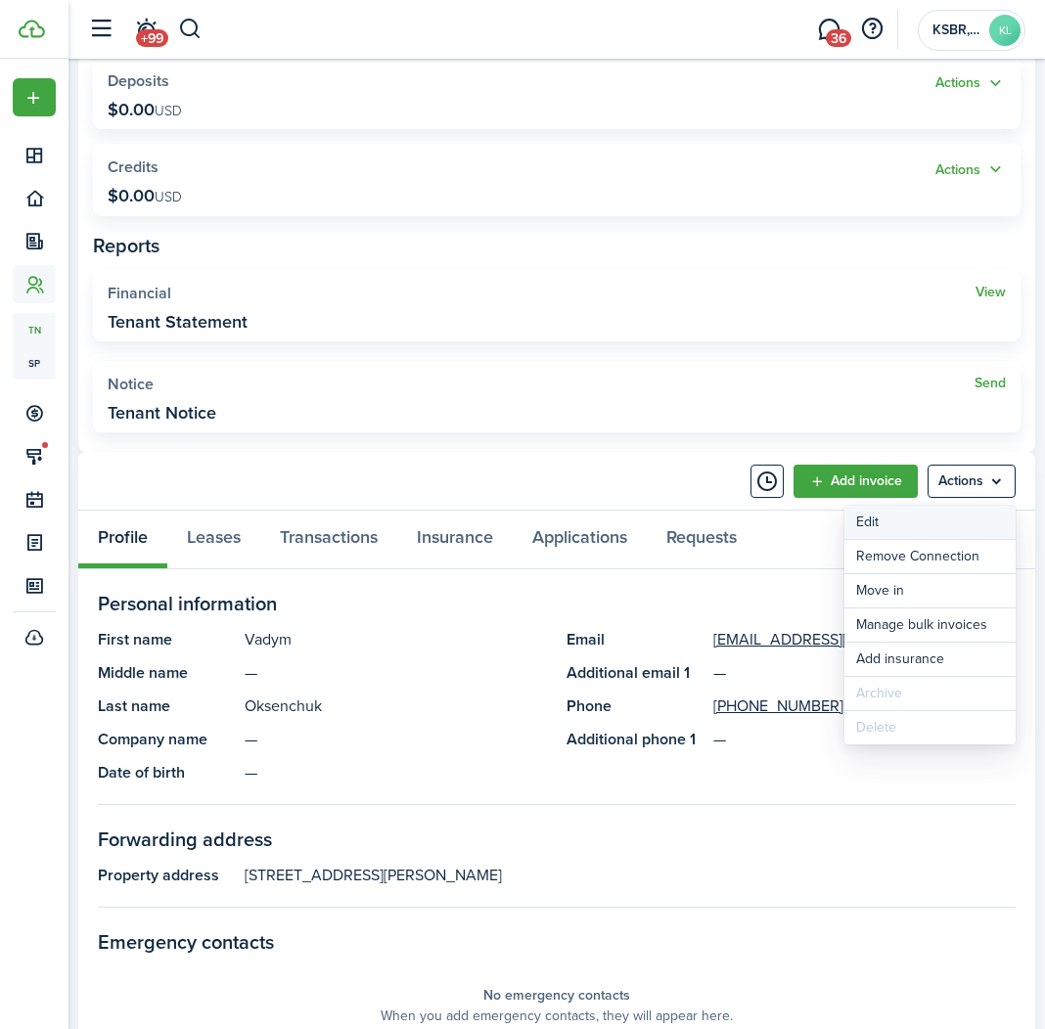
click at [884, 523] on link "Edit" at bounding box center [929, 522] width 171 height 33
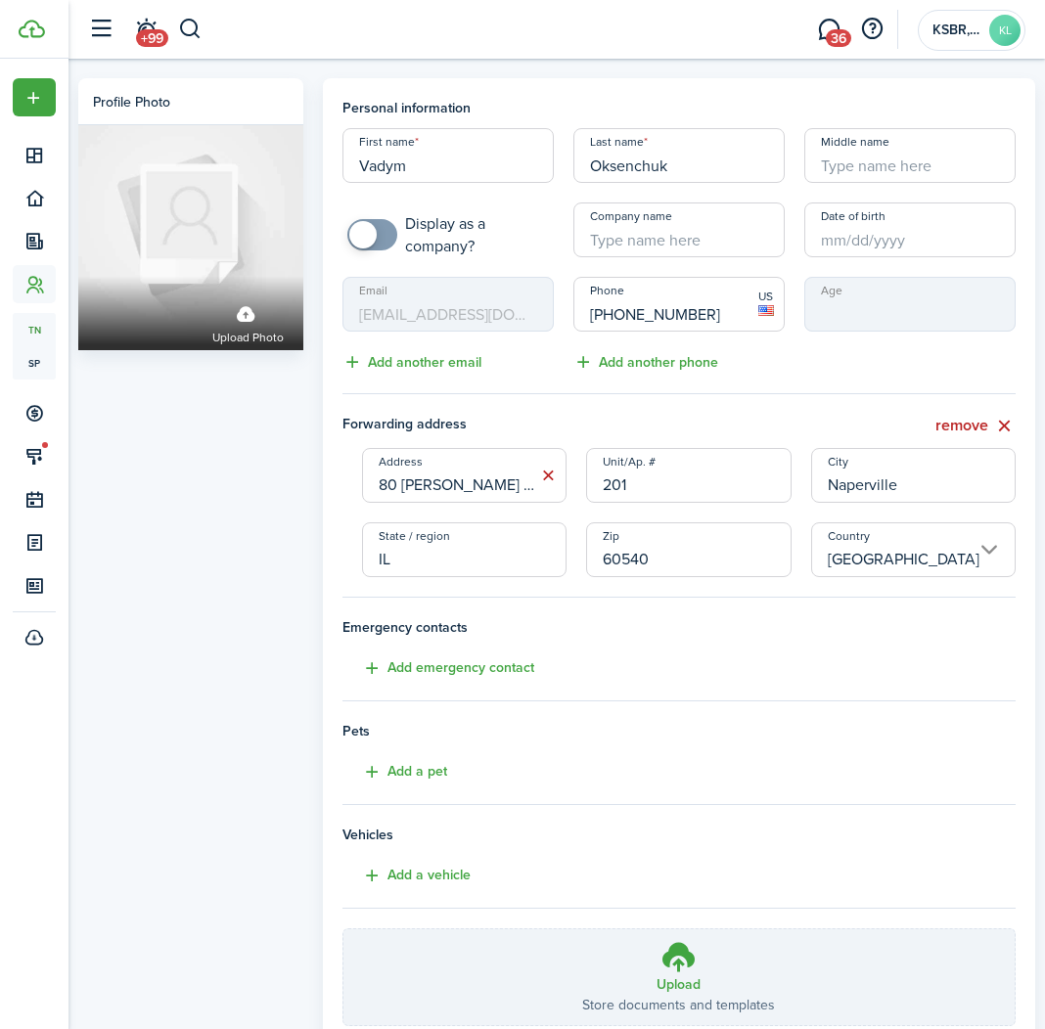
click at [859, 254] on input "Date of birth" at bounding box center [909, 230] width 211 height 55
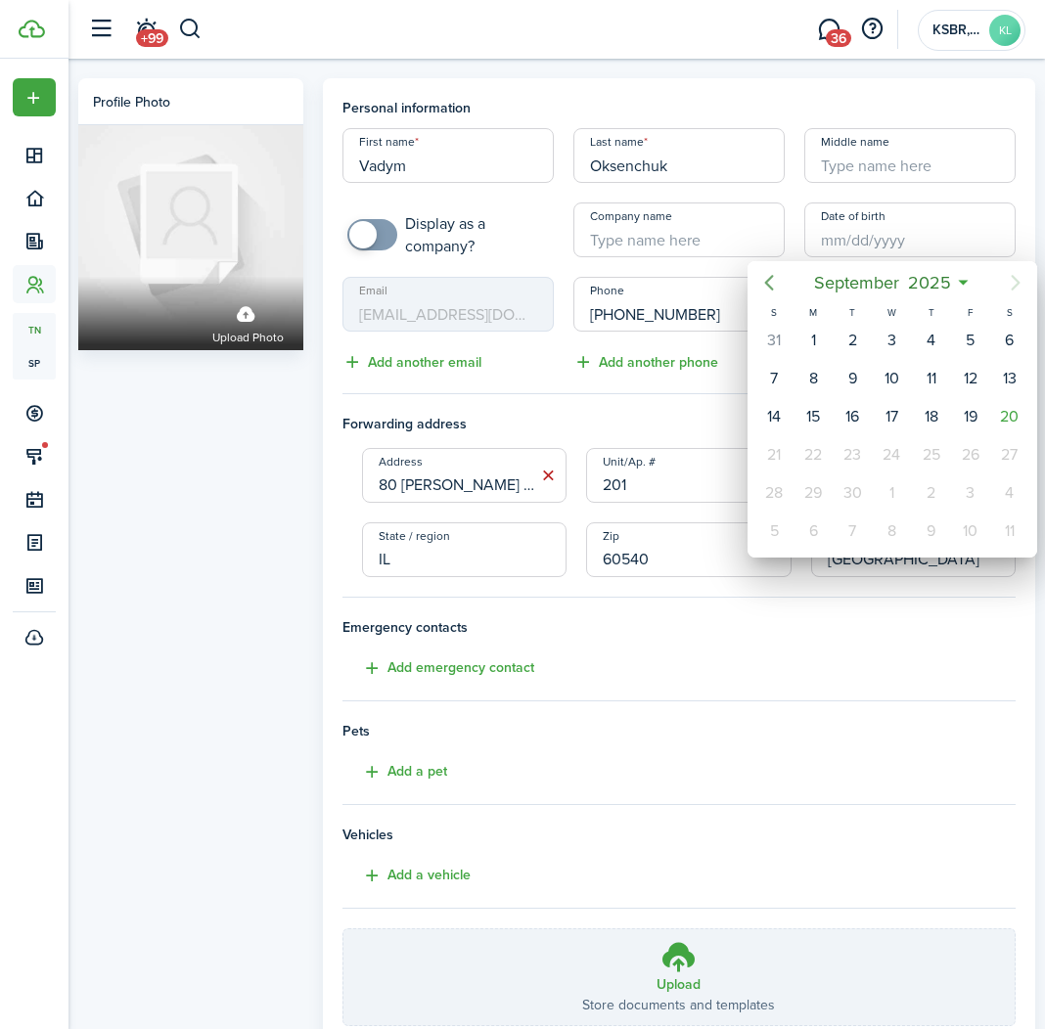
click at [775, 289] on icon "Previous page" at bounding box center [768, 282] width 23 height 23
click at [776, 288] on icon "Previous page" at bounding box center [768, 282] width 23 height 23
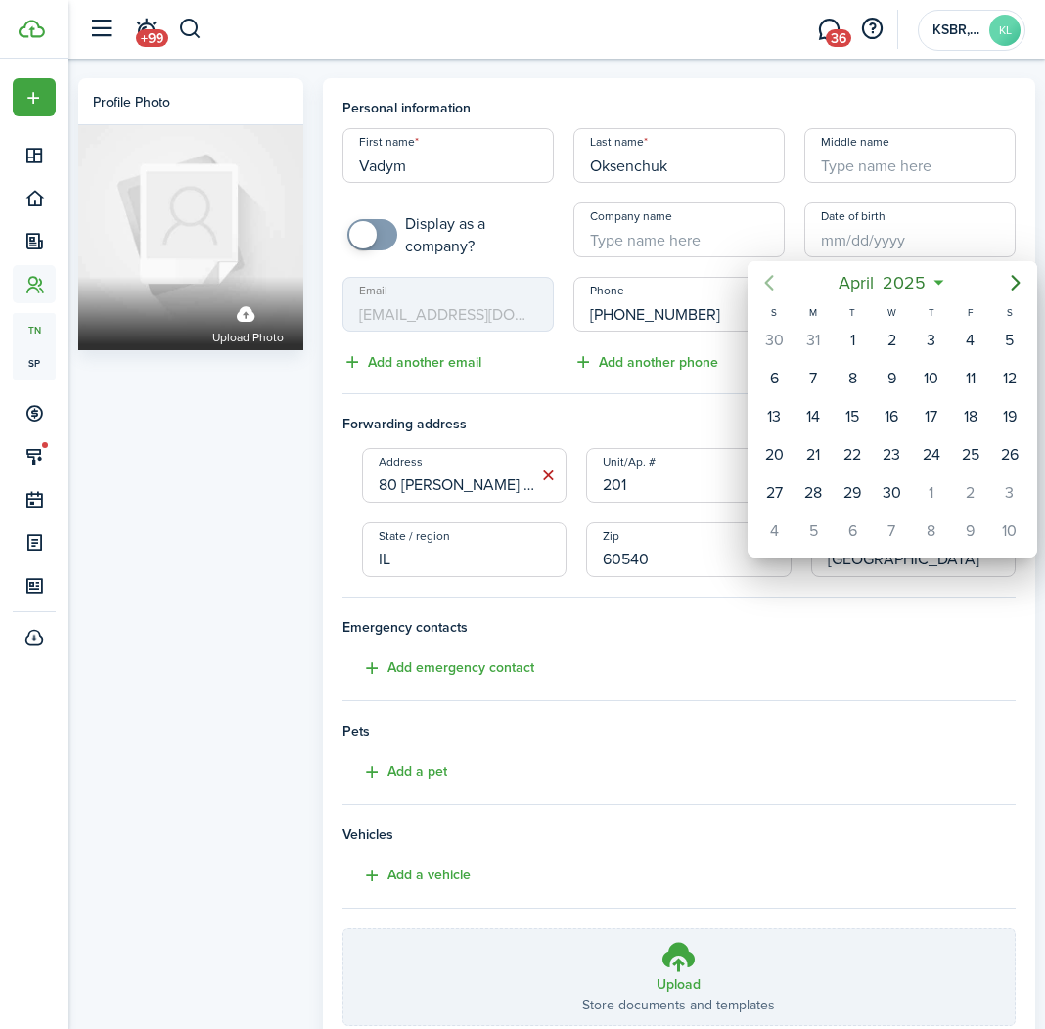
click at [776, 288] on icon "Previous page" at bounding box center [768, 282] width 23 height 23
click at [945, 283] on icon at bounding box center [945, 283] width 21 height 20
click at [775, 288] on icon "Previous page" at bounding box center [768, 282] width 23 height 23
click at [776, 287] on icon "Previous page" at bounding box center [768, 282] width 23 height 23
click at [951, 286] on icon at bounding box center [951, 283] width 21 height 20
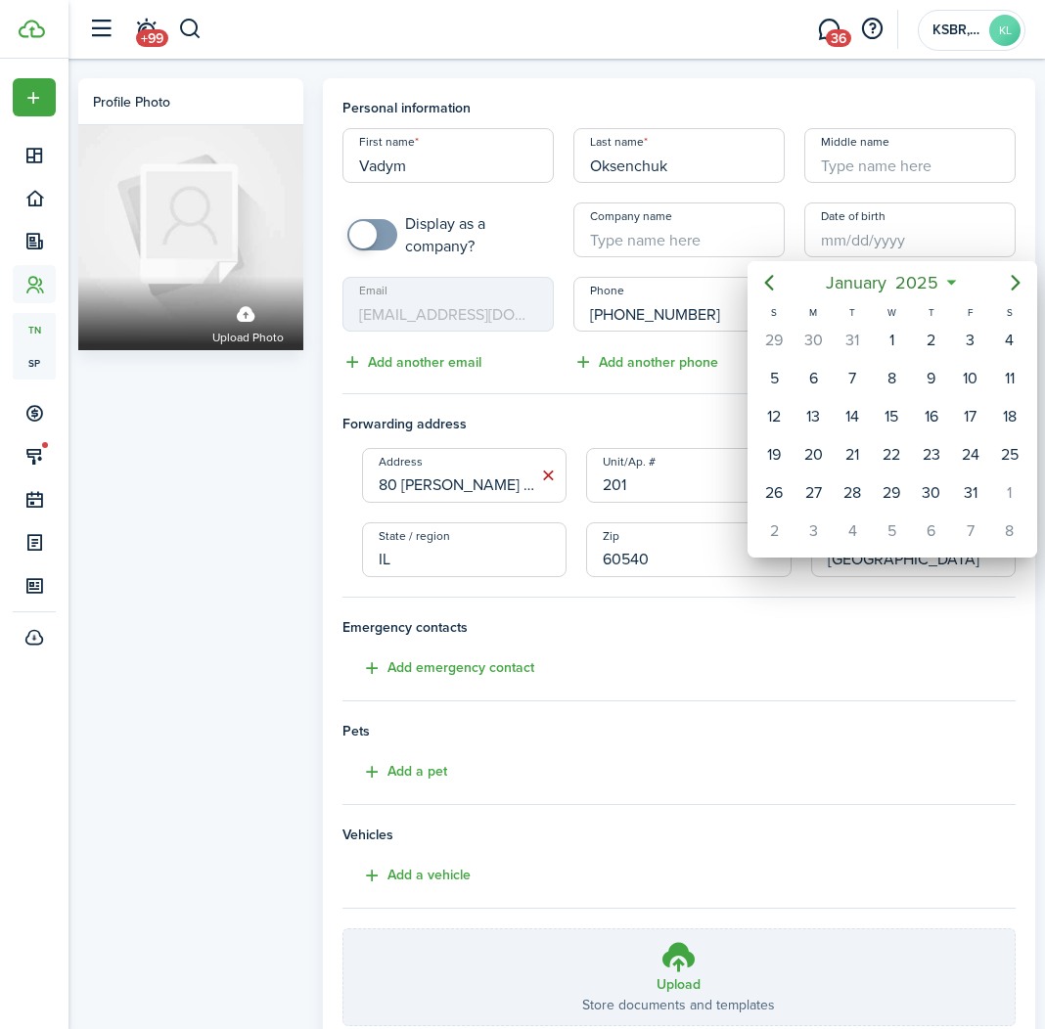
click at [951, 286] on icon at bounding box center [951, 283] width 21 height 20
click at [951, 284] on icon at bounding box center [951, 283] width 21 height 20
click at [954, 279] on icon at bounding box center [951, 283] width 21 height 20
click at [941, 272] on span "2025" at bounding box center [917, 282] width 52 height 35
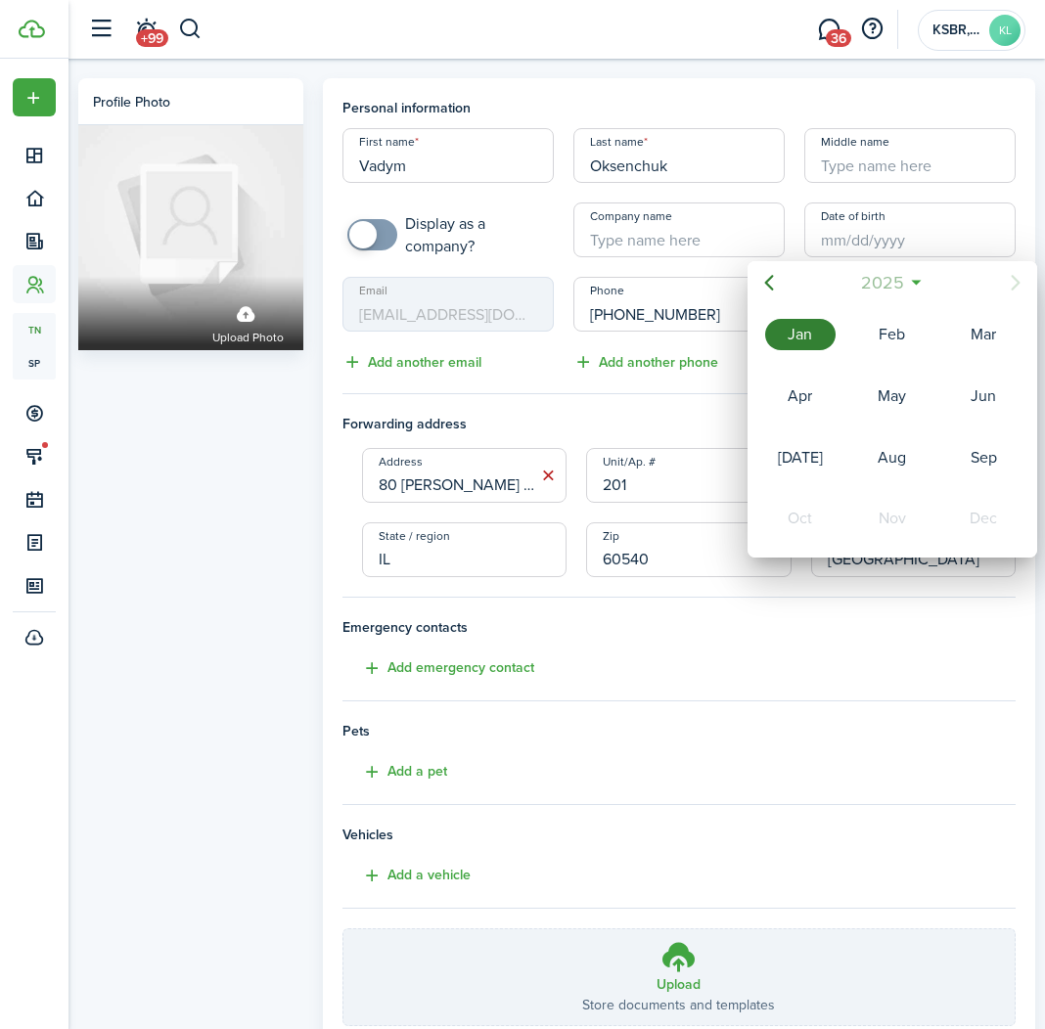
click at [883, 288] on span "2025" at bounding box center [882, 282] width 52 height 35
click at [770, 290] on icon "Previous page" at bounding box center [768, 282] width 23 height 23
click at [1011, 285] on icon "Next page" at bounding box center [1015, 282] width 23 height 23
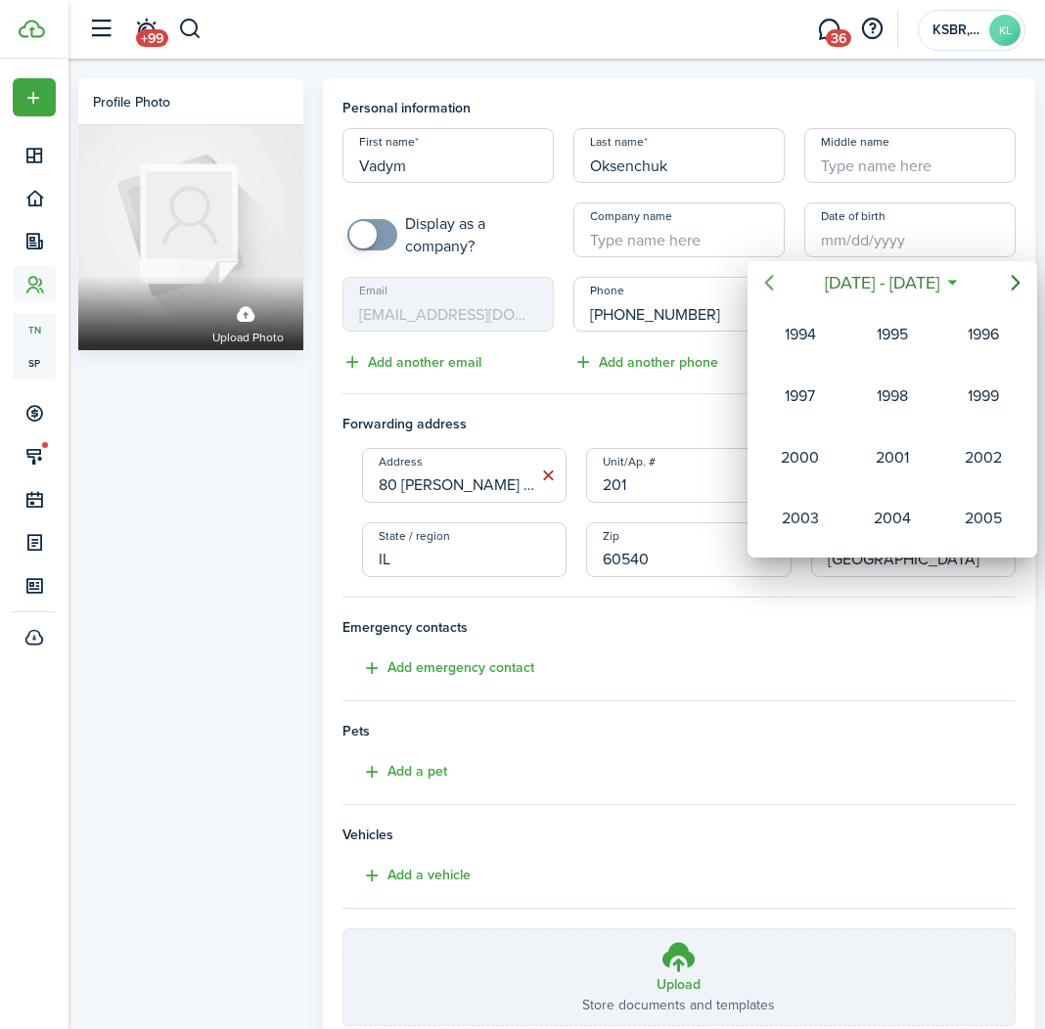
click at [779, 287] on icon "Previous page" at bounding box center [768, 282] width 23 height 23
click at [815, 518] on div "1991" at bounding box center [800, 518] width 70 height 31
click at [817, 340] on div "Jan" at bounding box center [800, 334] width 70 height 31
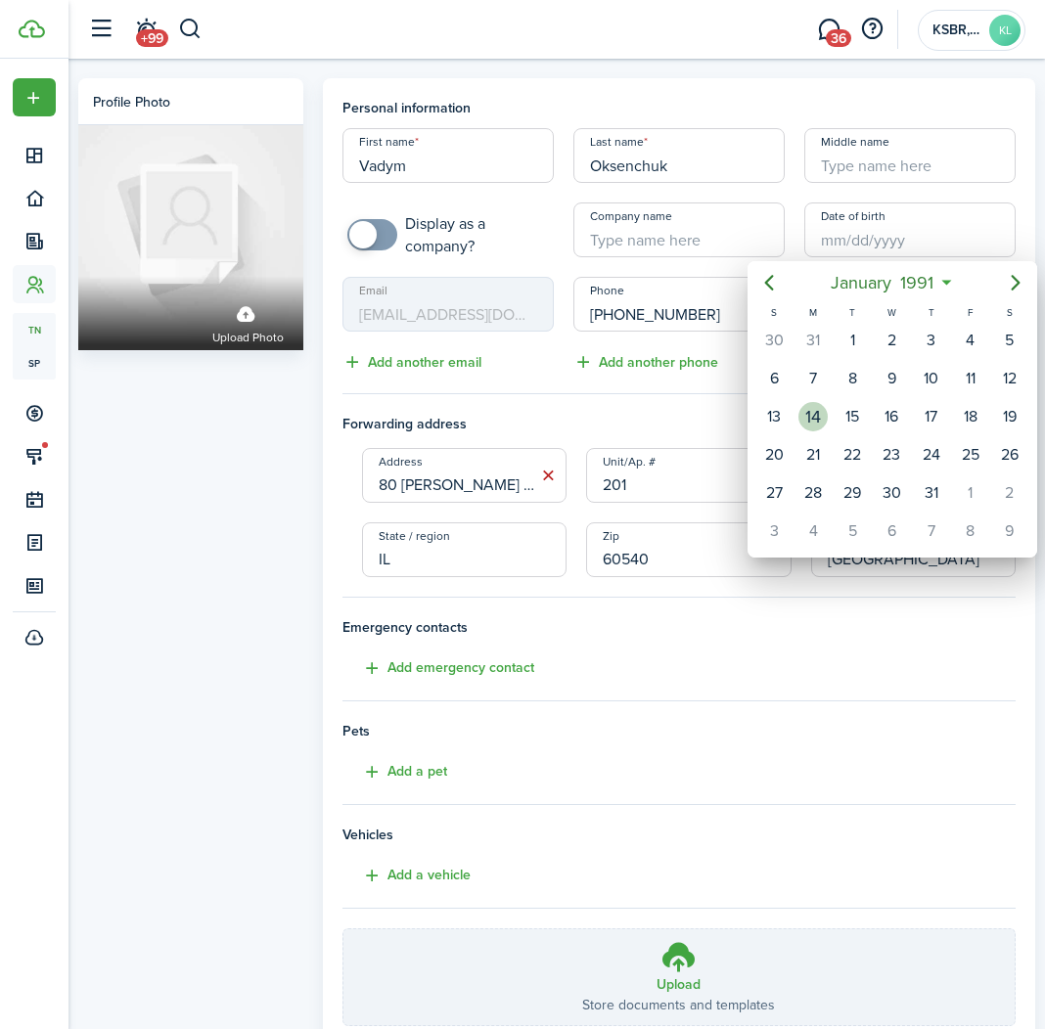
click at [820, 409] on div "14" at bounding box center [812, 416] width 29 height 29
type input "[DATE]"
type input "34"
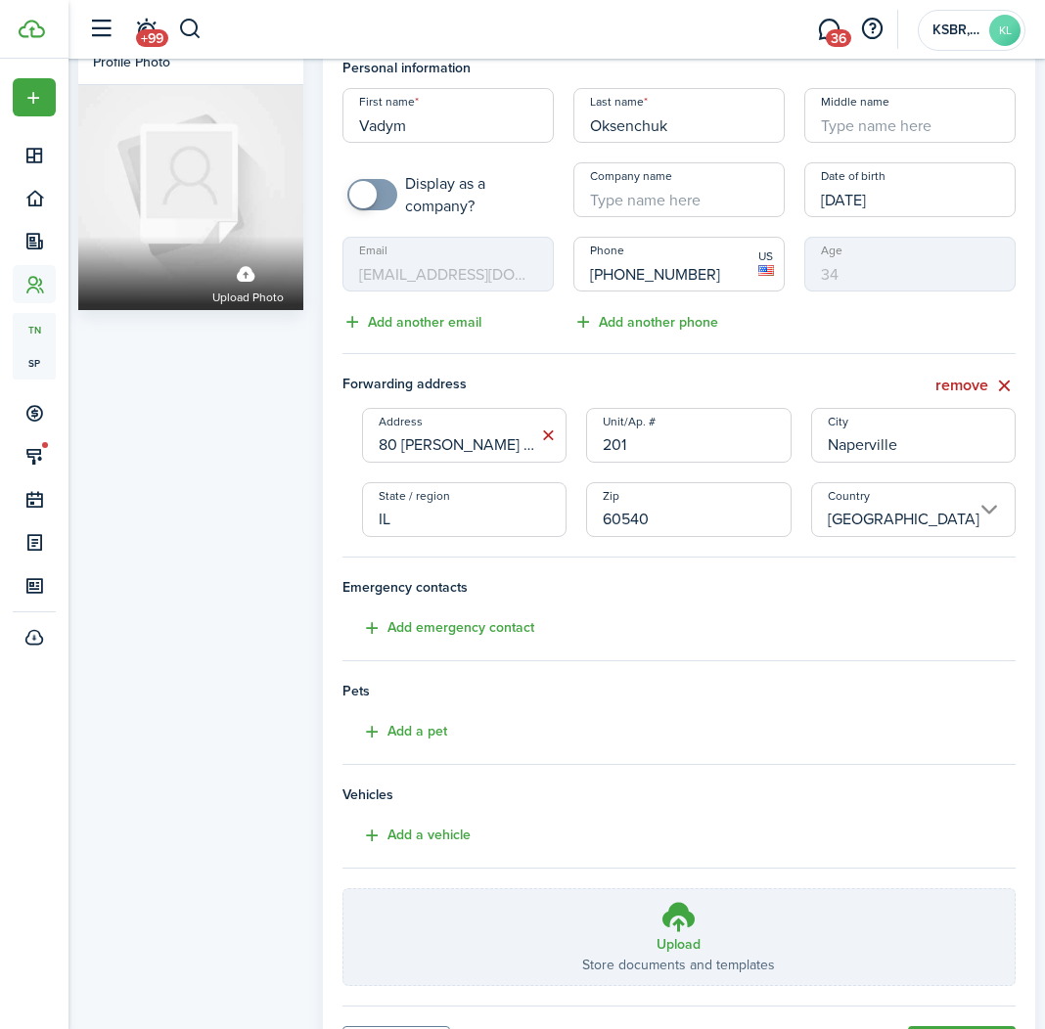
scroll to position [142, 0]
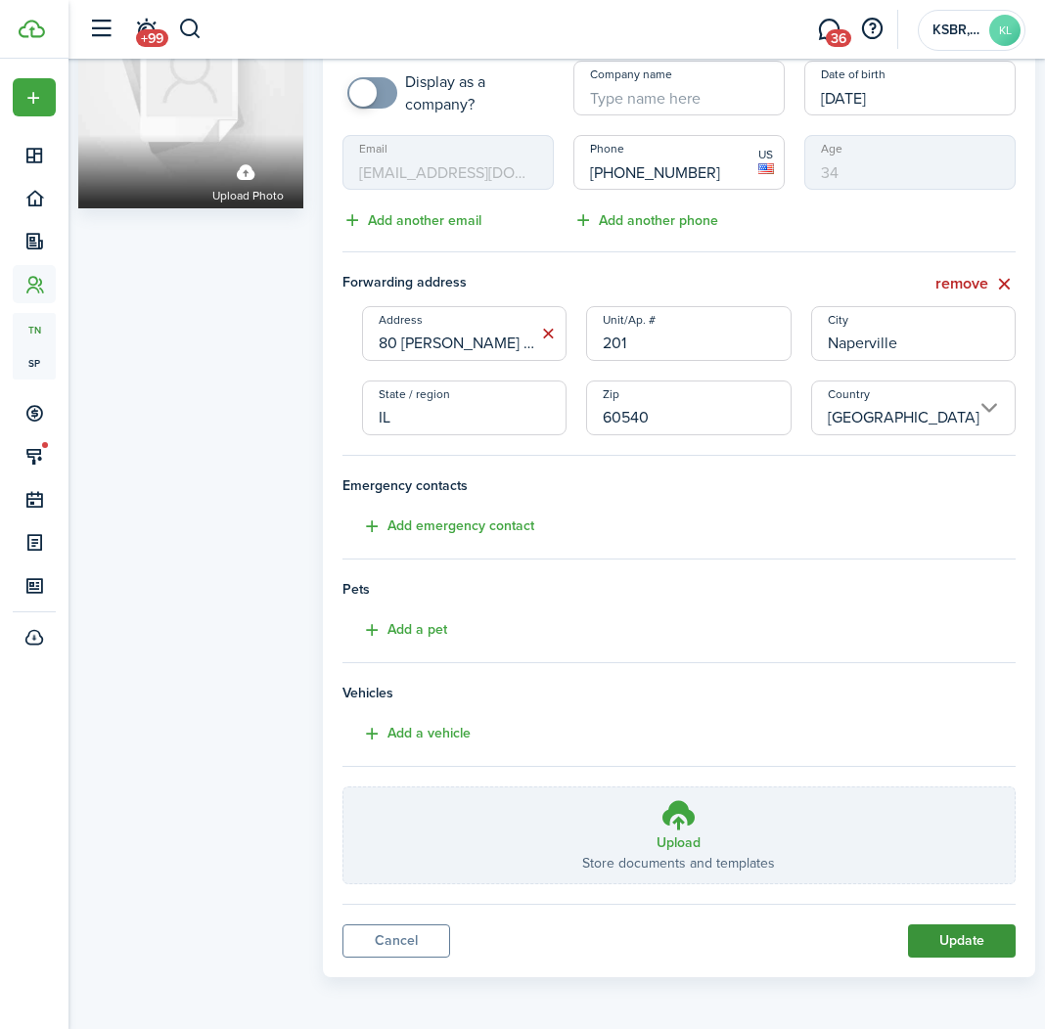
click at [921, 928] on button "Update" at bounding box center [962, 941] width 108 height 33
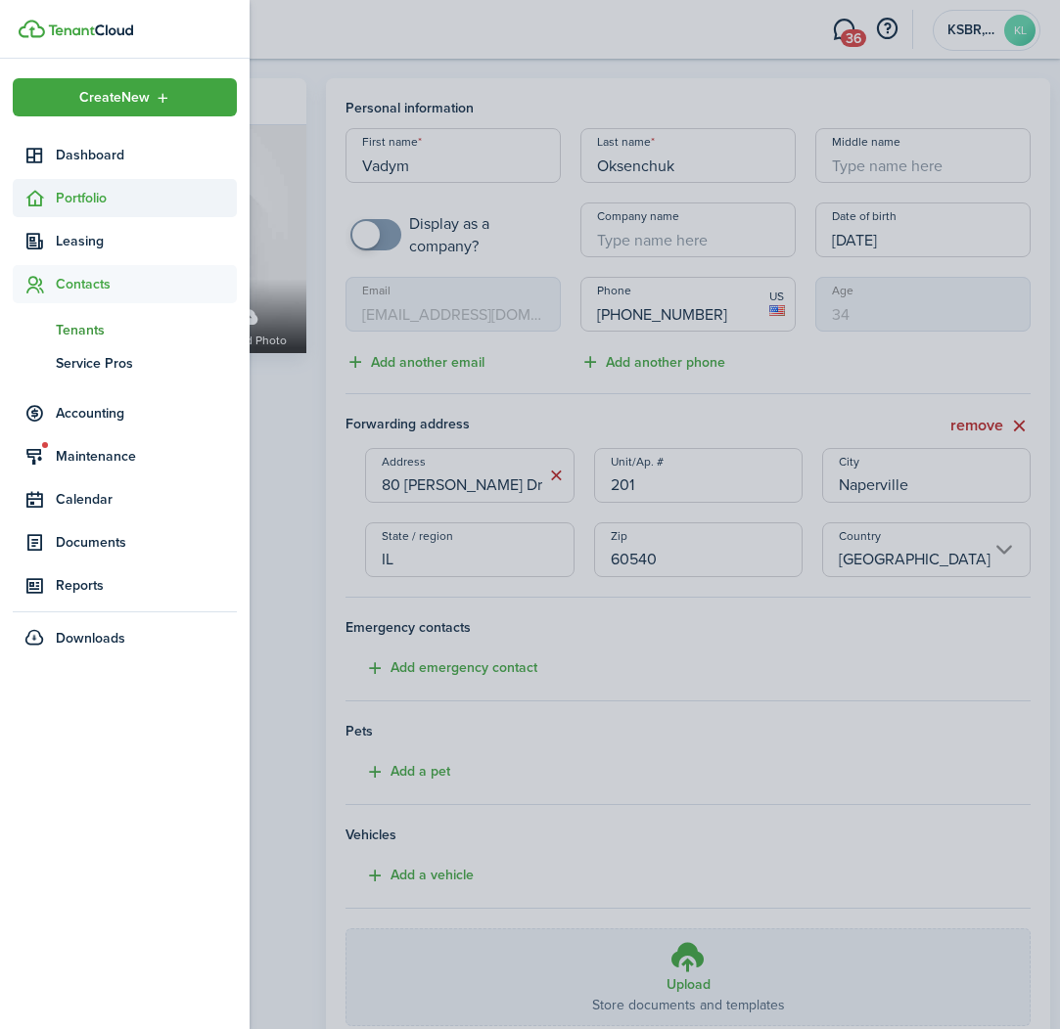
click at [72, 199] on span "Portfolio" at bounding box center [146, 198] width 181 height 21
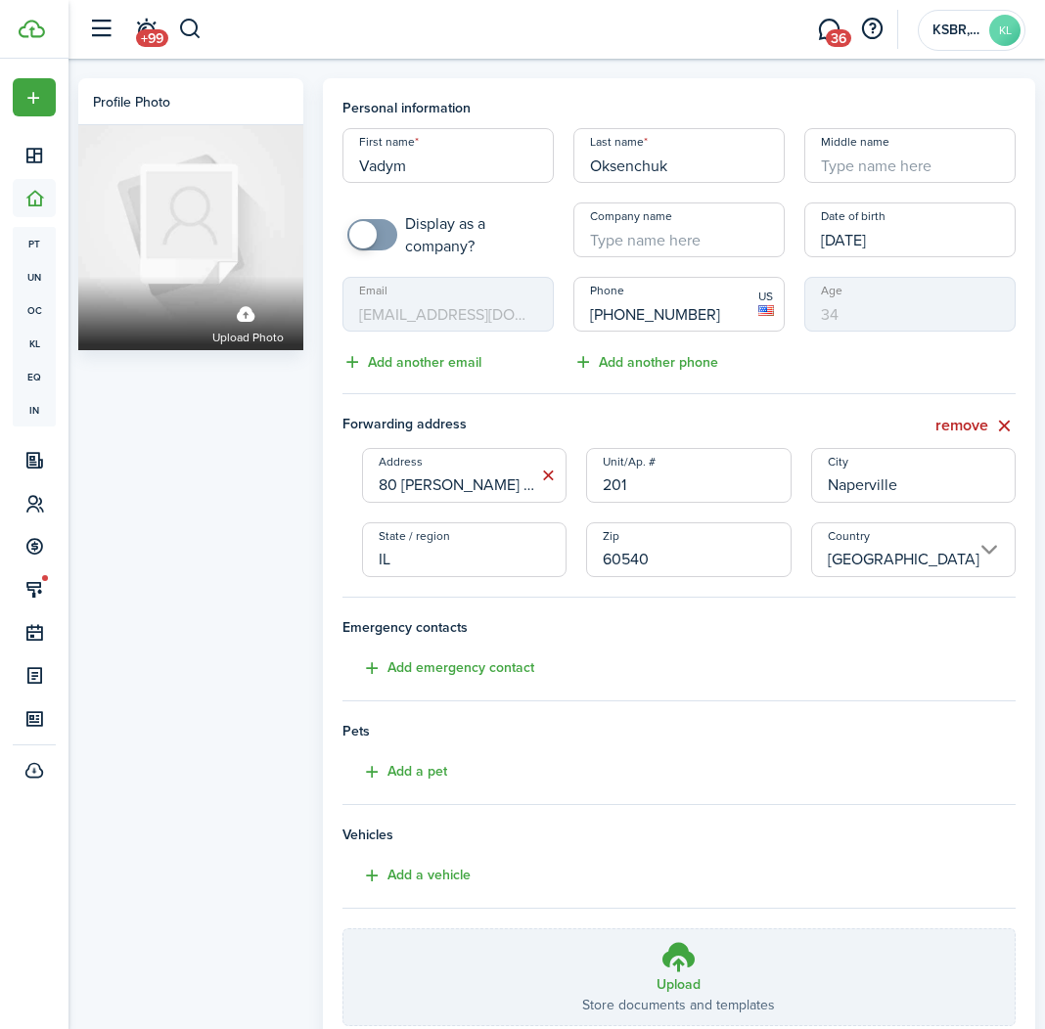
scroll to position [142, 0]
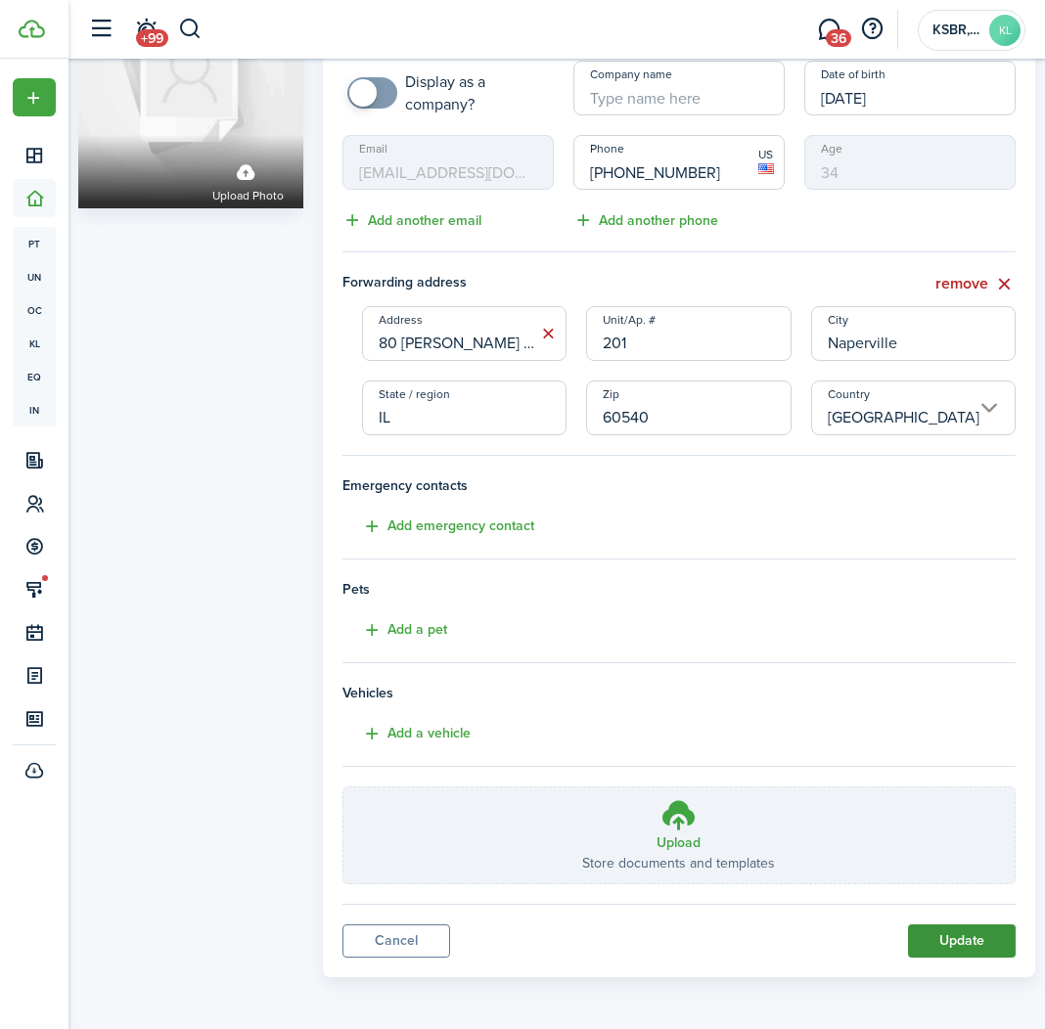
click at [944, 935] on button "Update" at bounding box center [962, 941] width 108 height 33
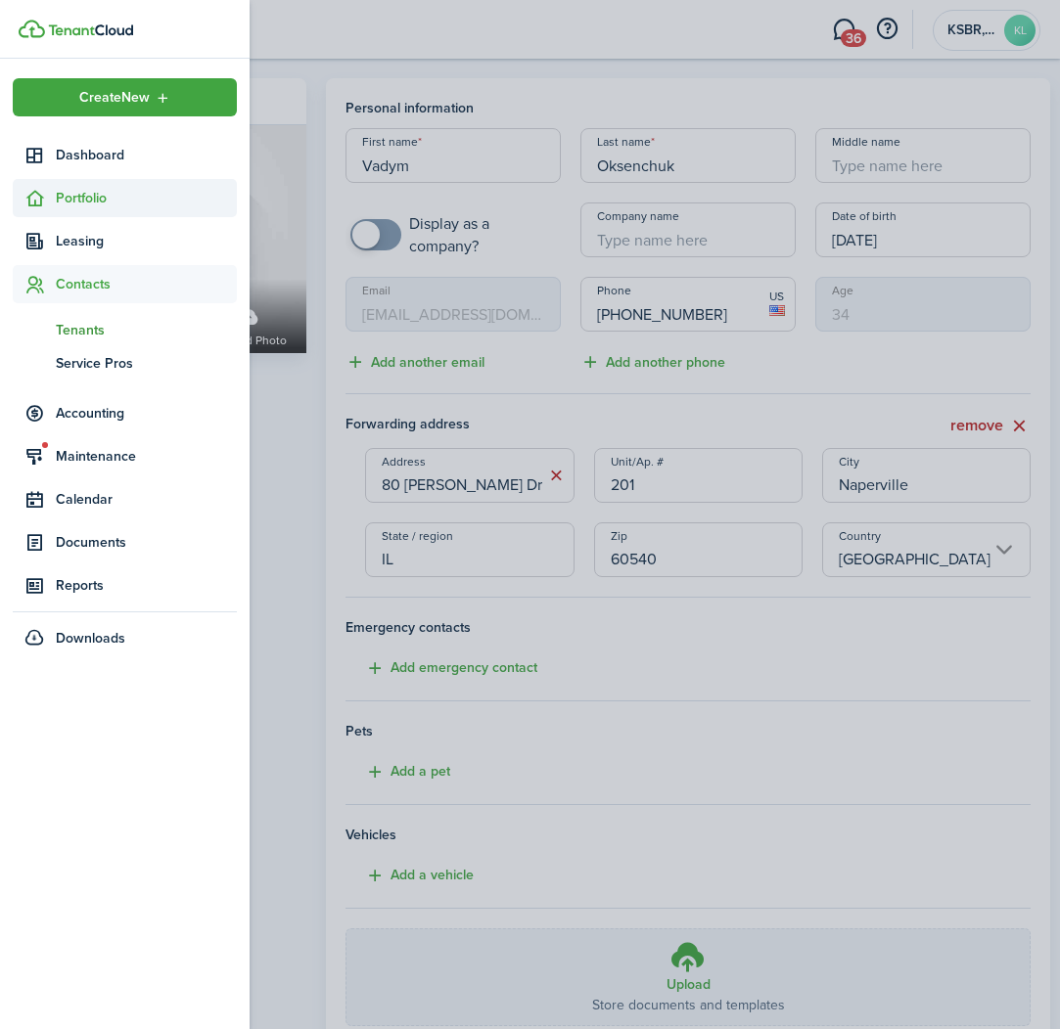
click at [57, 209] on span "Portfolio" at bounding box center [125, 198] width 224 height 38
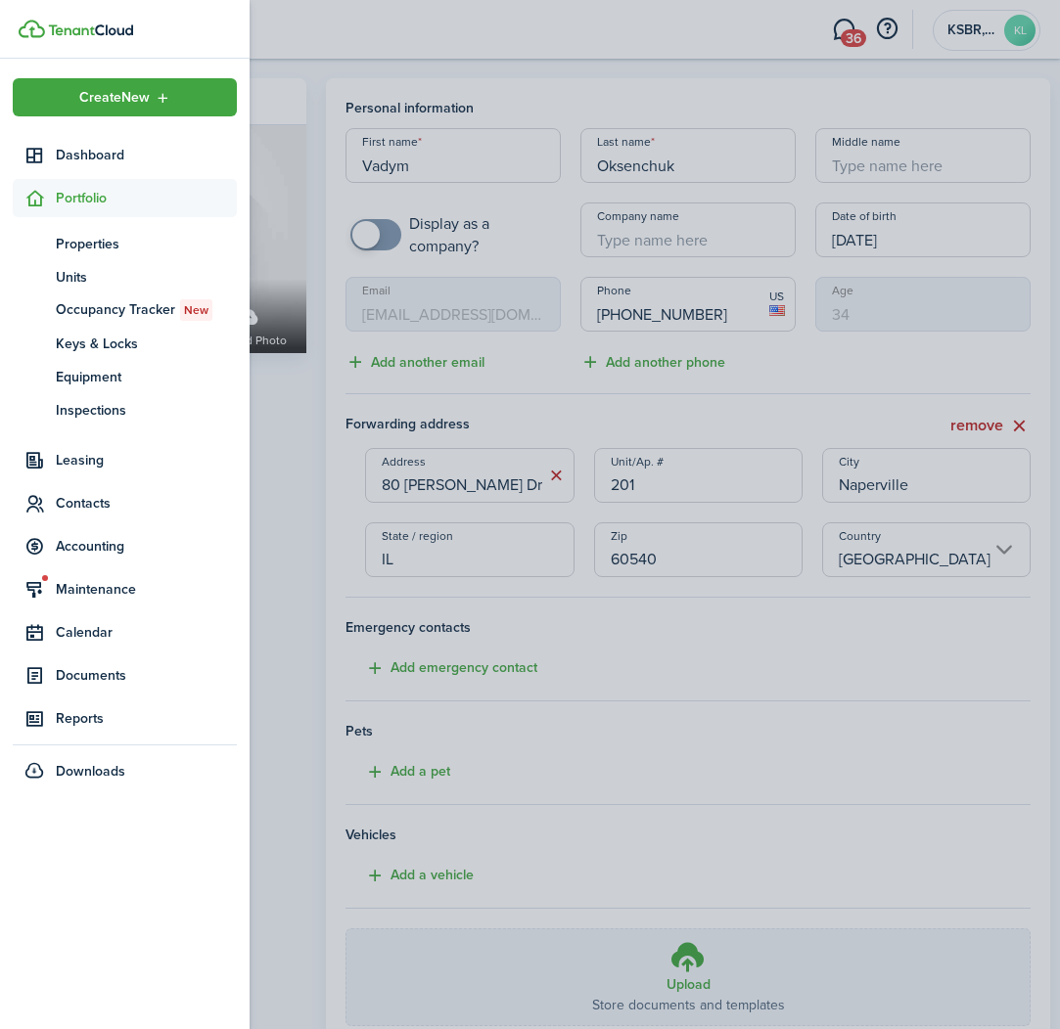
click at [35, 194] on icon at bounding box center [34, 199] width 21 height 20
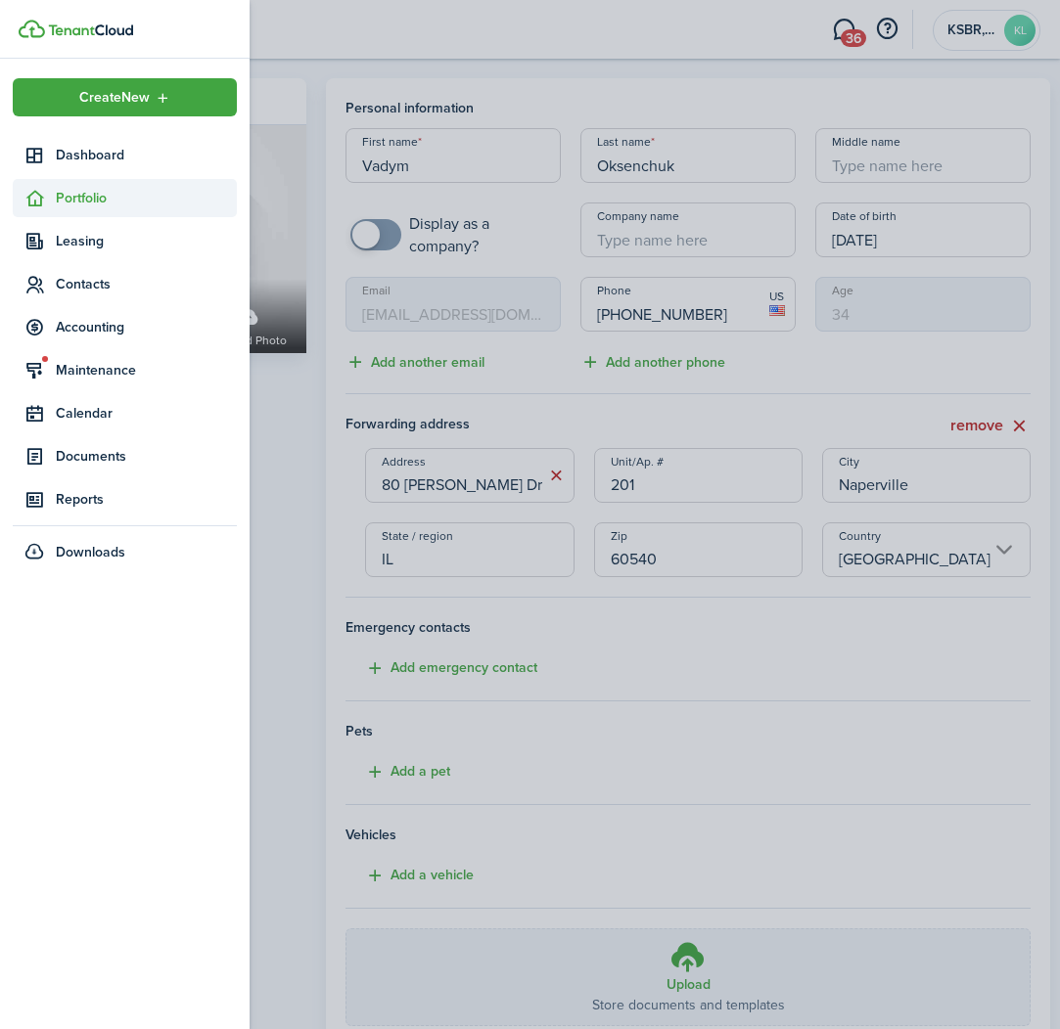
click at [38, 193] on icon at bounding box center [34, 199] width 21 height 20
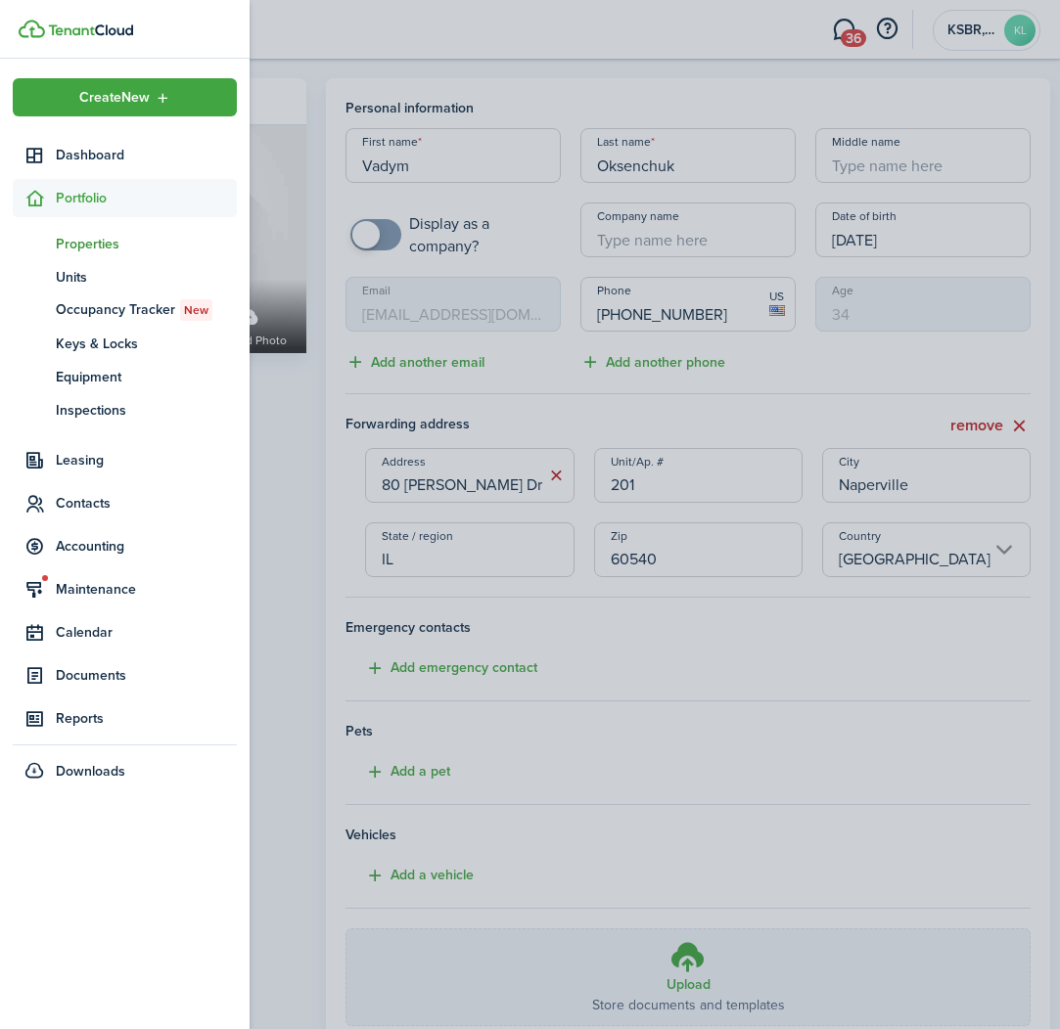
click at [93, 245] on span "Properties" at bounding box center [146, 244] width 181 height 21
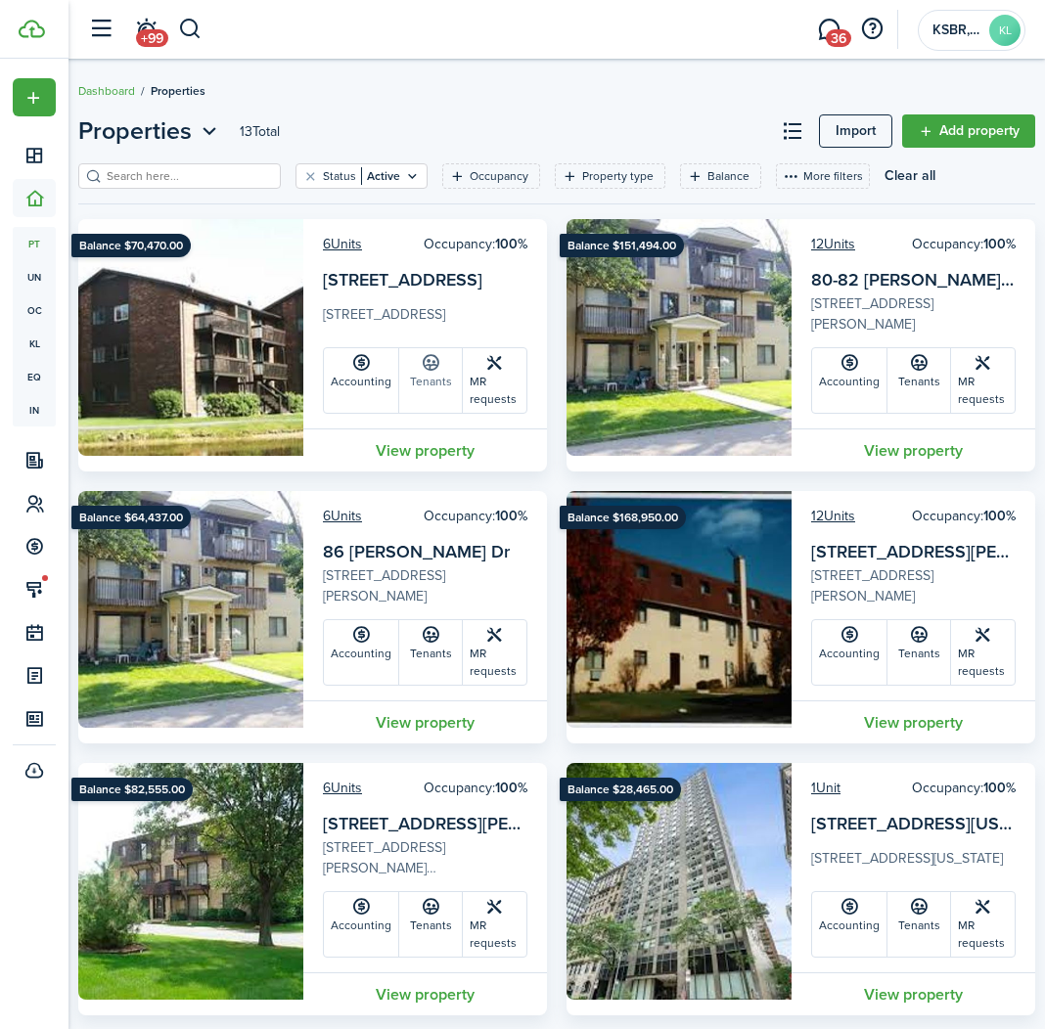
click at [415, 370] on link "Tenants" at bounding box center [431, 380] width 64 height 65
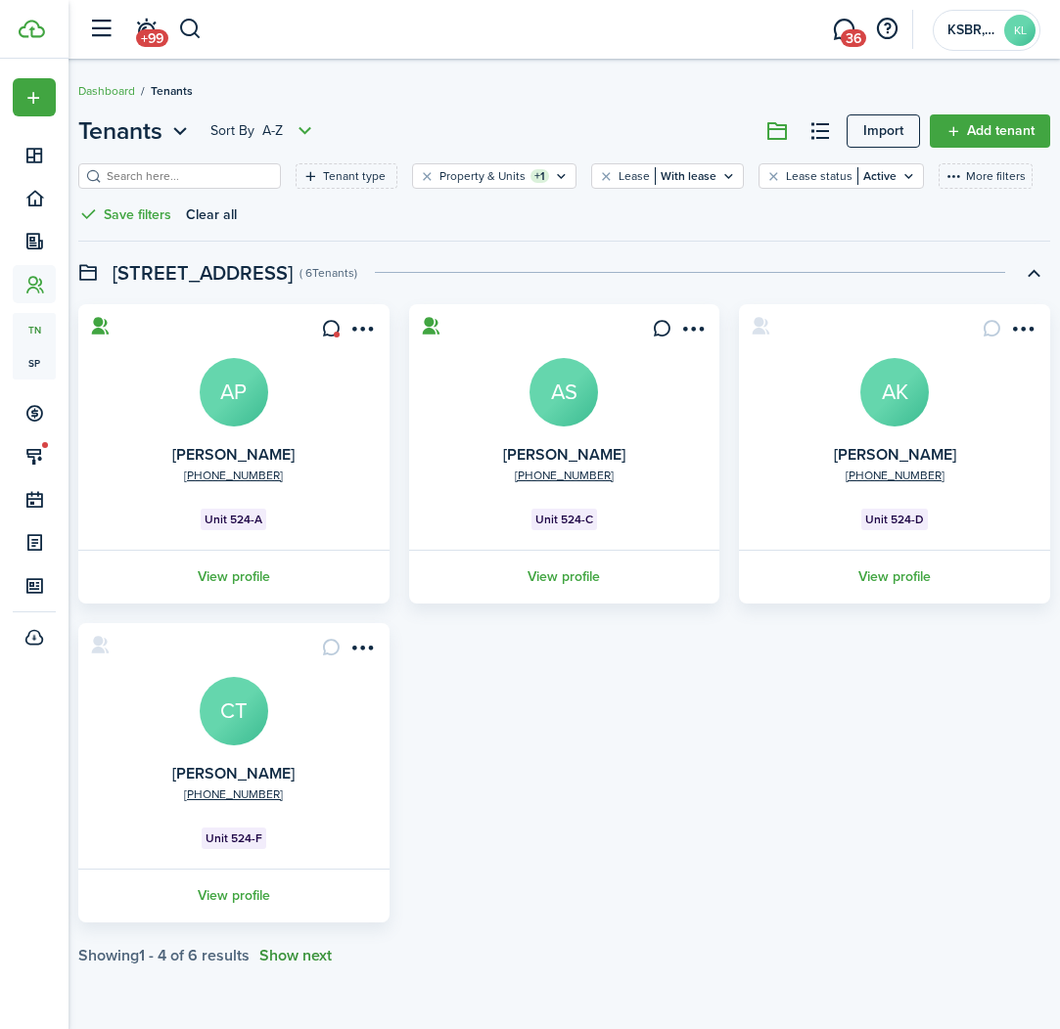
click at [296, 949] on button "Show next" at bounding box center [295, 956] width 72 height 18
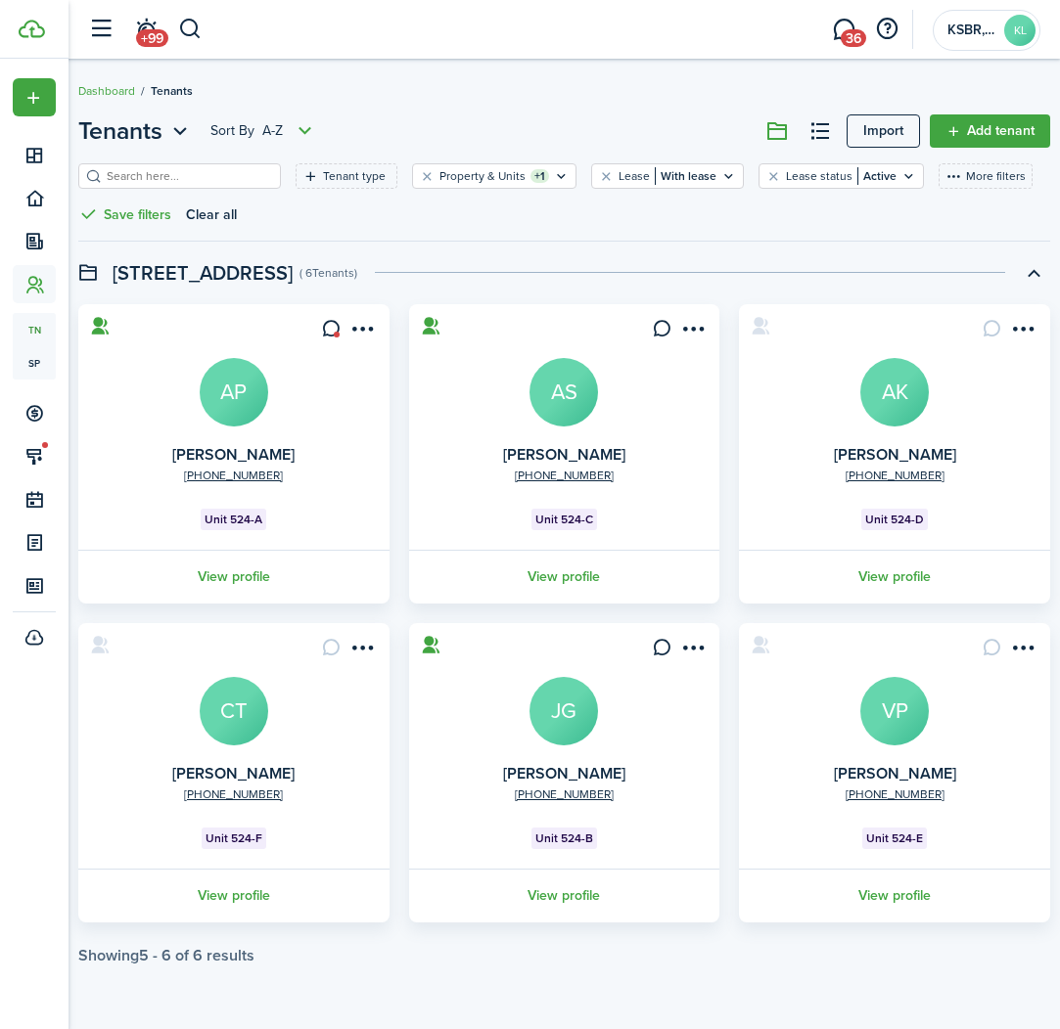
click at [570, 738] on avatar-text "JG" at bounding box center [563, 711] width 68 height 68
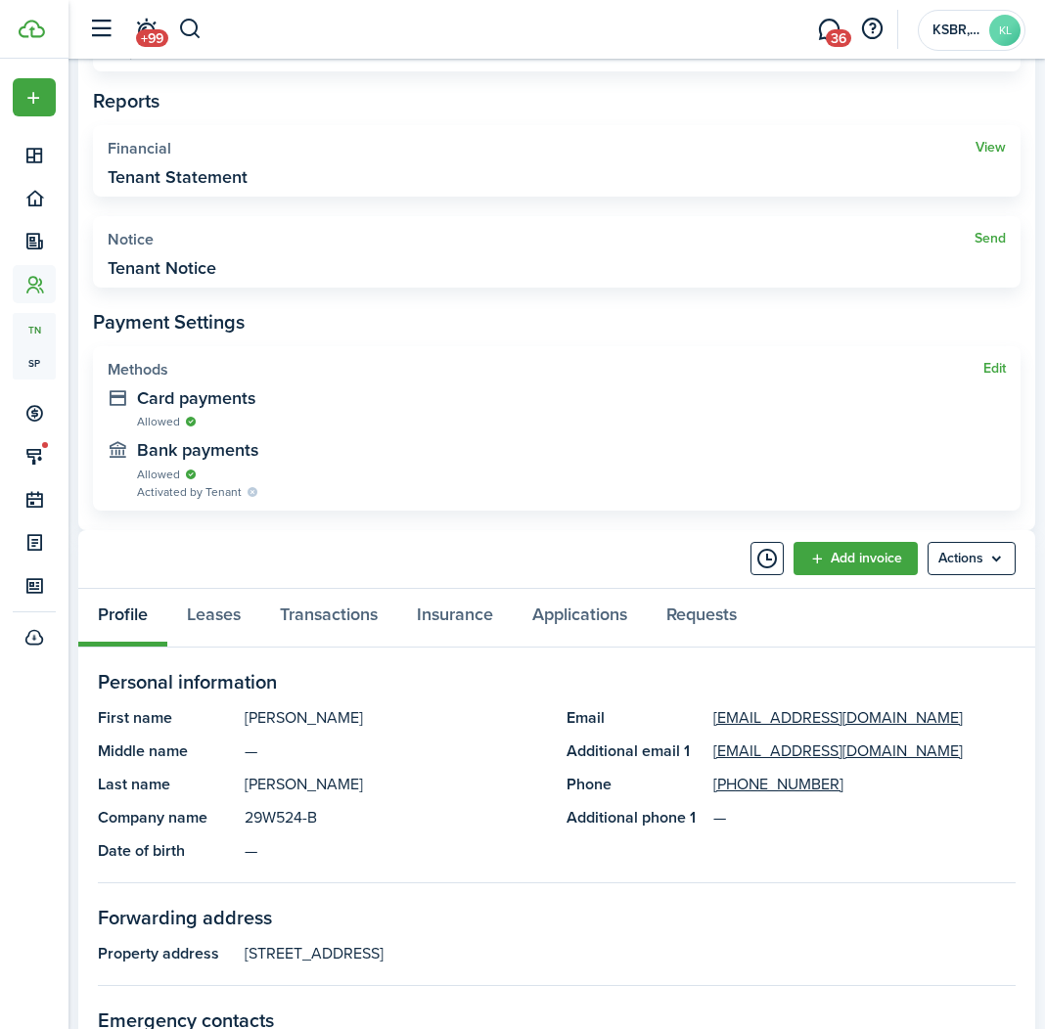
scroll to position [744, 0]
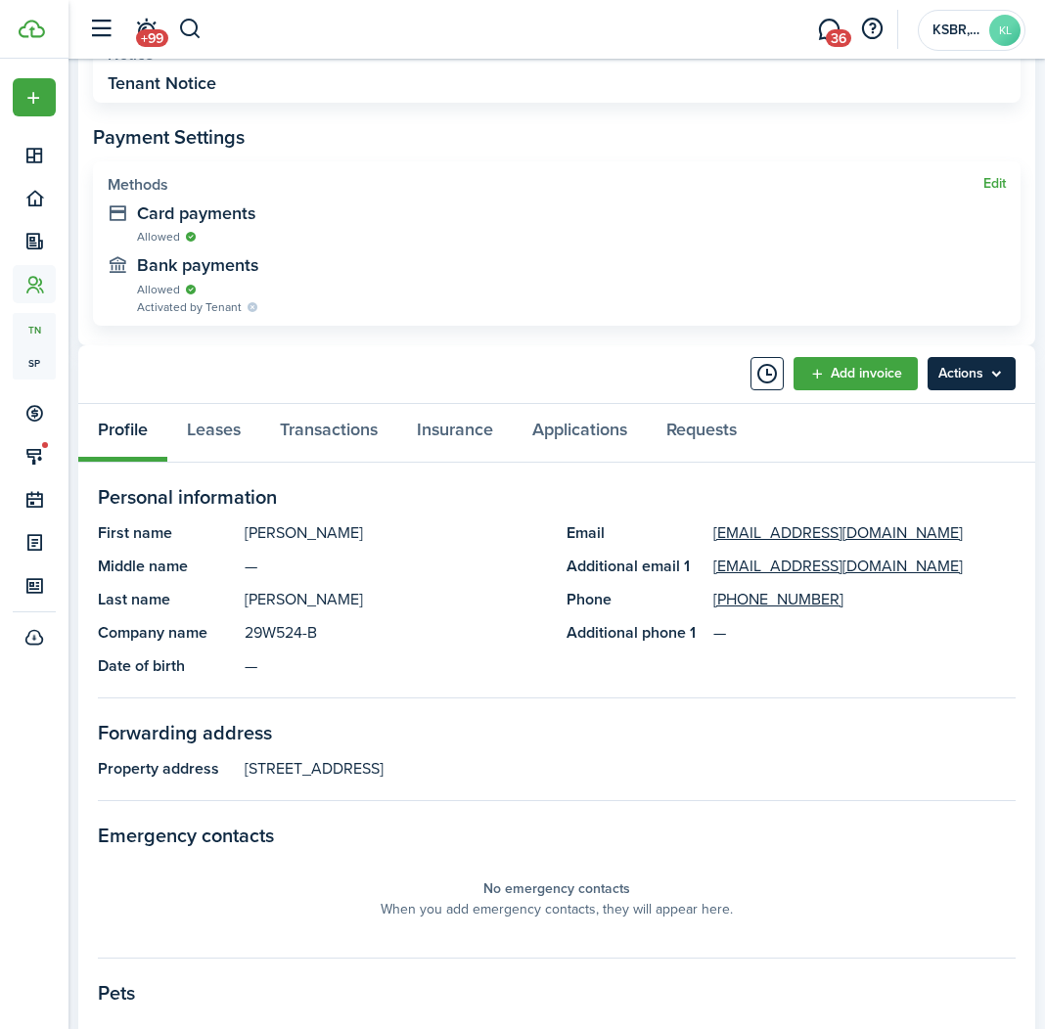
click at [976, 370] on menu-btn "Actions" at bounding box center [972, 373] width 88 height 33
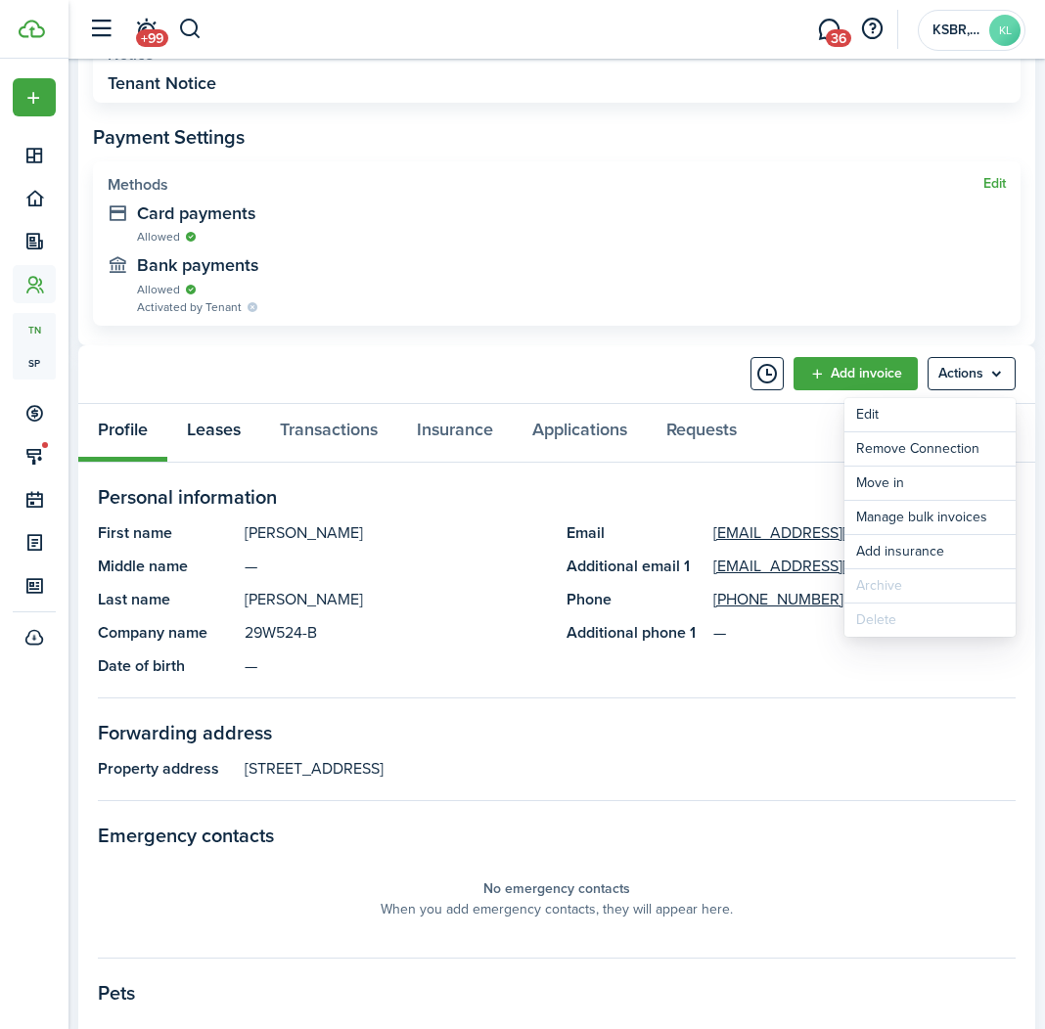
click at [237, 423] on link "Leases" at bounding box center [213, 433] width 93 height 58
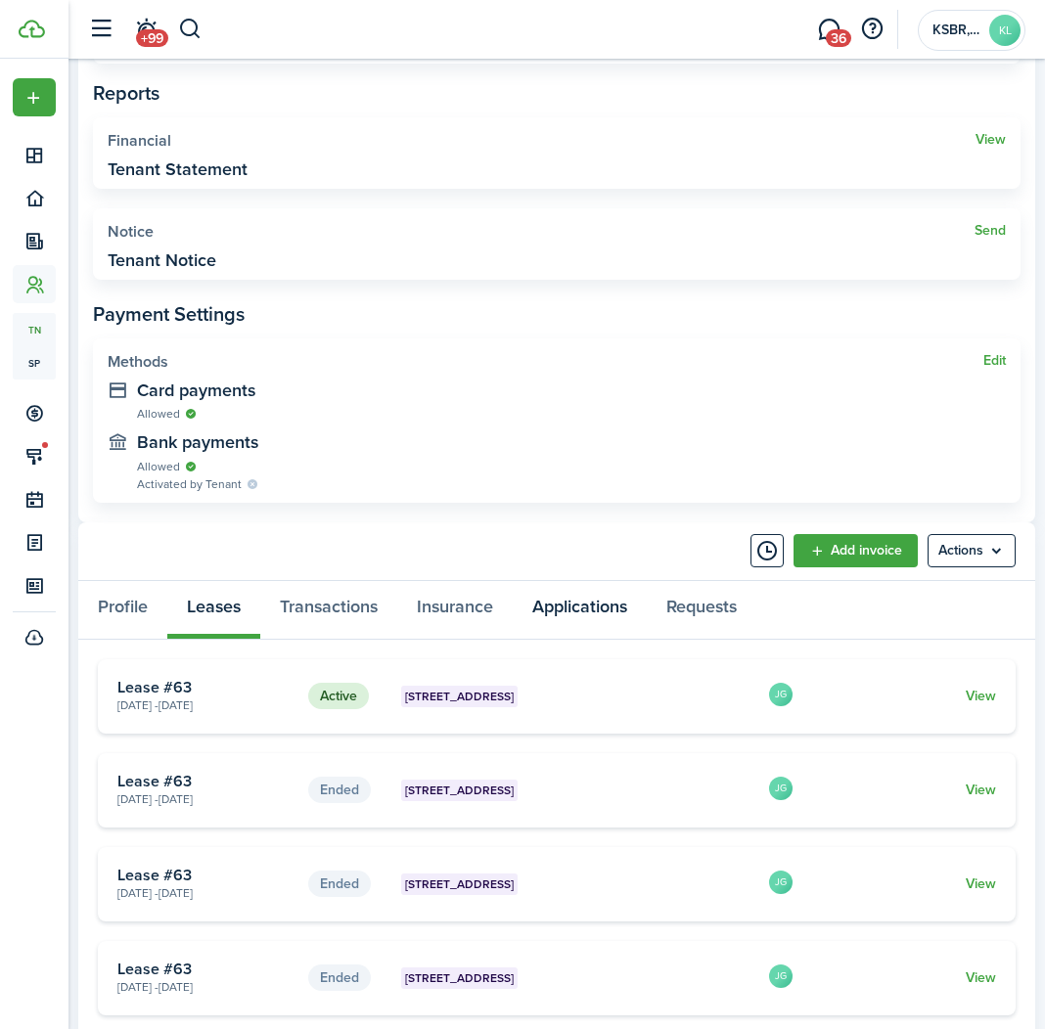
scroll to position [367, 0]
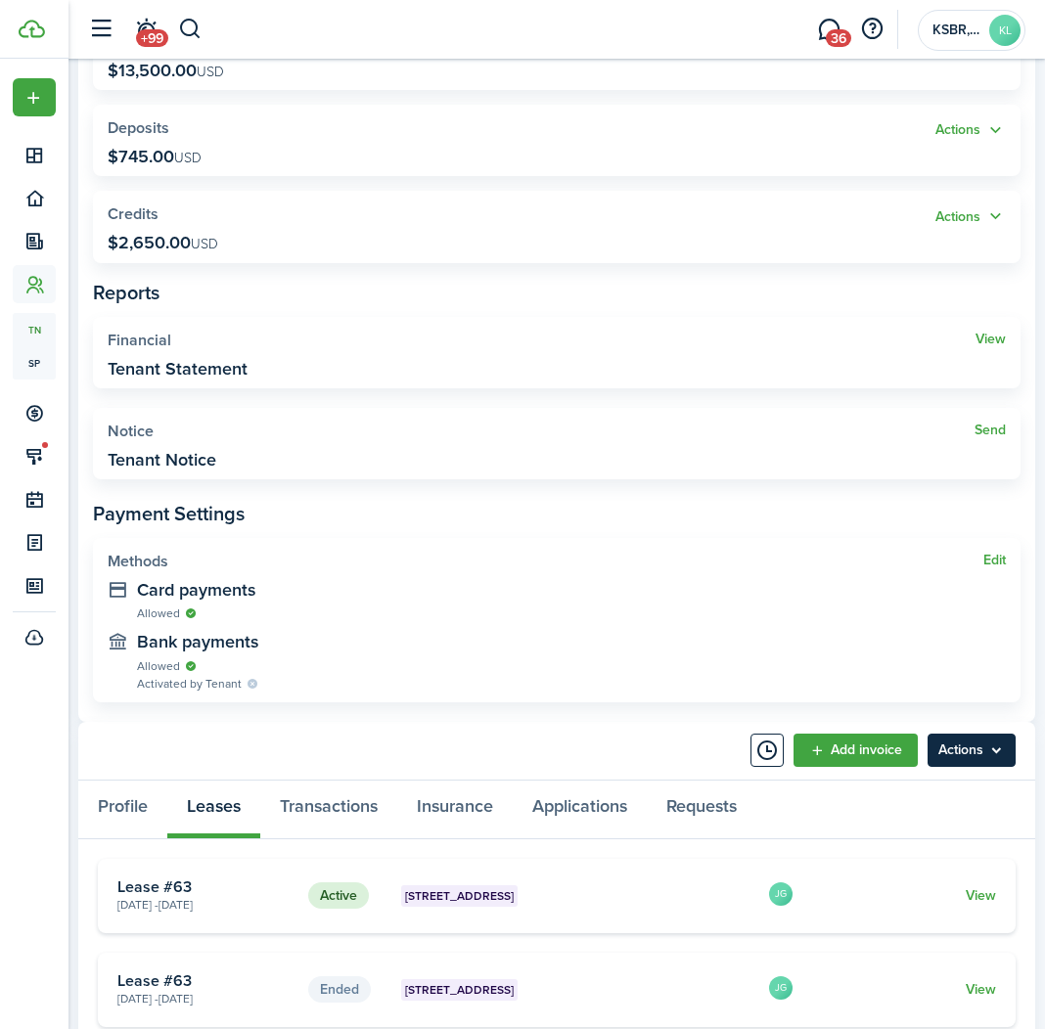
click at [954, 741] on menu-btn "Actions" at bounding box center [972, 750] width 88 height 33
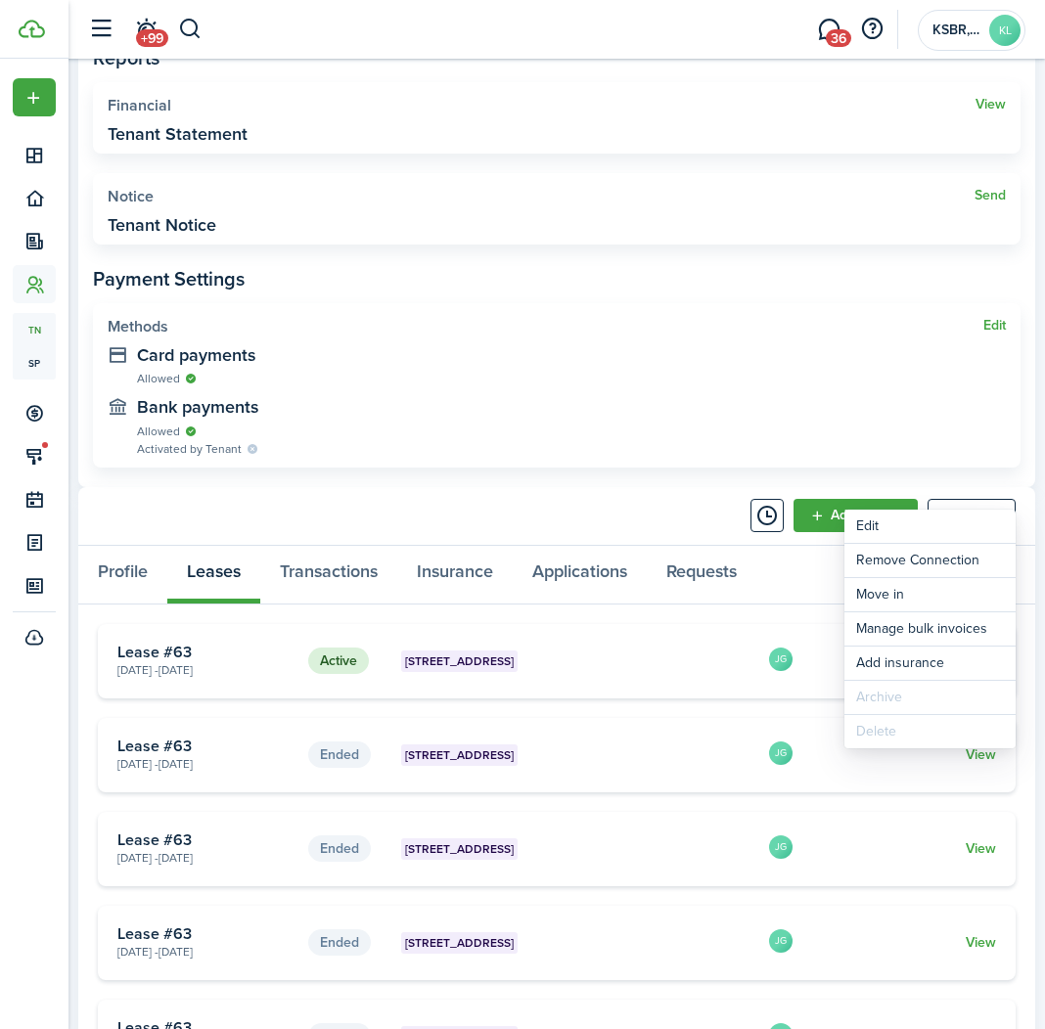
scroll to position [492, 0]
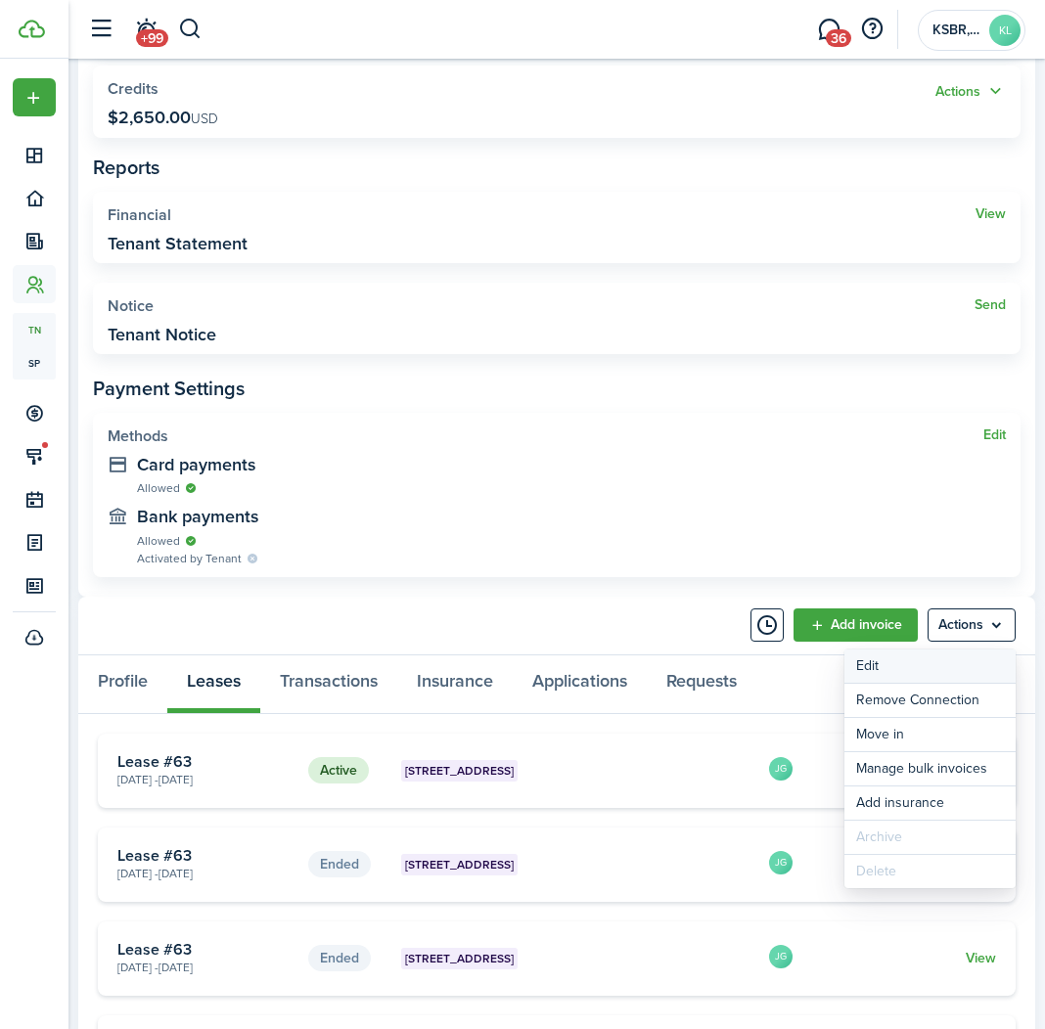
click at [874, 670] on link "Edit" at bounding box center [929, 666] width 171 height 33
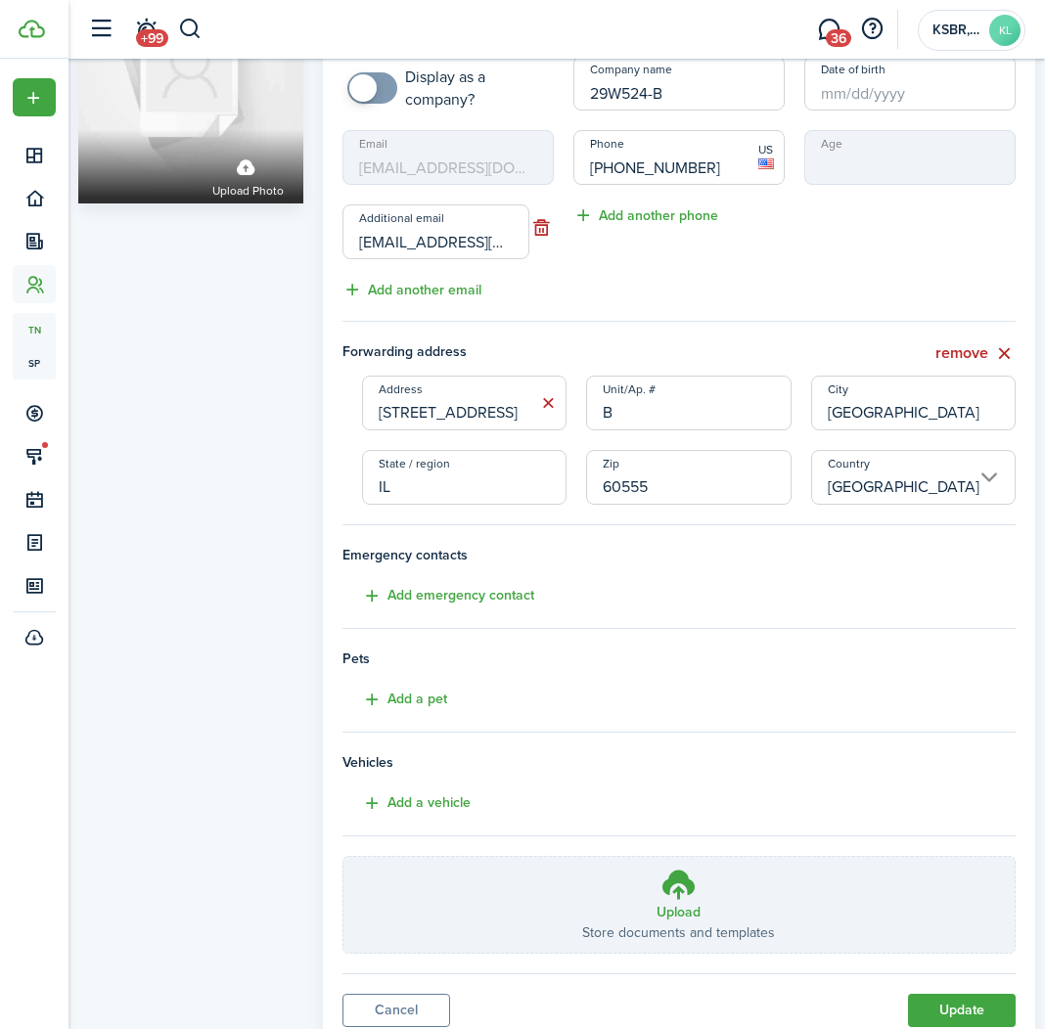
scroll to position [216, 0]
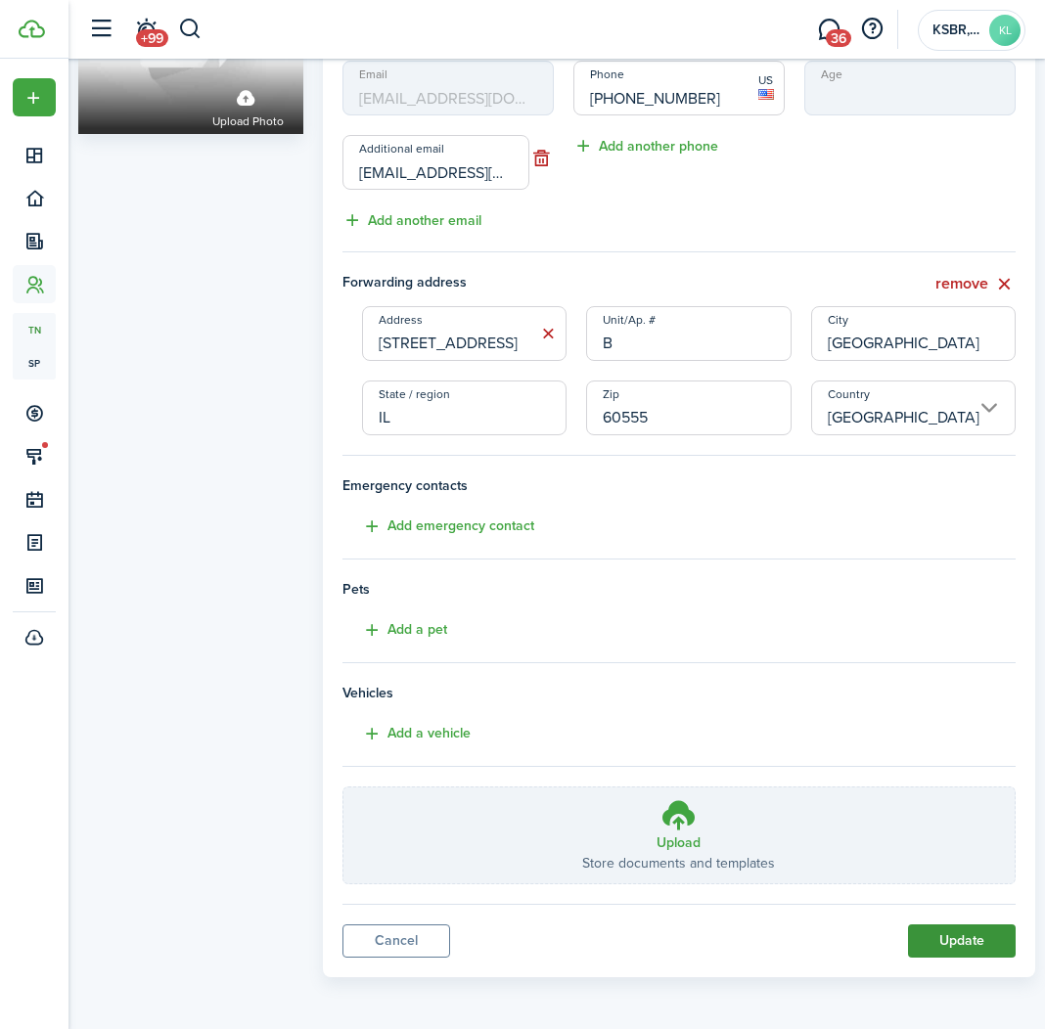
click at [968, 937] on button "Update" at bounding box center [962, 941] width 108 height 33
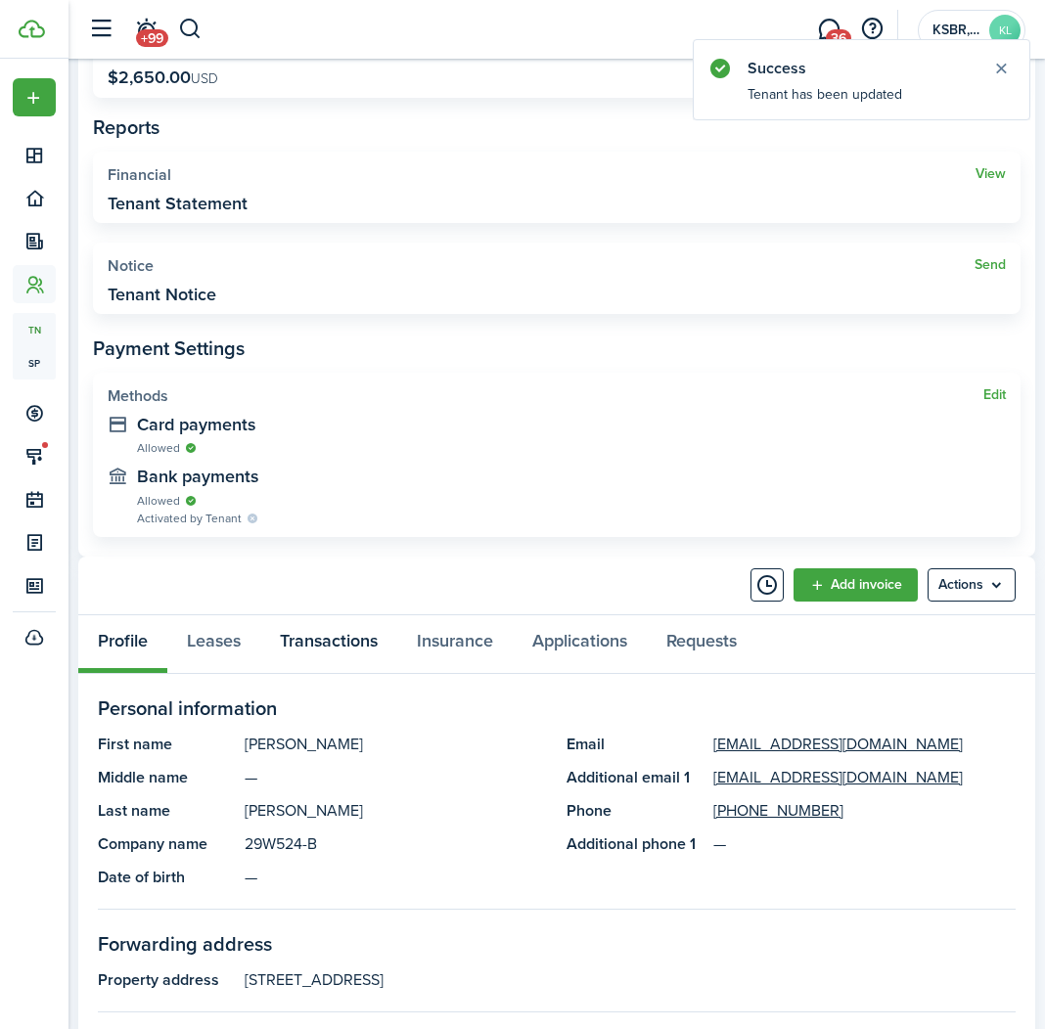
scroll to position [536, 0]
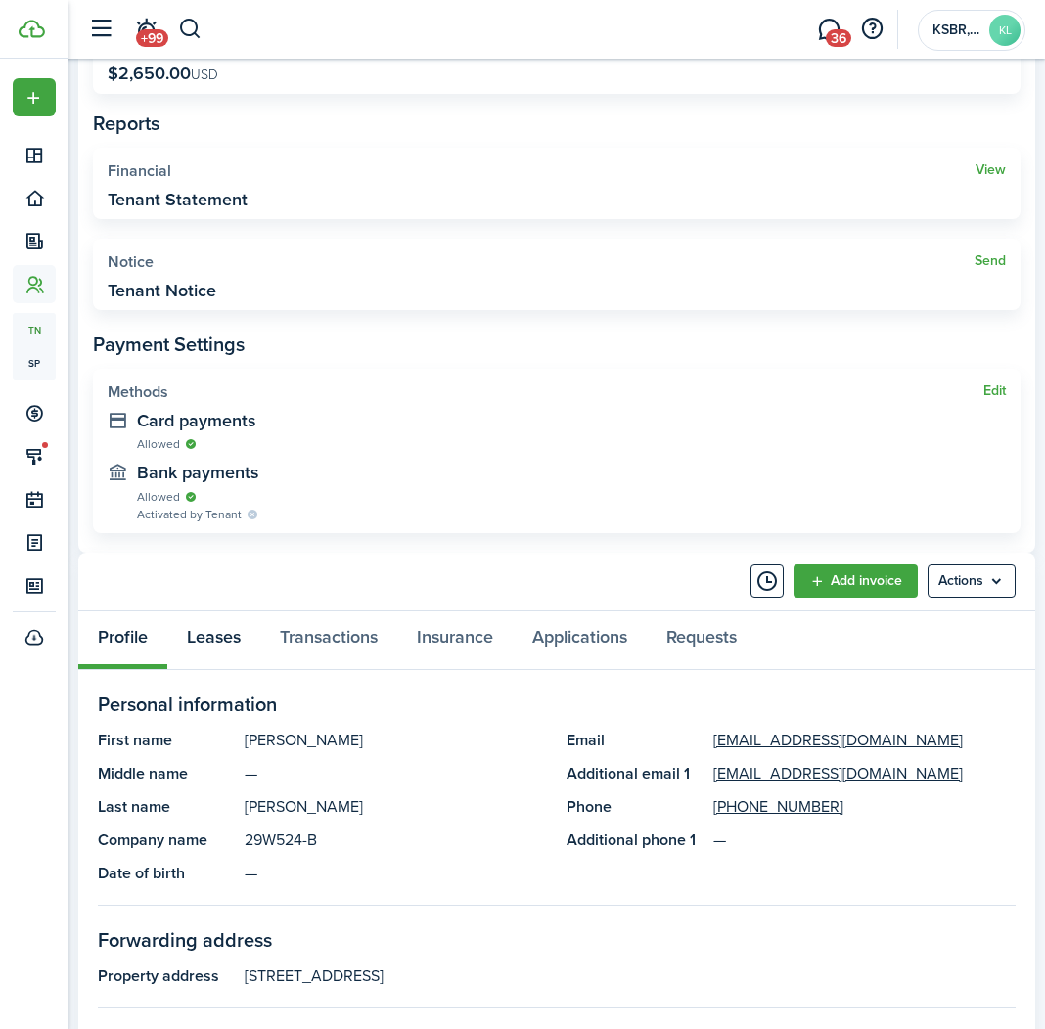
click at [234, 634] on link "Leases" at bounding box center [213, 641] width 93 height 58
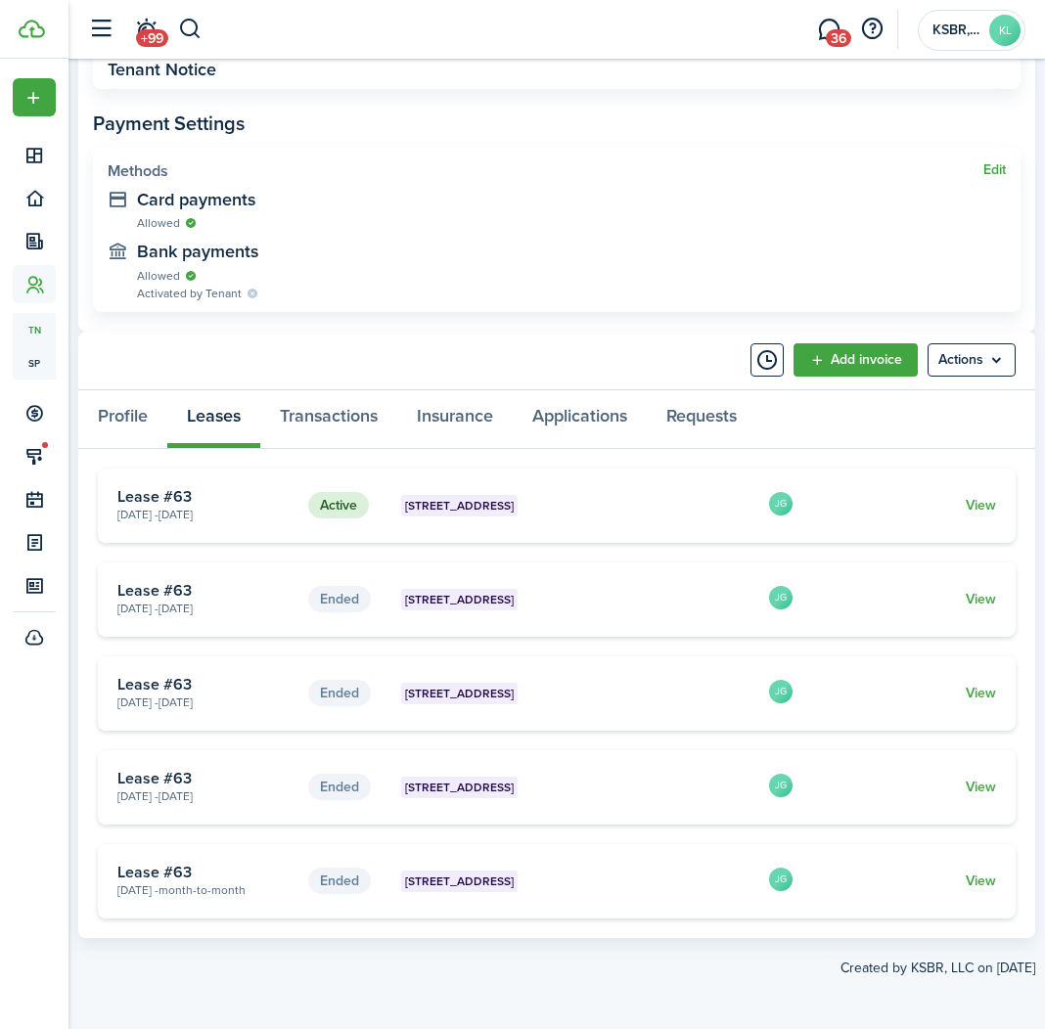
scroll to position [753, 0]
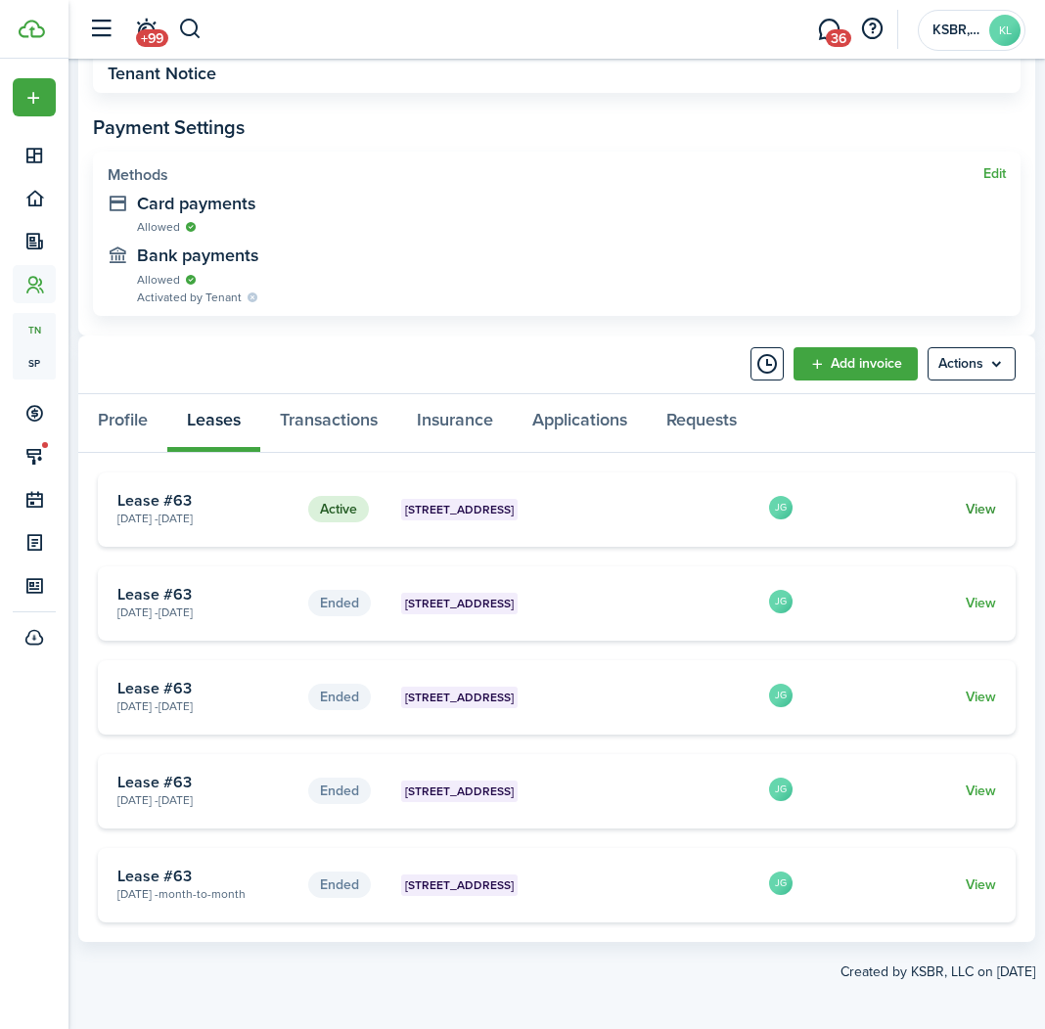
click at [981, 503] on link "View" at bounding box center [981, 509] width 30 height 21
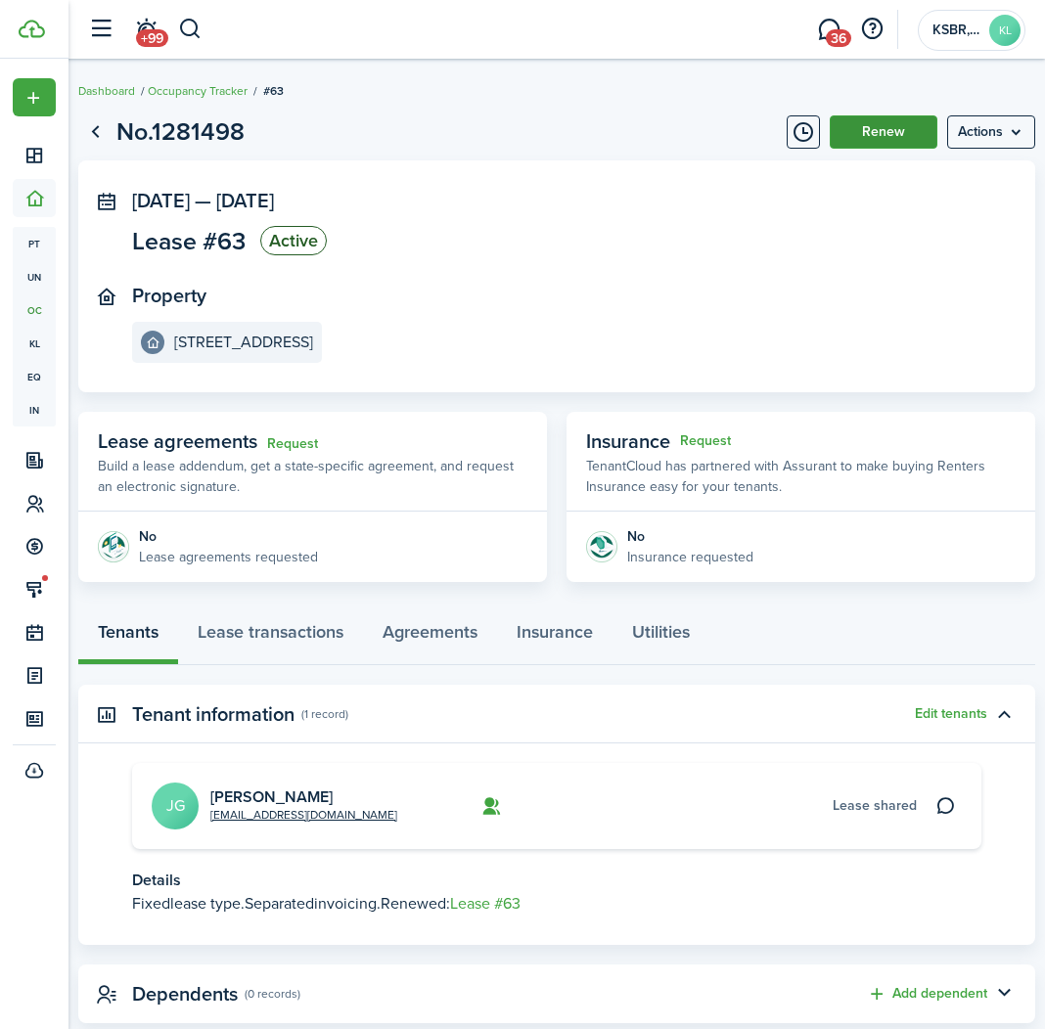
click at [903, 137] on button "Renew" at bounding box center [884, 131] width 108 height 33
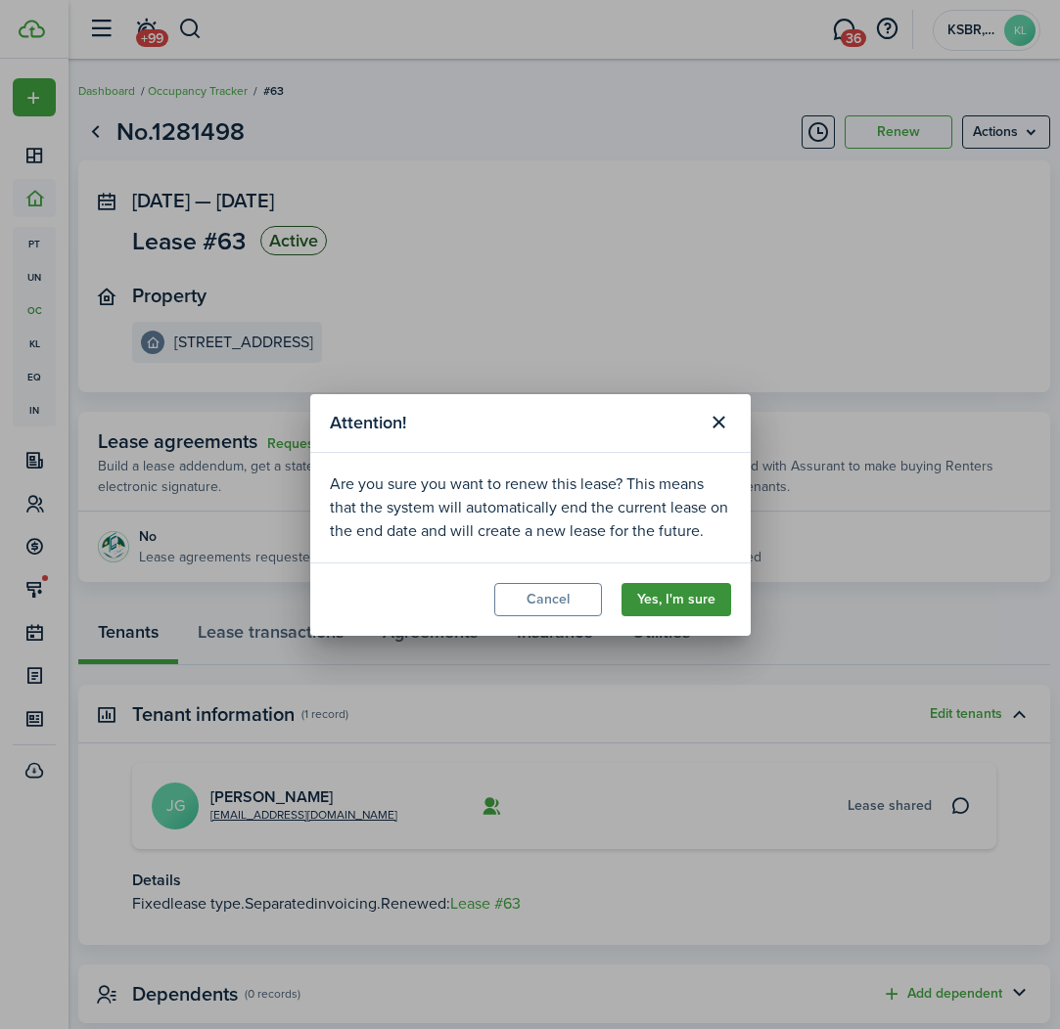
click at [639, 601] on button "Yes, I'm sure" at bounding box center [676, 599] width 110 height 33
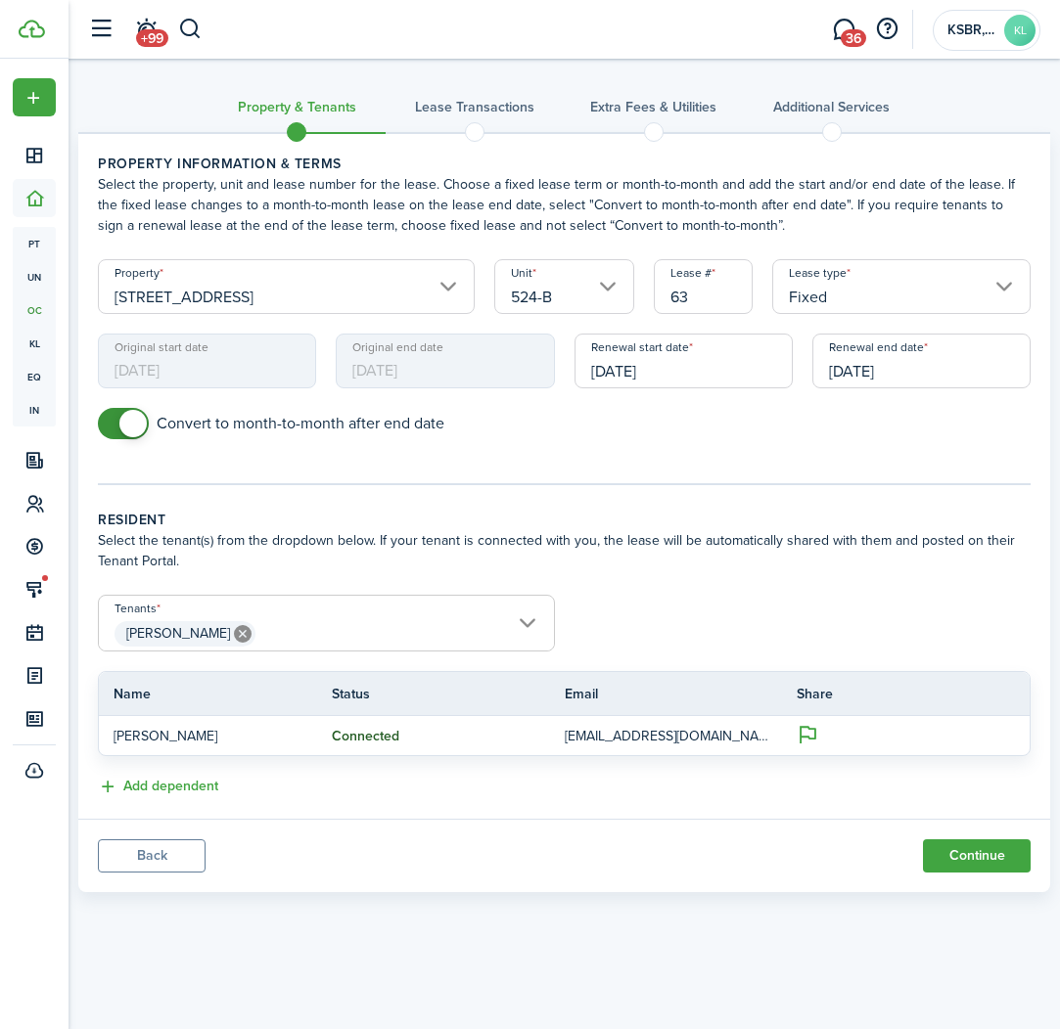
click at [876, 379] on input "[DATE]" at bounding box center [921, 361] width 218 height 55
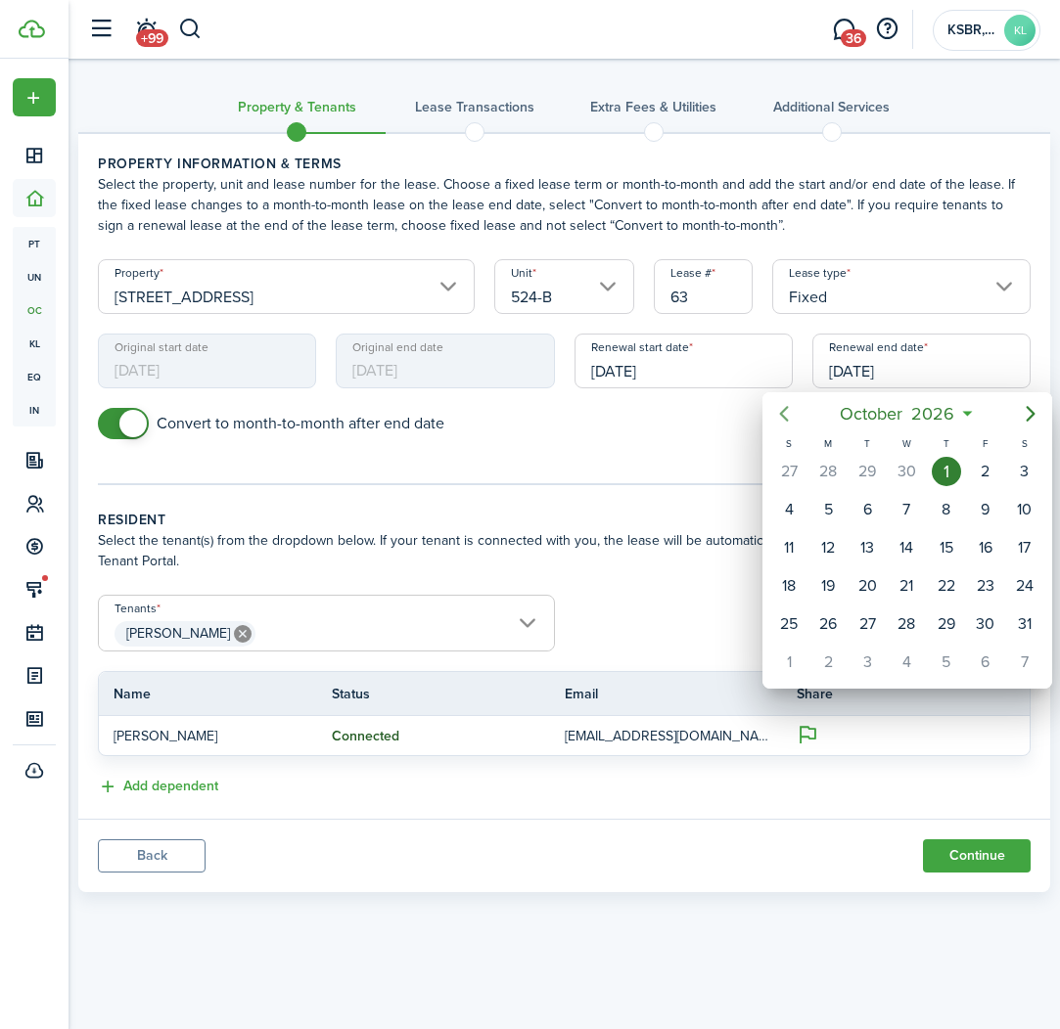
click at [791, 421] on icon "Previous page" at bounding box center [783, 413] width 23 height 23
click at [909, 625] on div "30" at bounding box center [905, 624] width 29 height 29
type input "[DATE]"
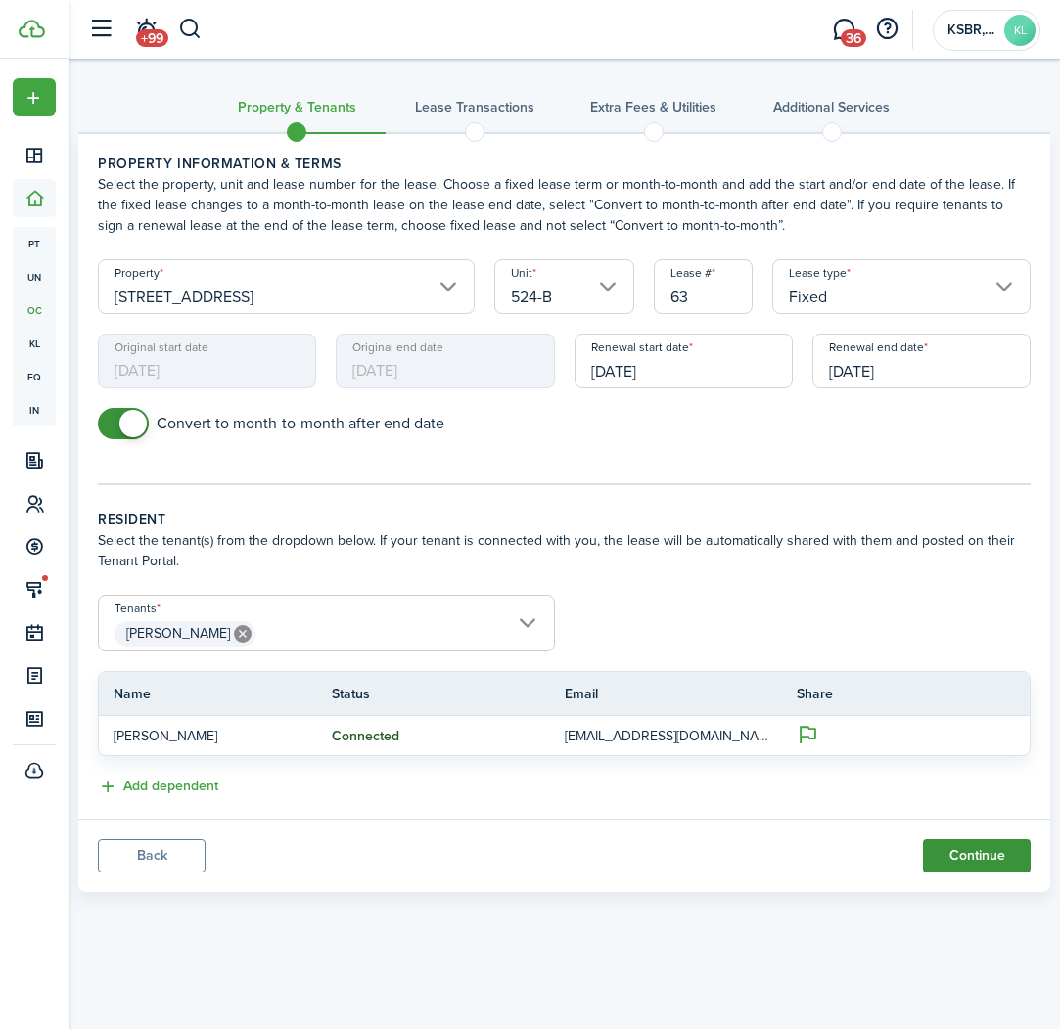
click at [955, 862] on button "Continue" at bounding box center [977, 856] width 108 height 33
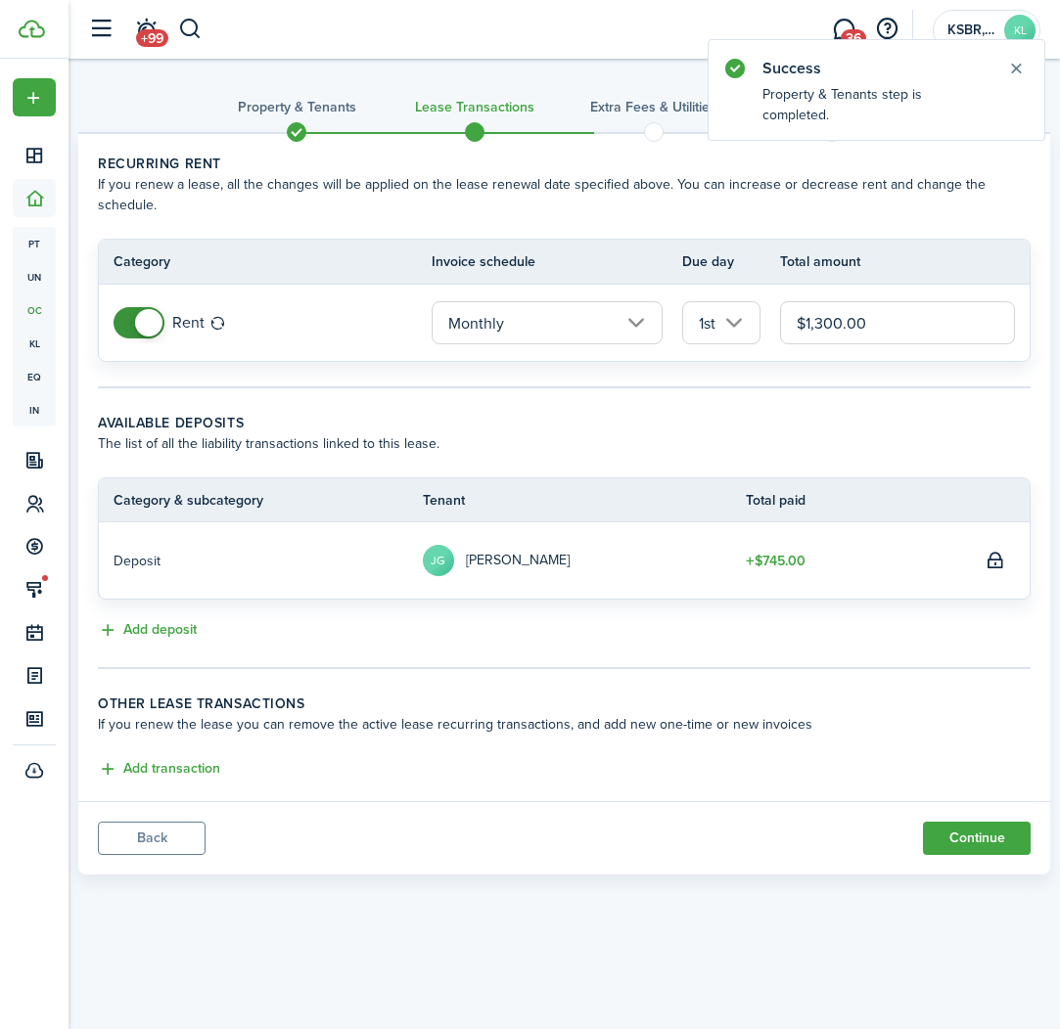
click at [821, 318] on input "$1,300.00" at bounding box center [897, 322] width 235 height 43
type input "$1,400.00"
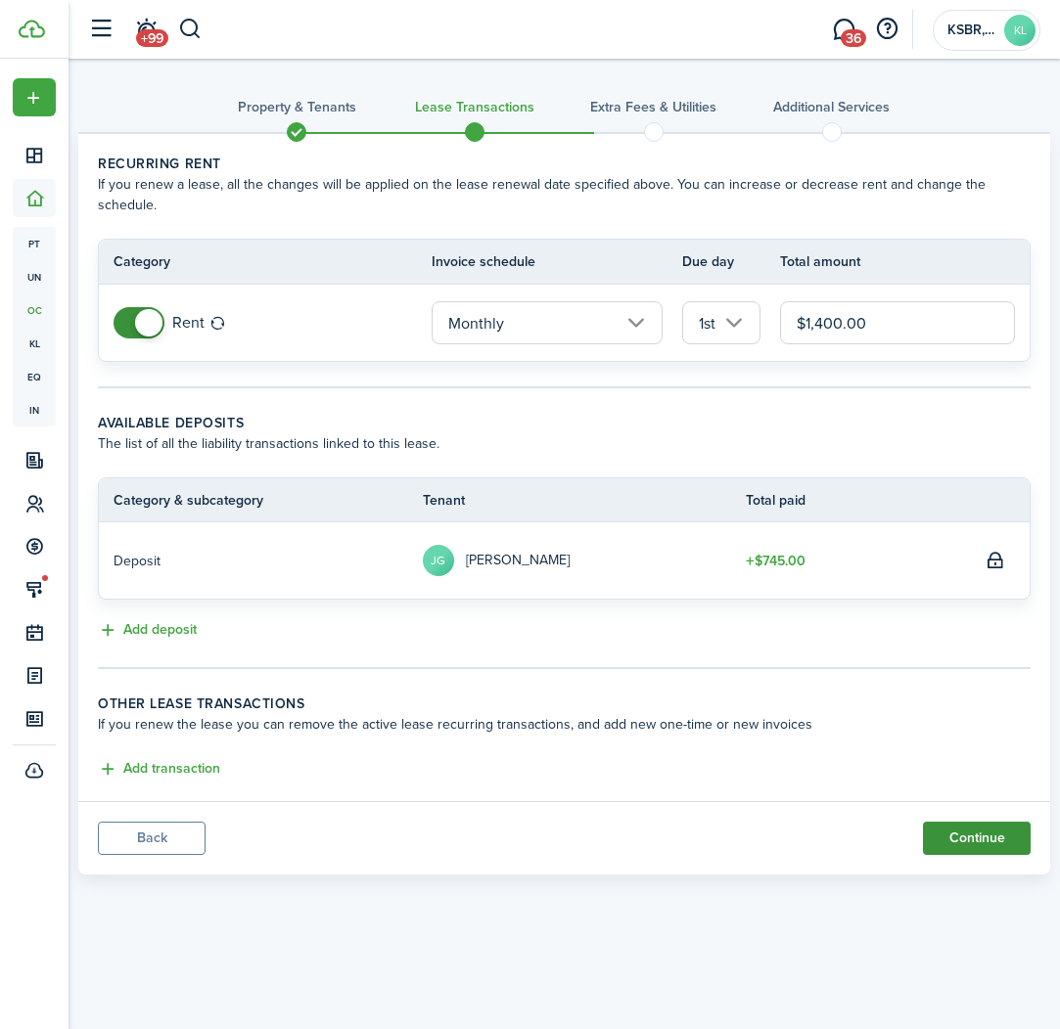
click at [971, 834] on button "Continue" at bounding box center [977, 838] width 108 height 33
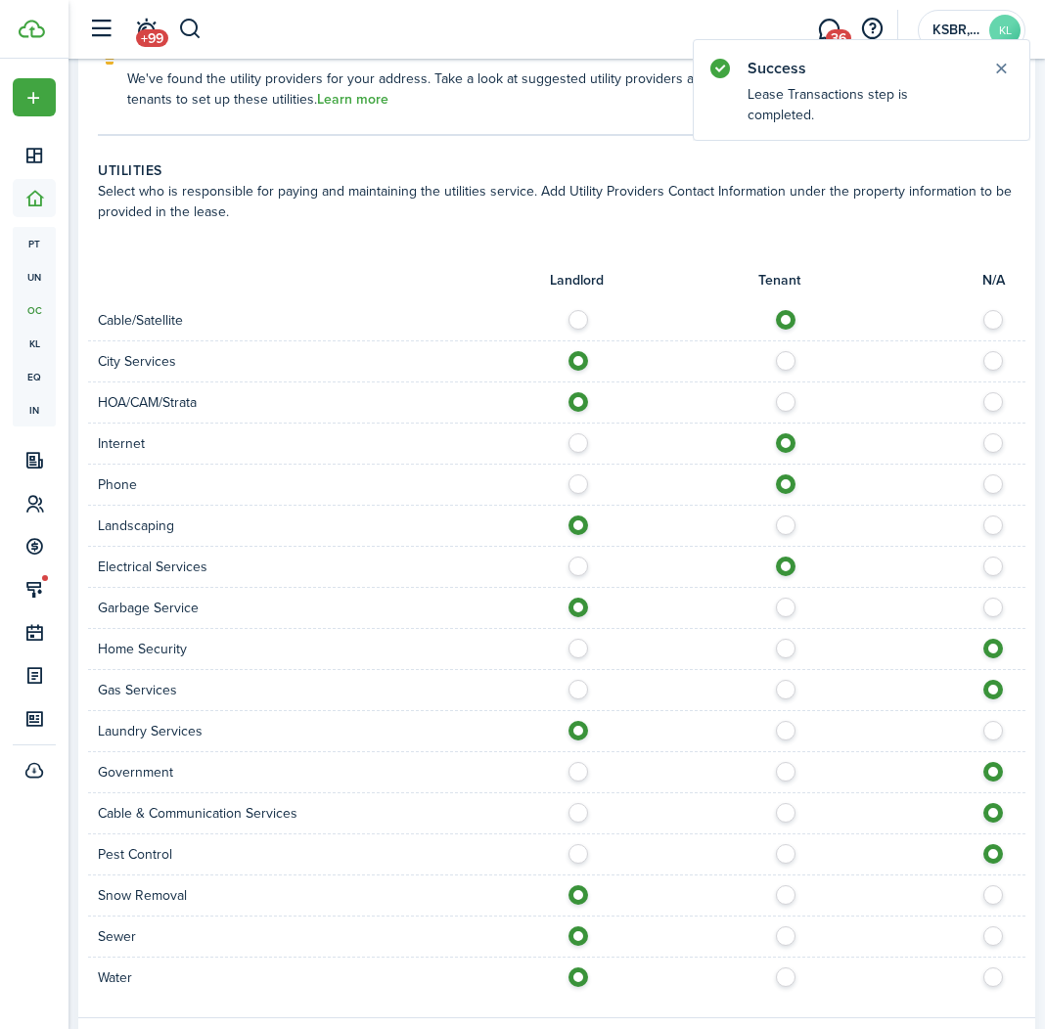
scroll to position [1377, 0]
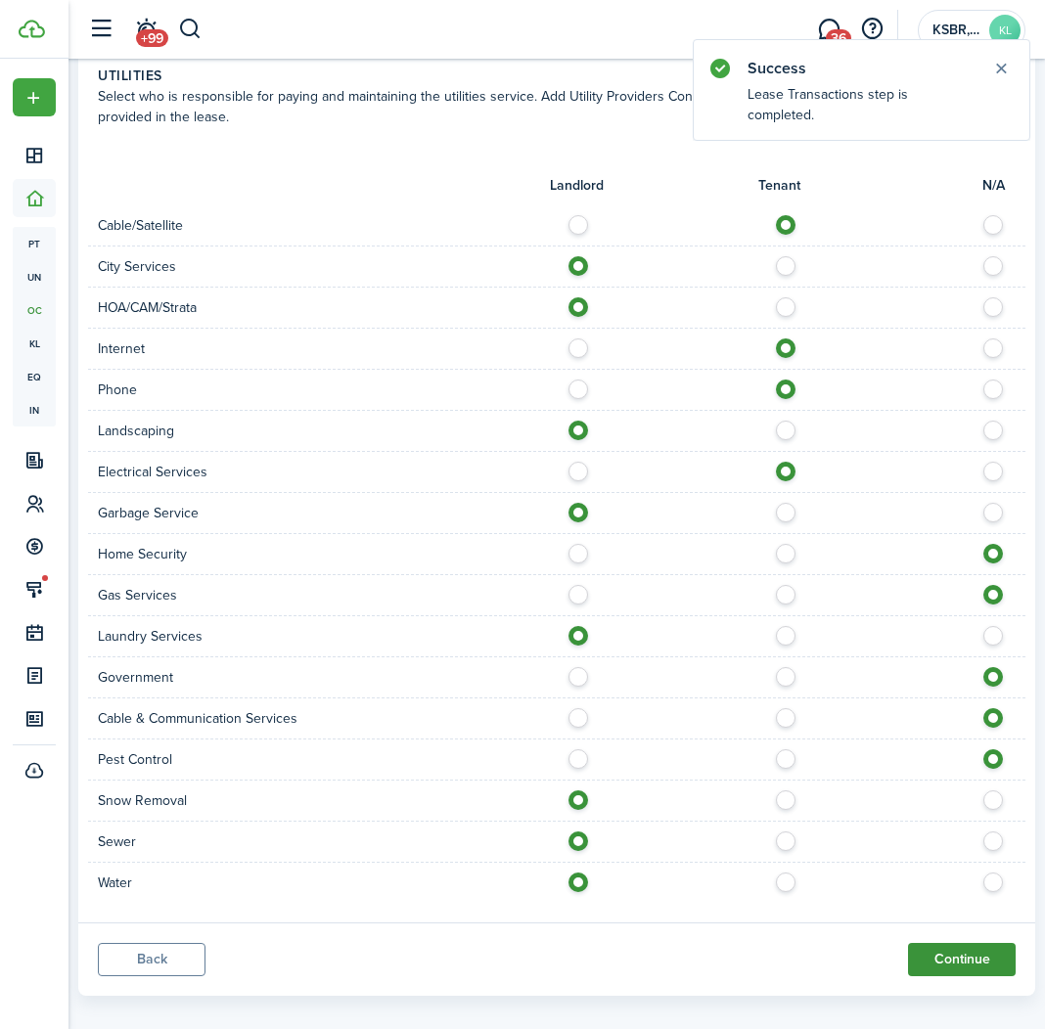
click at [928, 943] on button "Continue" at bounding box center [962, 959] width 108 height 33
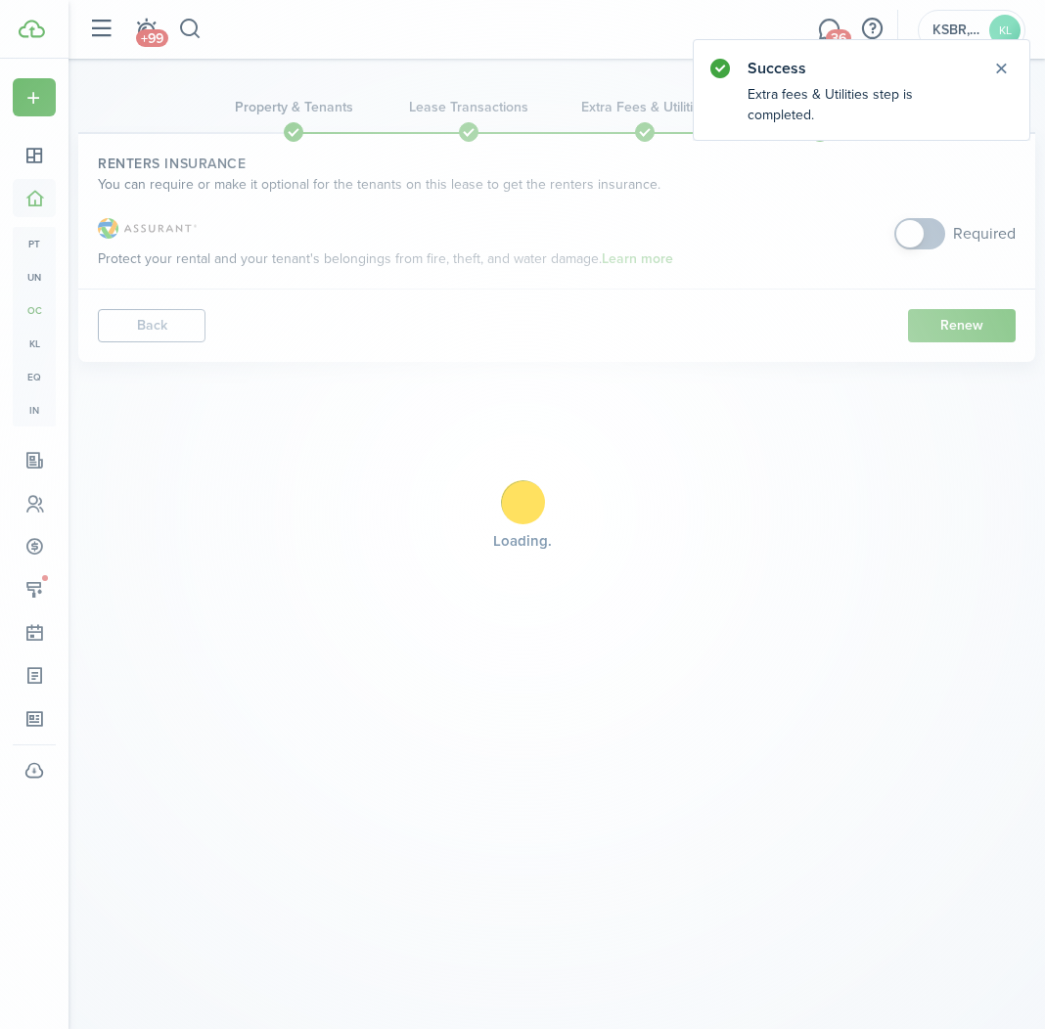
scroll to position [0, 0]
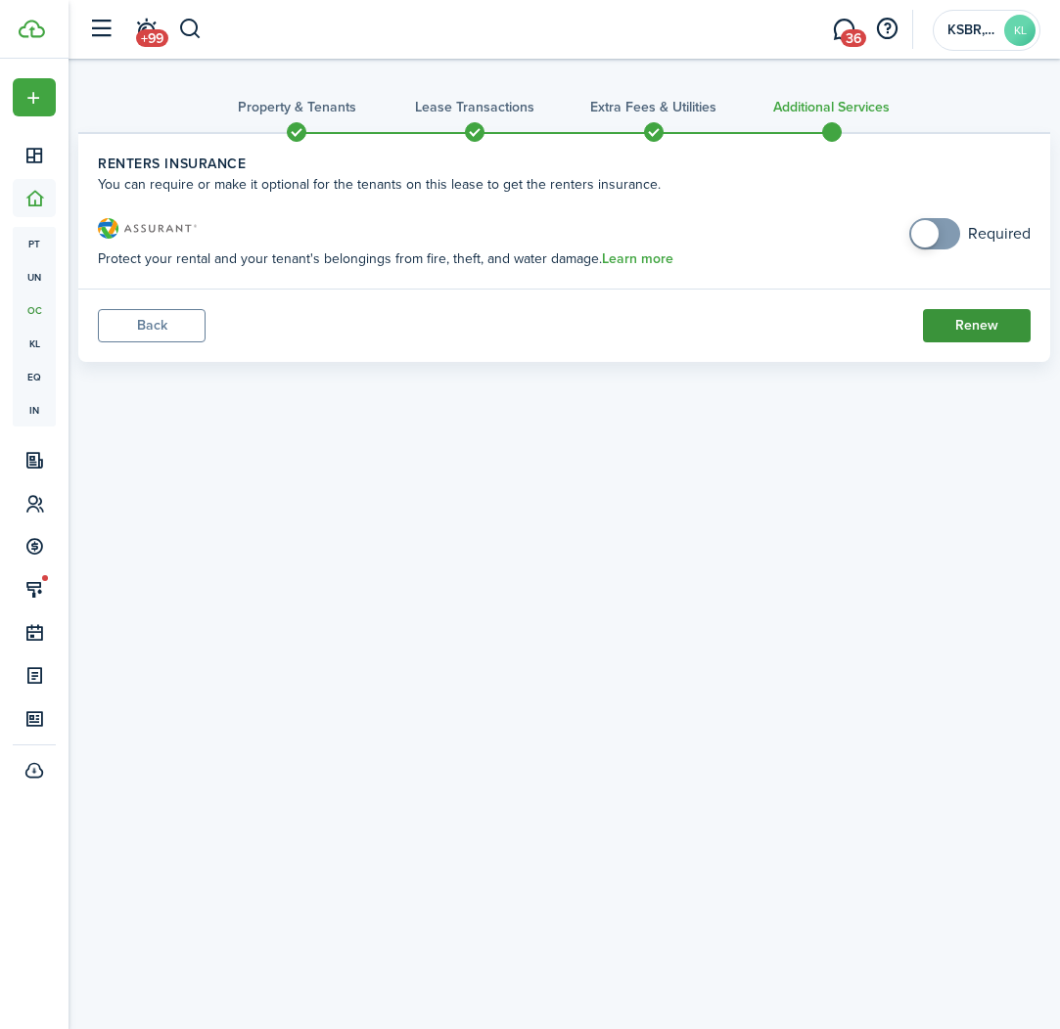
click at [1018, 325] on button "Renew" at bounding box center [977, 325] width 108 height 33
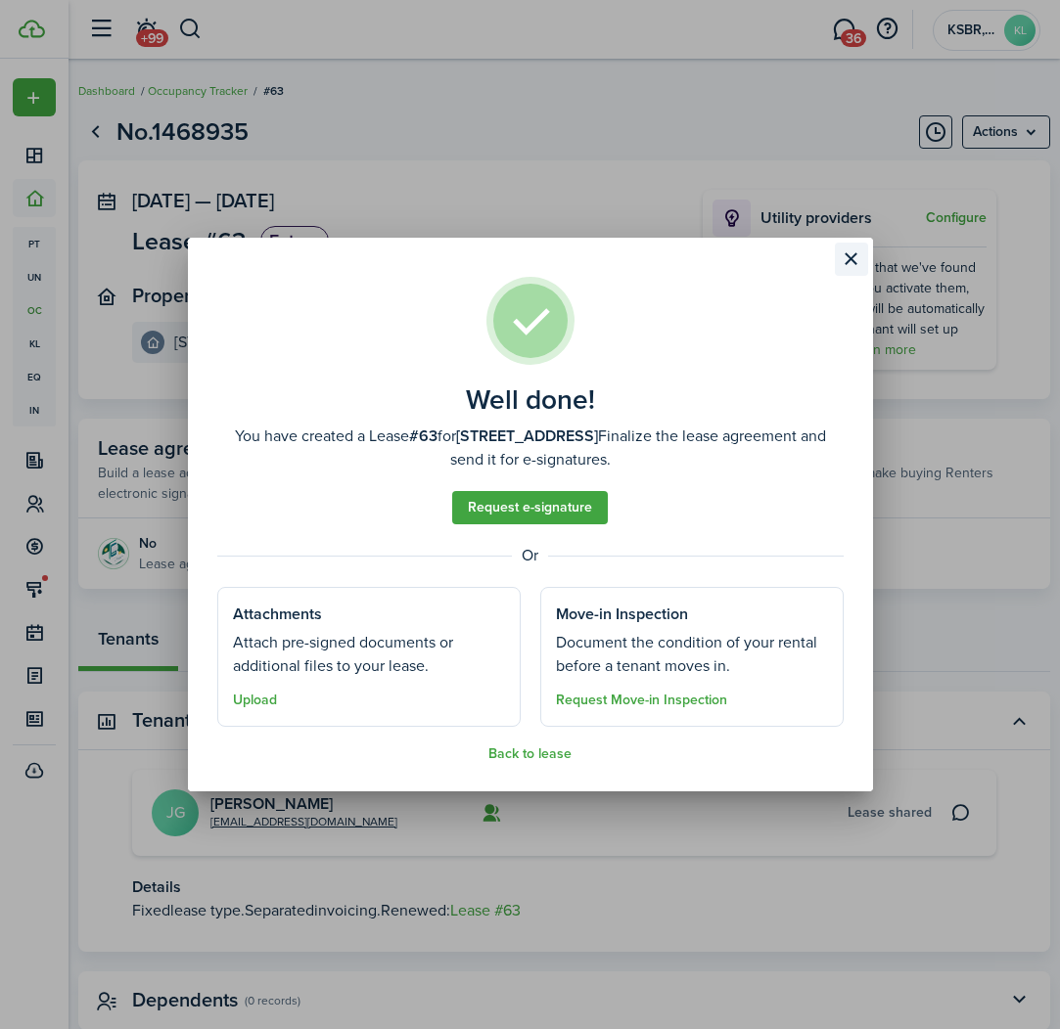
click at [854, 258] on button "Close modal" at bounding box center [851, 259] width 33 height 33
